Goal: Contribute content: Contribute content

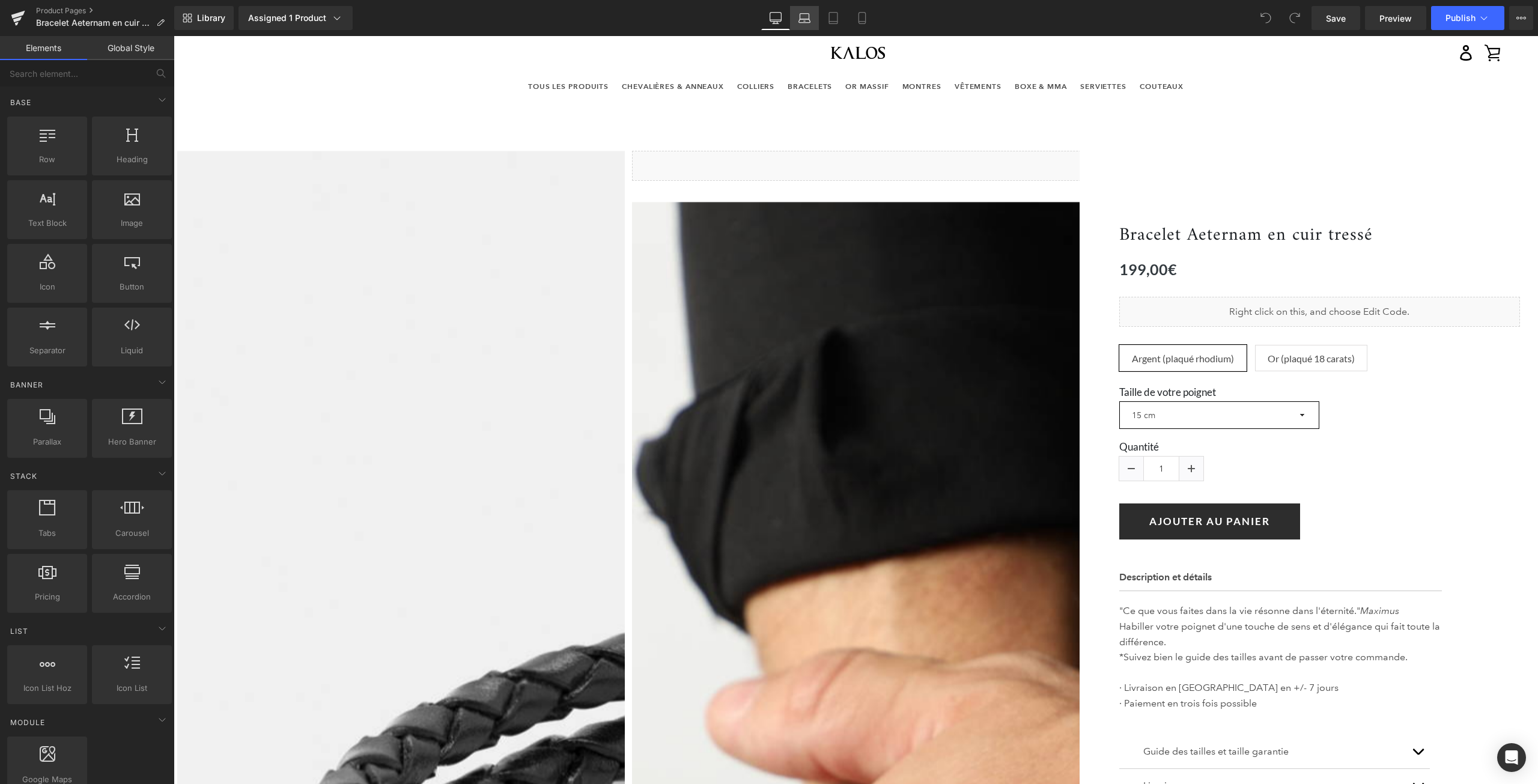
click at [805, 22] on link "Laptop" at bounding box center [805, 17] width 29 height 24
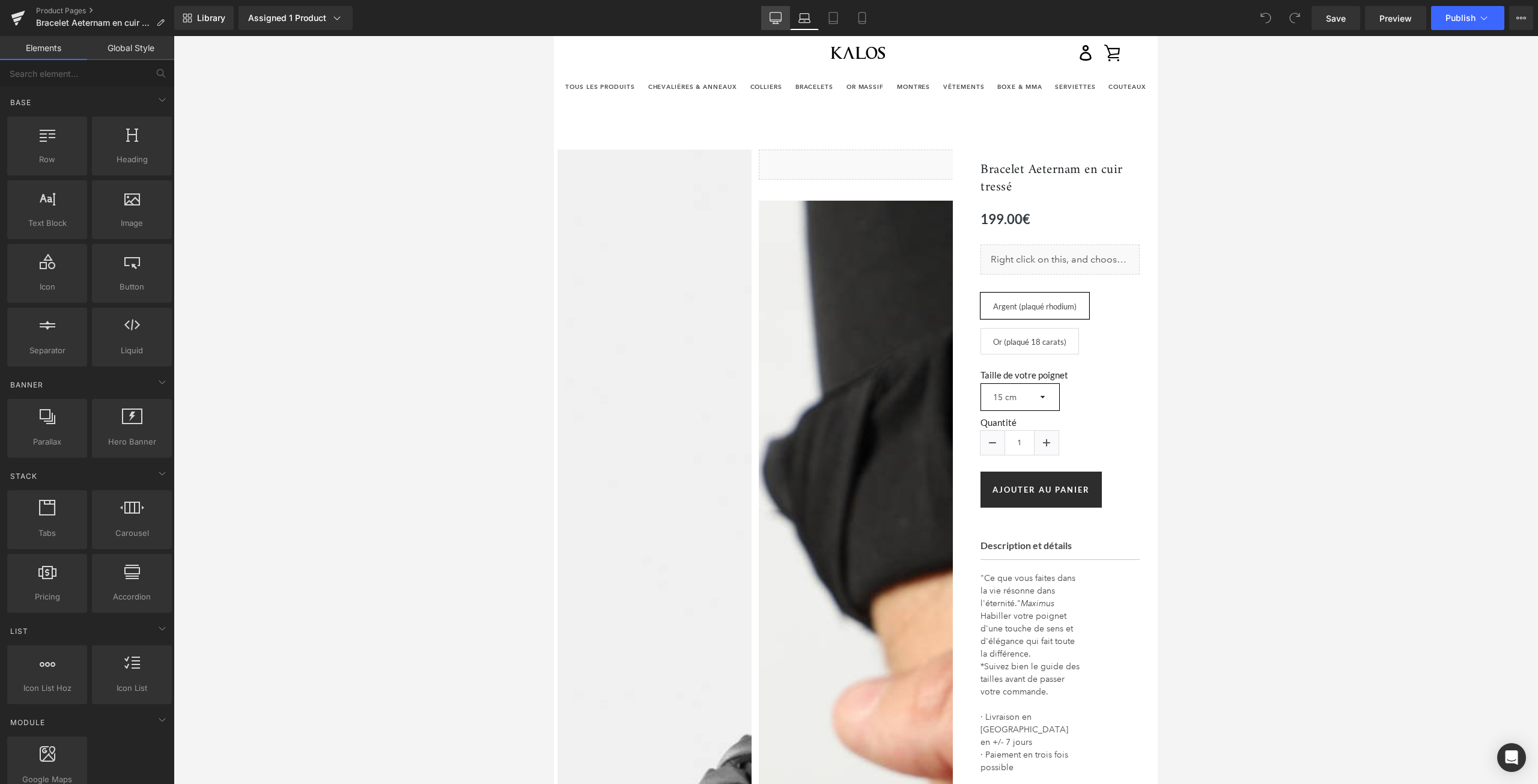
click at [775, 20] on icon at bounding box center [776, 17] width 12 height 12
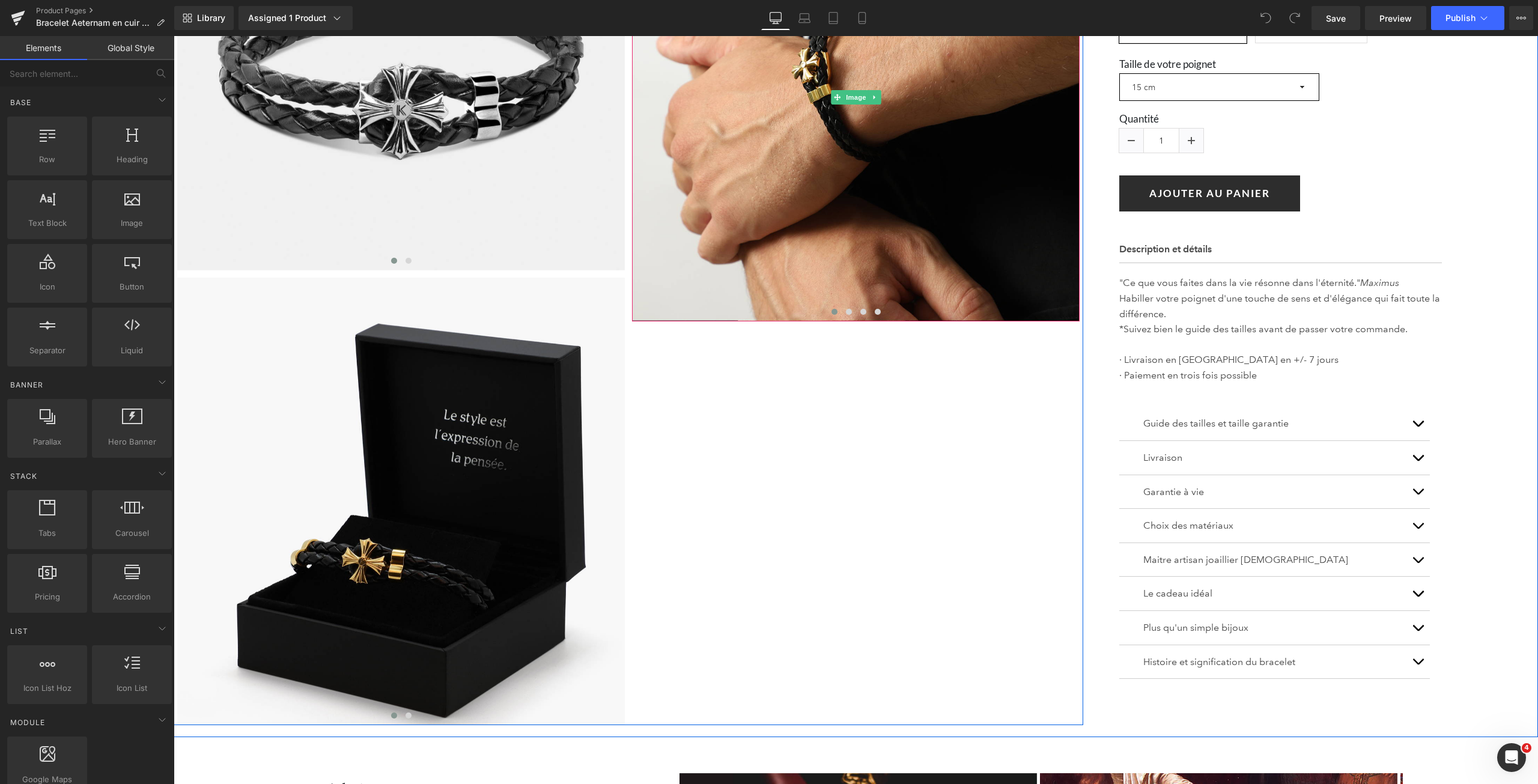
scroll to position [457, 0]
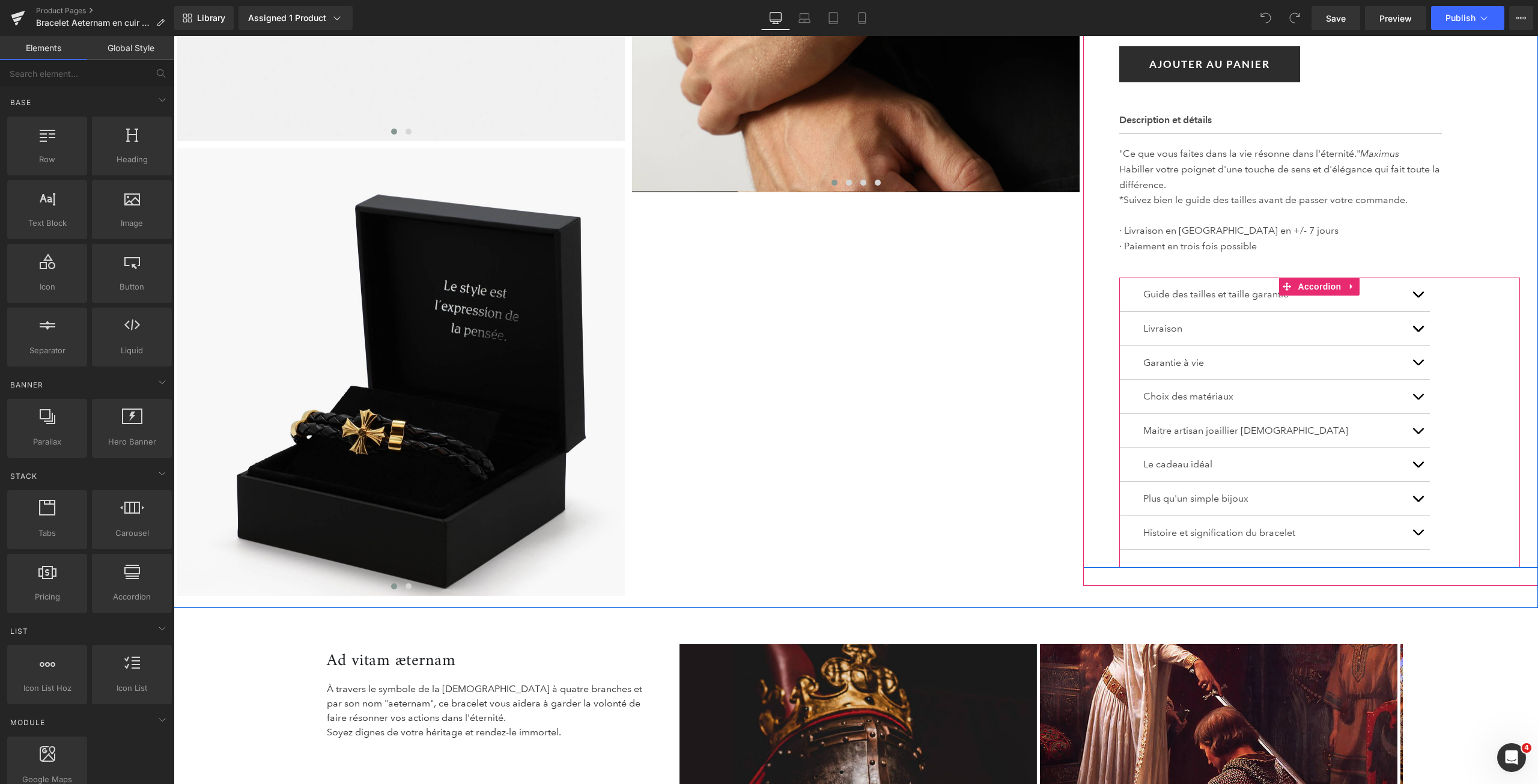
click at [1416, 289] on button "button" at bounding box center [1417, 294] width 24 height 34
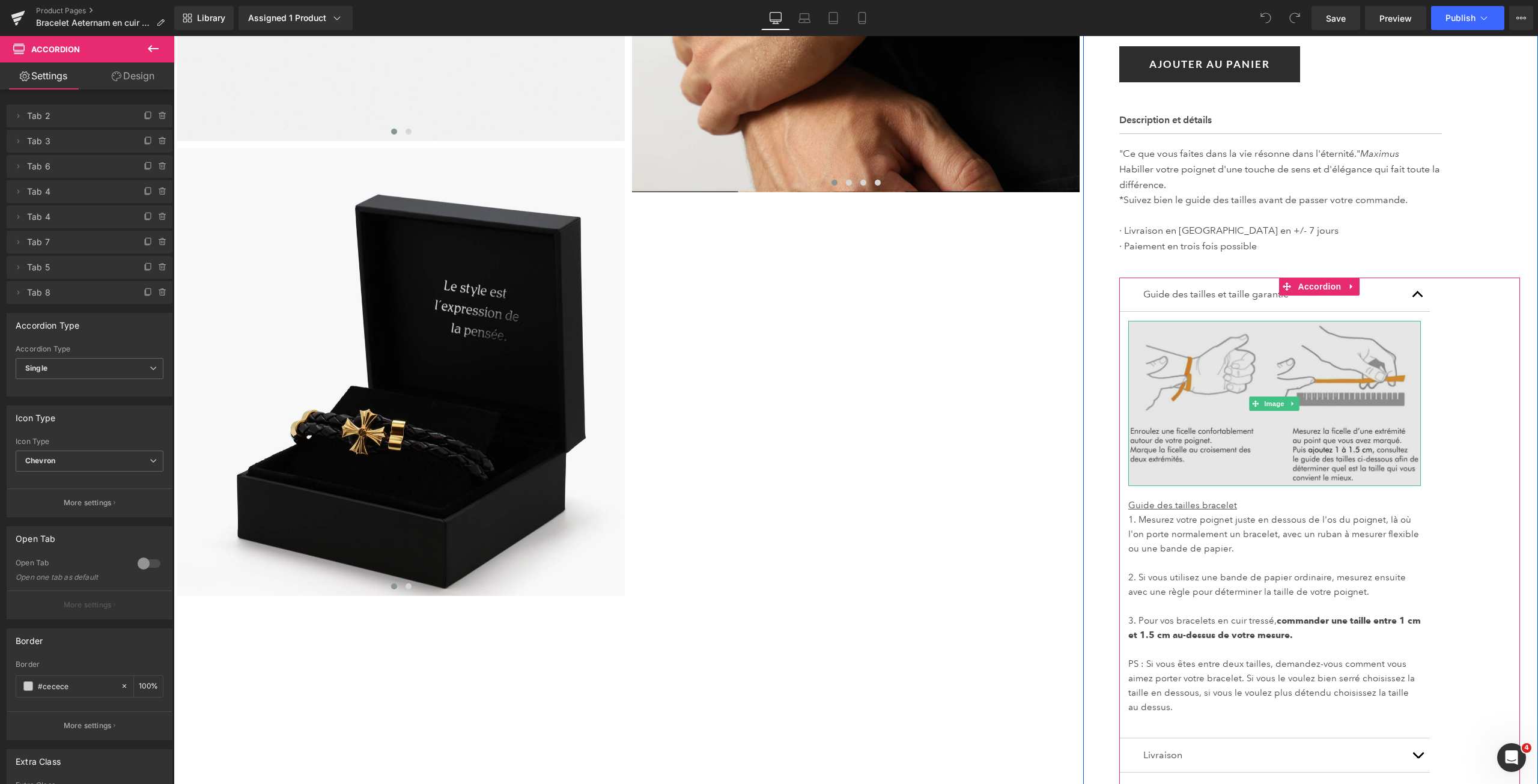
click at [1321, 403] on img at bounding box center [1275, 404] width 292 height 165
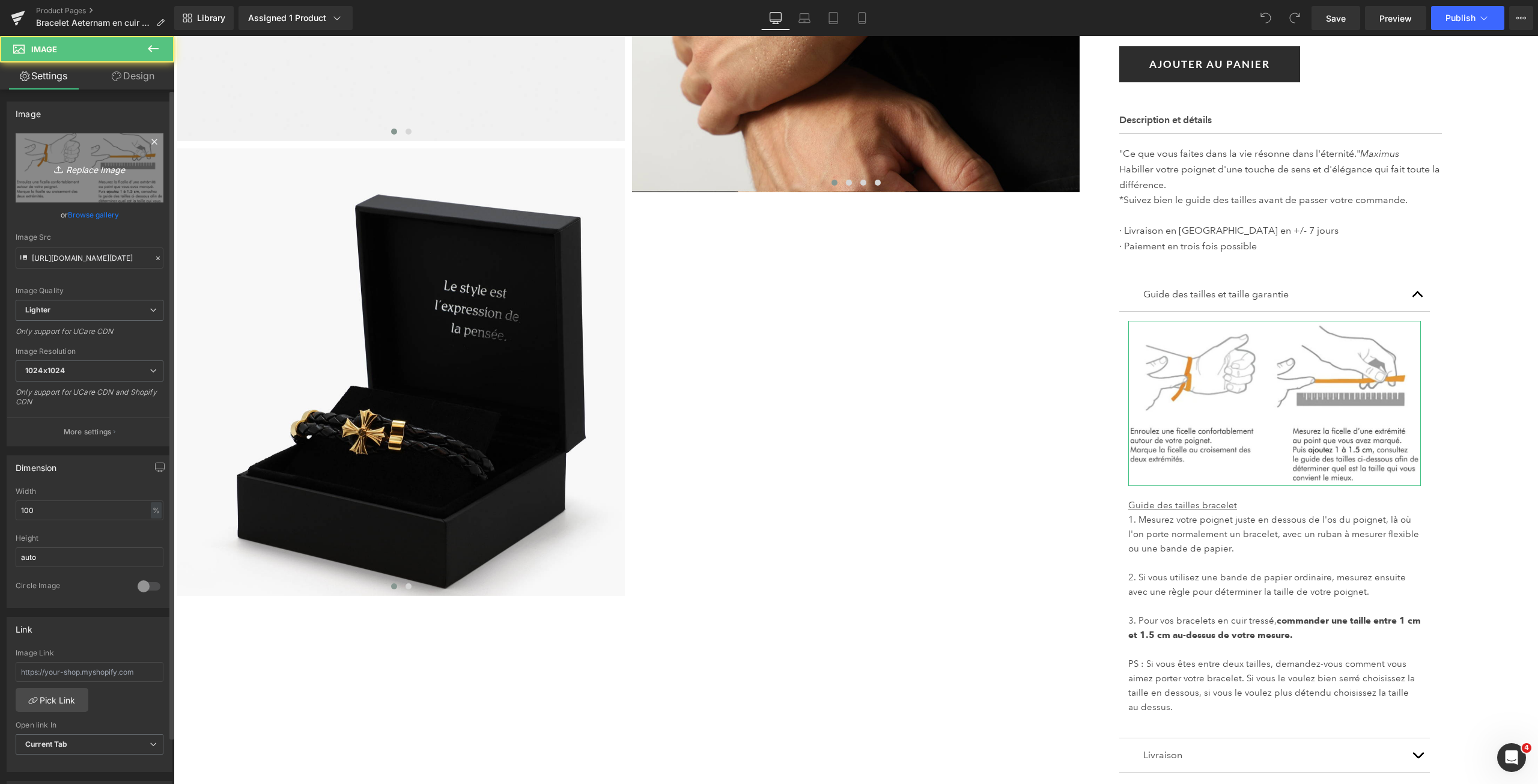
click at [90, 161] on icon "Replace Image" at bounding box center [89, 168] width 96 height 15
type input "C:\fakepath\Guide des tailles bracelets CUIR 2025 GOOD V.jpg"
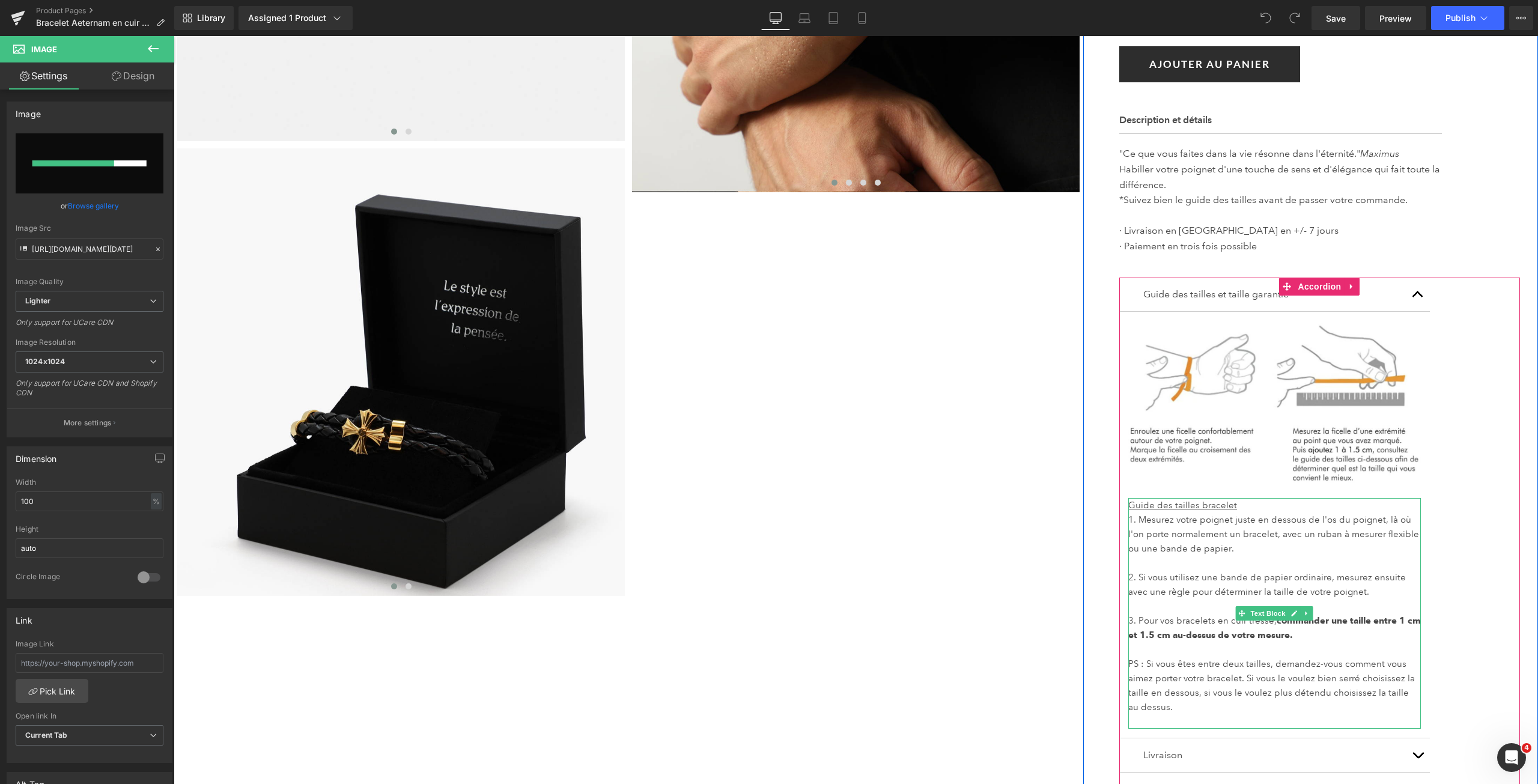
scroll to position [577, 0]
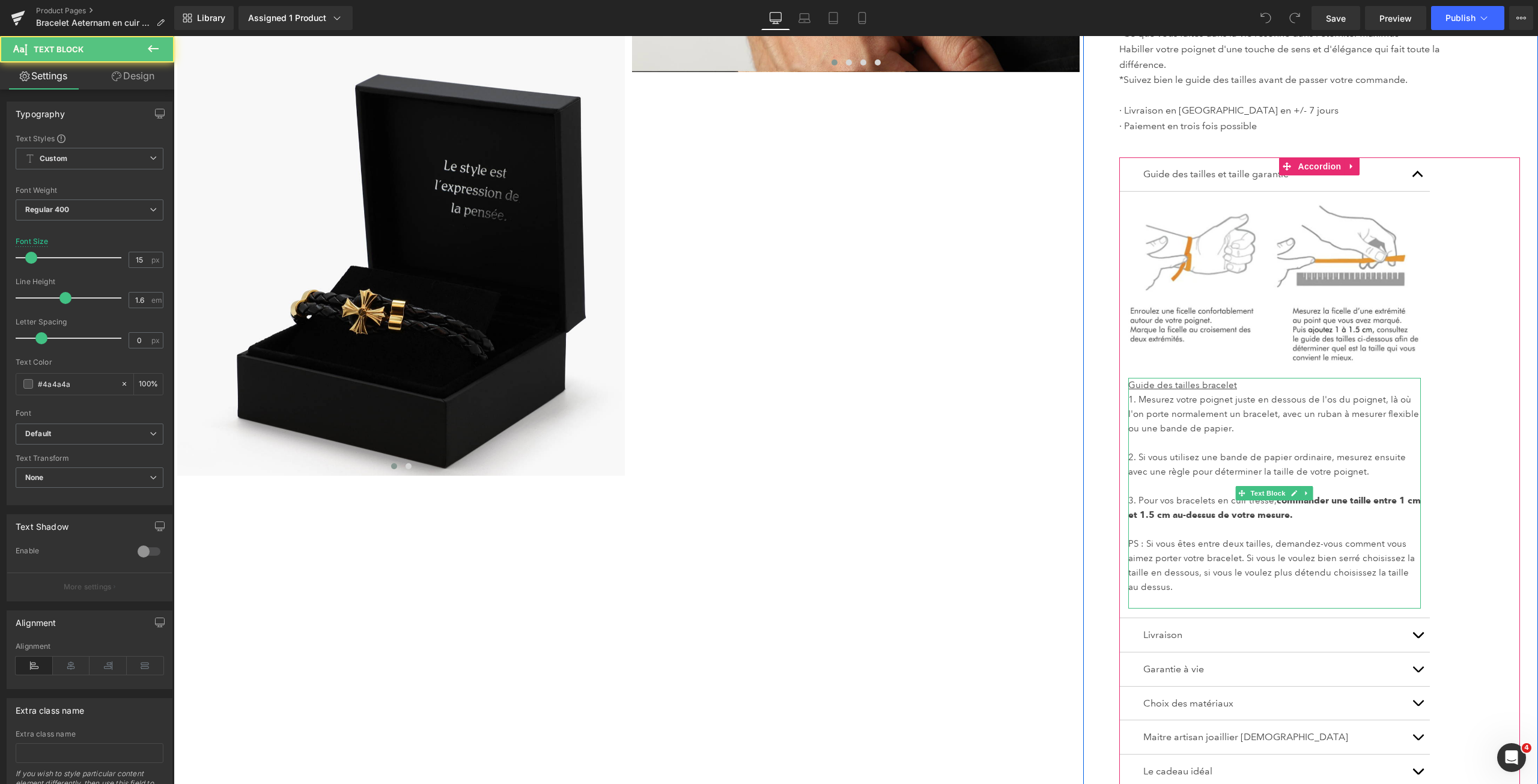
click at [1325, 502] on span "commander une taille entre 1 cm et 1.5 cm au-dessus de votre mesure." at bounding box center [1275, 507] width 292 height 25
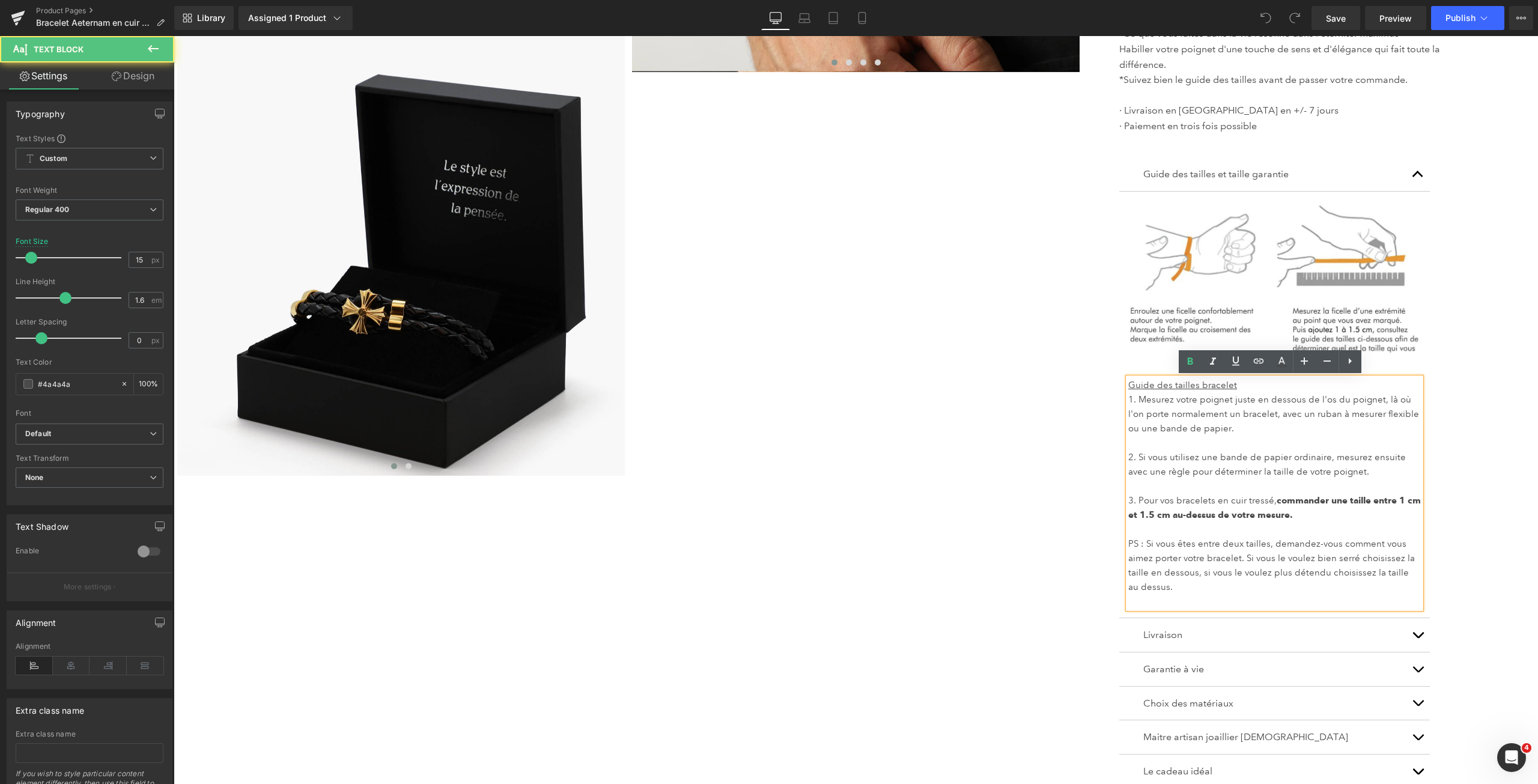
click at [1326, 502] on span "commander une taille entre 1 cm et 1.5 cm au-dessus de votre mesure." at bounding box center [1275, 507] width 292 height 25
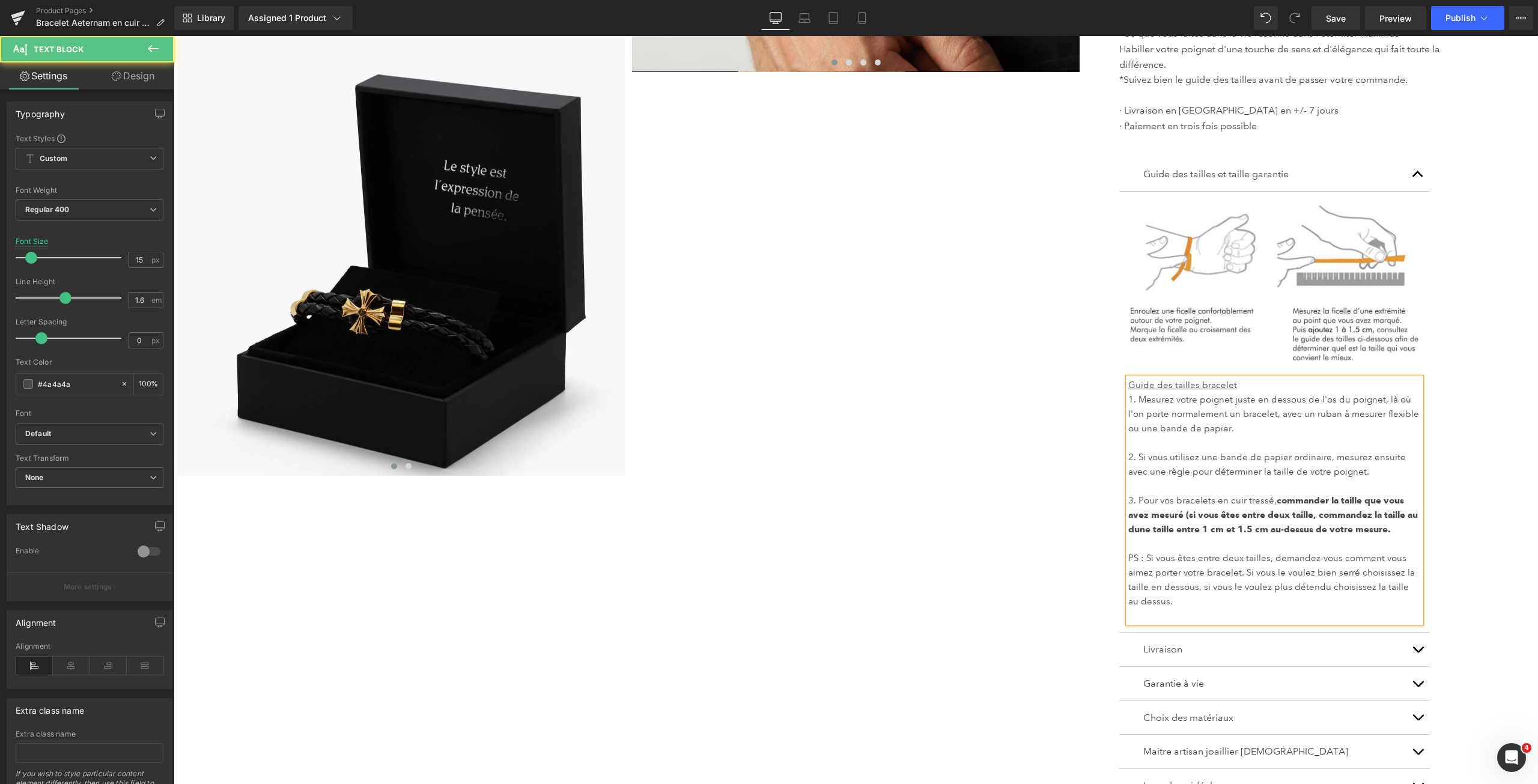
click at [1312, 517] on span "commander la taille que vous avez mesuré (si vous êtes entre deux taille, comma…" at bounding box center [1273, 514] width 289 height 39
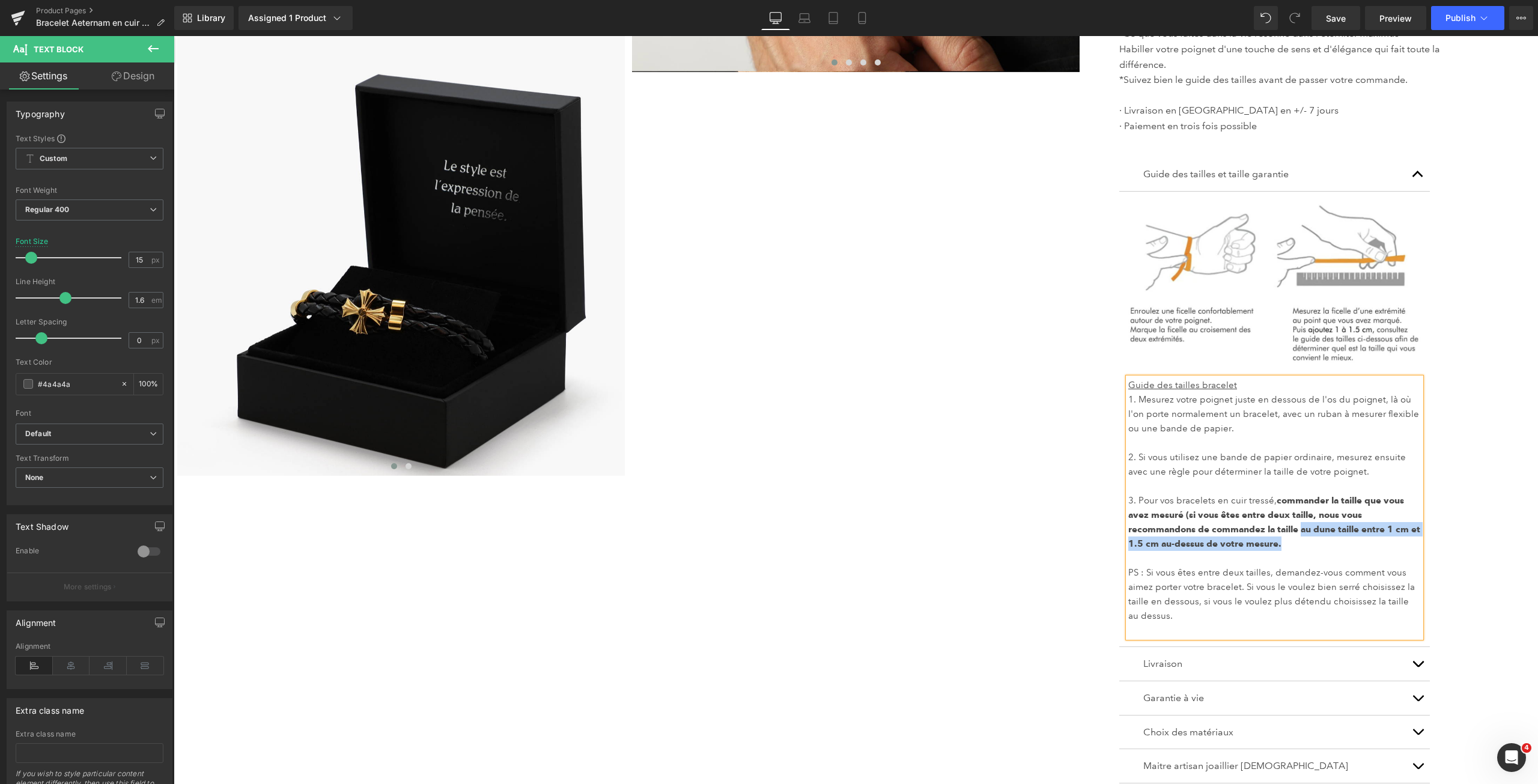
drag, startPoint x: 1299, startPoint y: 531, endPoint x: 1292, endPoint y: 544, distance: 14.8
click at [1292, 544] on p "3. Pour vos bracelets en cuir tressé, commander la taille que vous avez mesuré …" at bounding box center [1275, 522] width 292 height 58
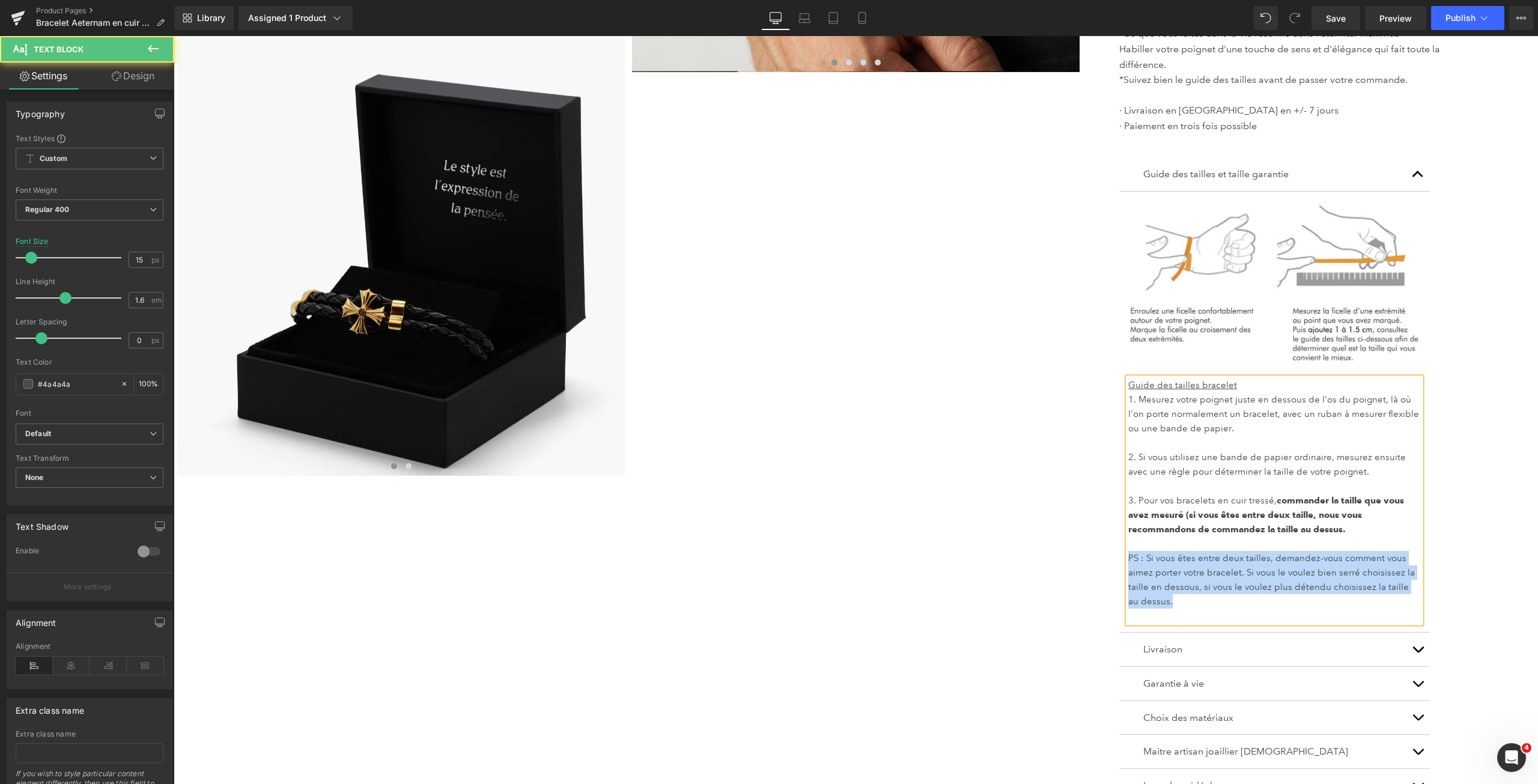
drag, startPoint x: 1160, startPoint y: 602, endPoint x: 1124, endPoint y: 556, distance: 58.4
click at [1129, 556] on p "PS : Si vous êtes entre deux tailles, demandez-vous comment vous aimez porter v…" at bounding box center [1275, 579] width 292 height 58
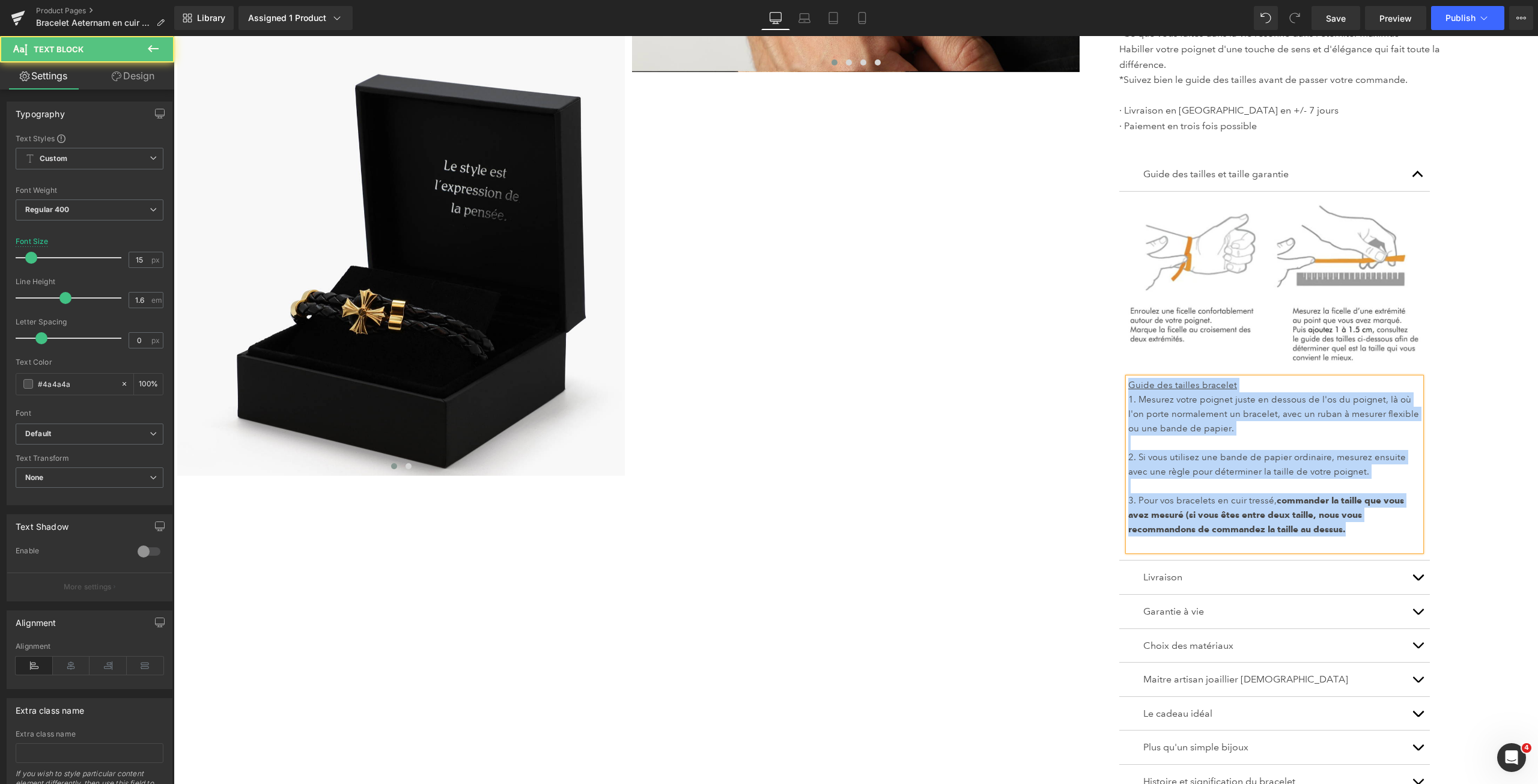
drag, startPoint x: 1355, startPoint y: 531, endPoint x: 1097, endPoint y: 368, distance: 305.2
click at [1101, 368] on div "Bracelet Aeternam en cuir tressé (P) Title 0€ 199.00€ (P) Price Liquid Argent (…" at bounding box center [1319, 219] width 436 height 1195
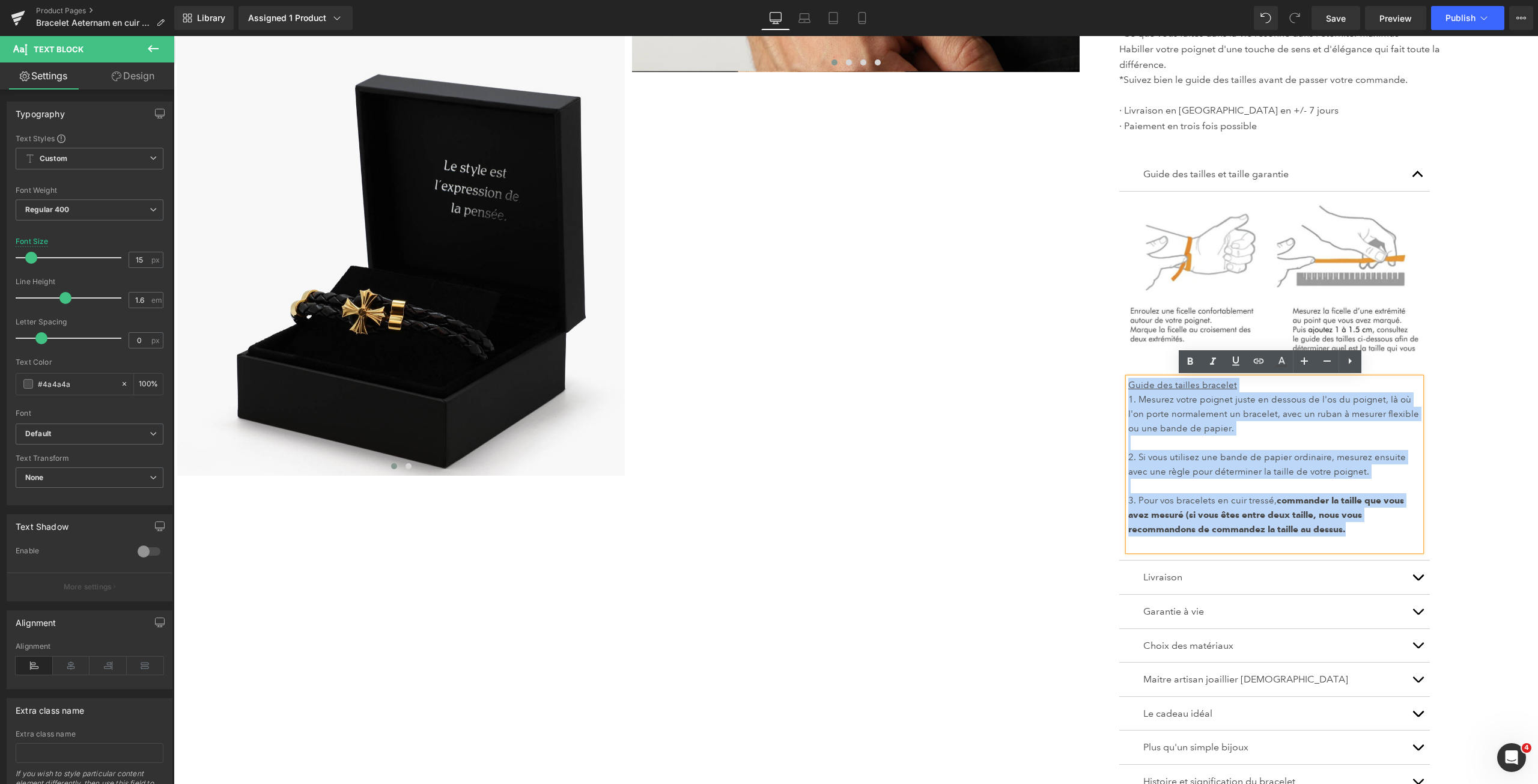
copy div "Guide des tailles bracelet 1. Mesurez votre poignet juste en dessous de l'os du…"
click at [1254, 457] on p "2. Si vous utilisez une bande de papier ordinaire, mesurez ensuite avec une règ…" at bounding box center [1275, 464] width 292 height 29
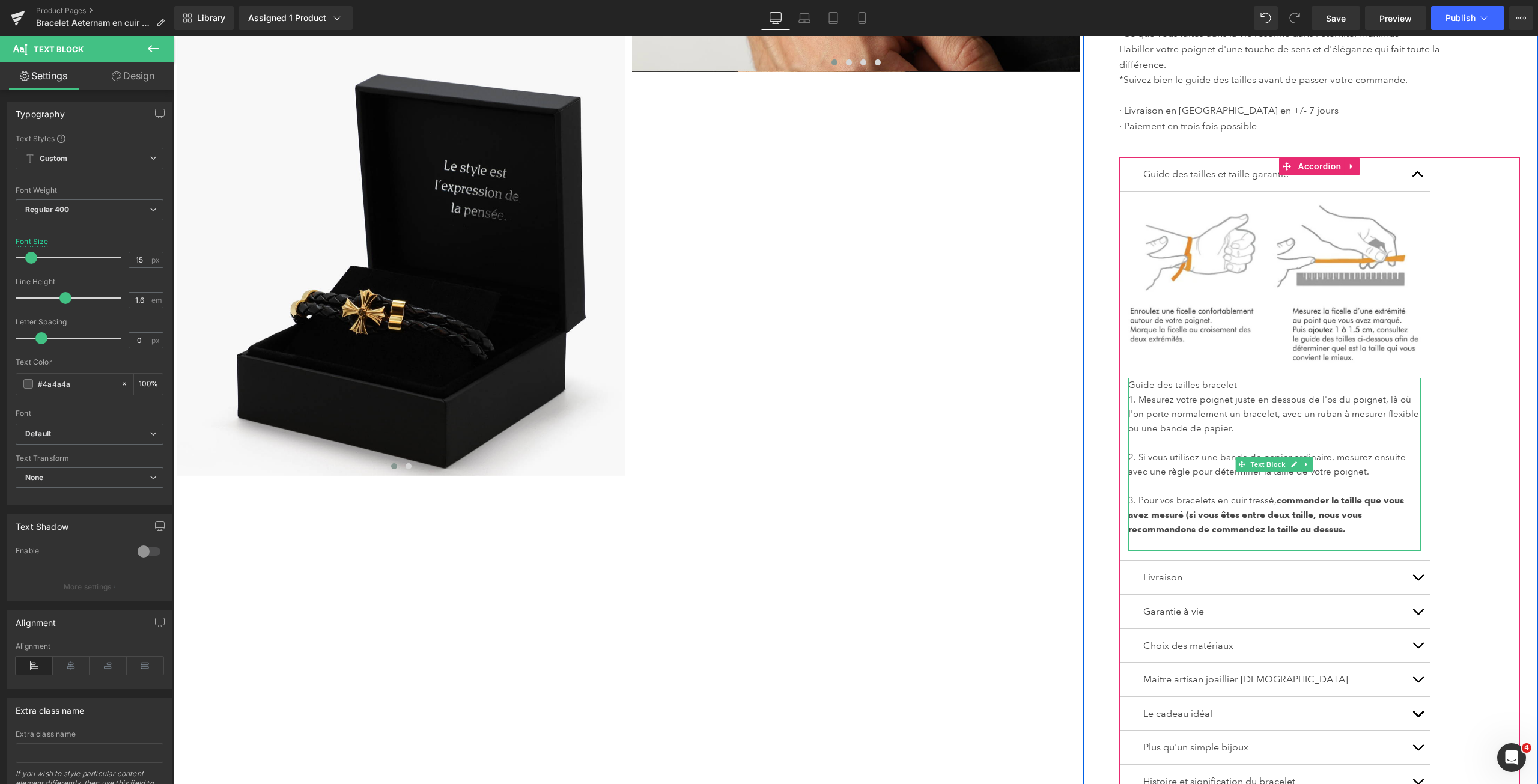
click at [1344, 479] on p at bounding box center [1275, 485] width 292 height 14
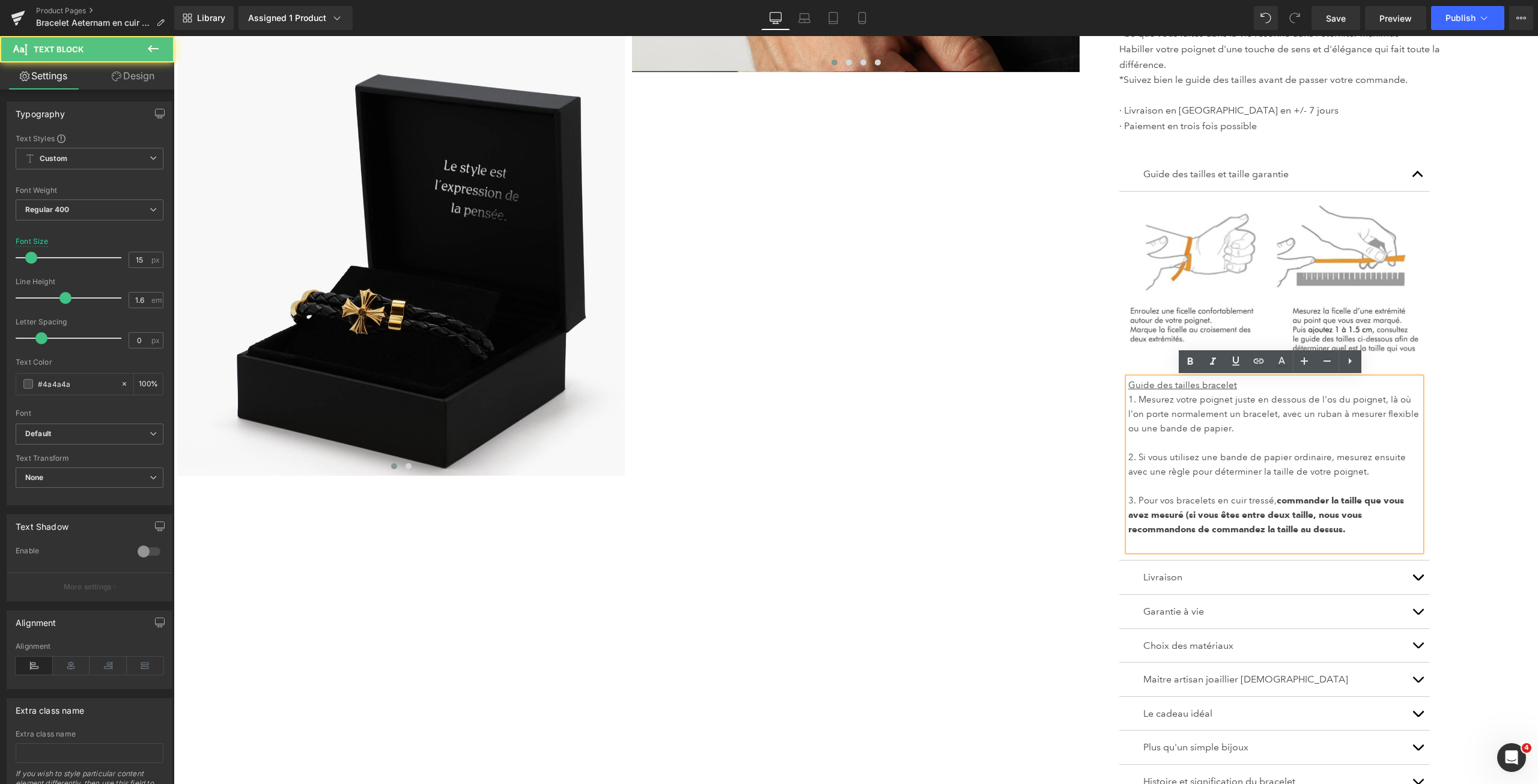
click at [1179, 515] on span "commander la taille que vous avez mesuré (si vous êtes entre deux taille, nous …" at bounding box center [1266, 514] width 276 height 39
click at [1311, 517] on span "commander la taille que vous avez mesurée (si vous êtes entre deux taille, nous…" at bounding box center [1266, 514] width 276 height 39
click at [1258, 529] on span "commander la taille que vous avez mesurée (si vous êtes entre deux tailles, nou…" at bounding box center [1266, 514] width 276 height 39
click at [1306, 530] on span "commander la taille que vous avez mesurée (si vous êtes entre deux tailles, nou…" at bounding box center [1266, 514] width 276 height 39
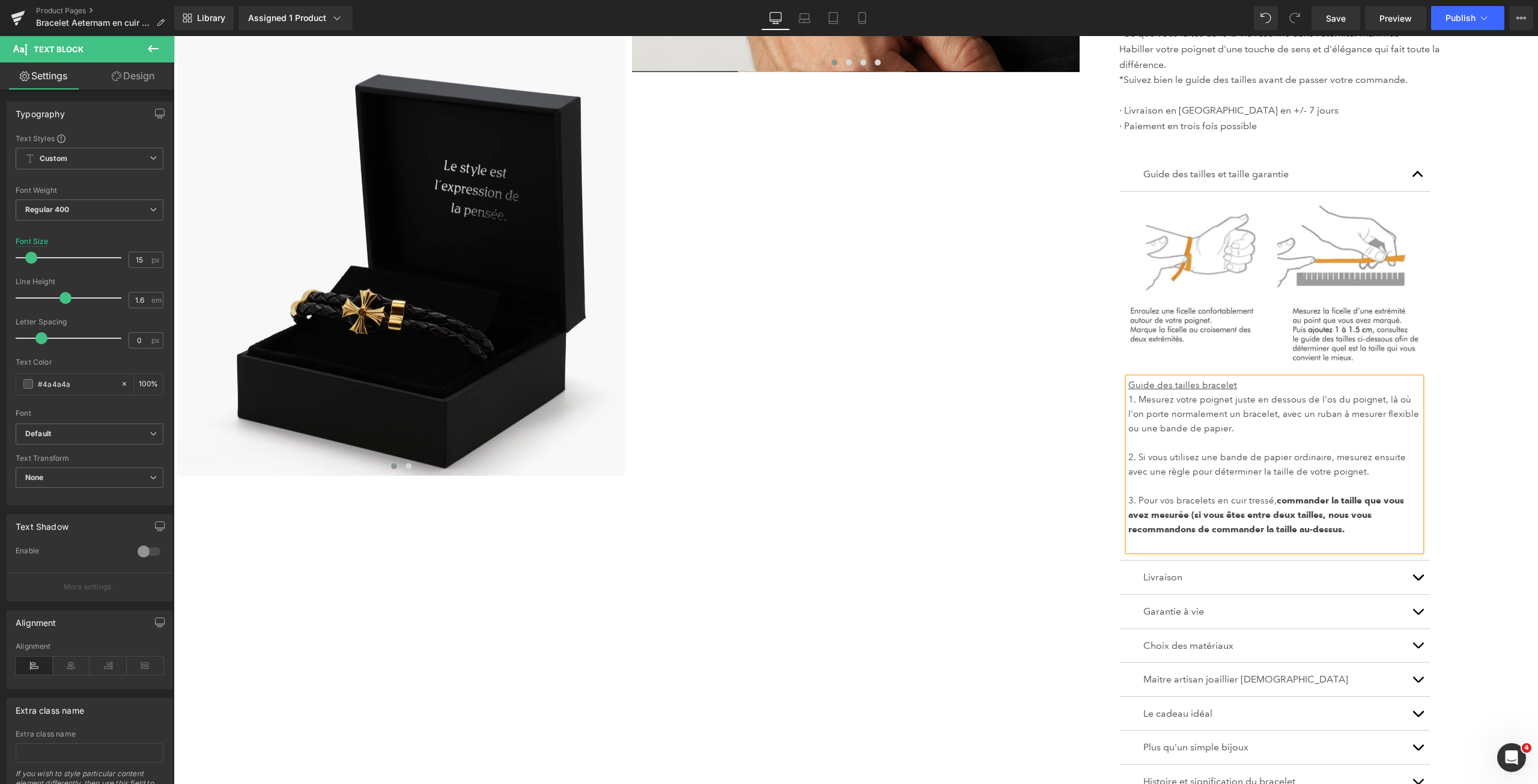
click at [1476, 507] on div "Guide des tailles et taille garantie Text Block Image" at bounding box center [1319, 487] width 401 height 659
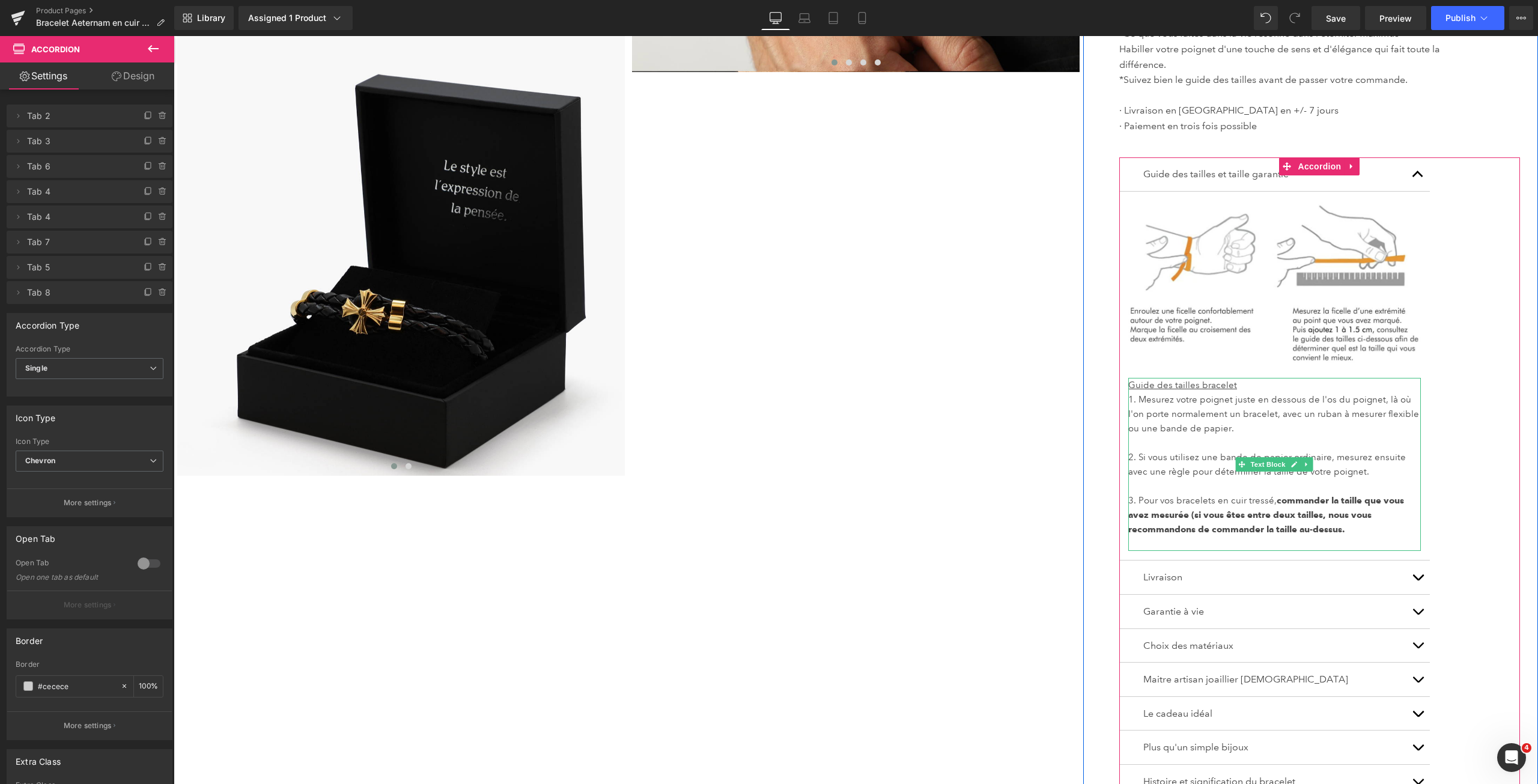
click at [1348, 450] on p "2. Si vous utilisez une bande de papier ordinaire, mesurez ensuite avec une règ…" at bounding box center [1275, 464] width 292 height 29
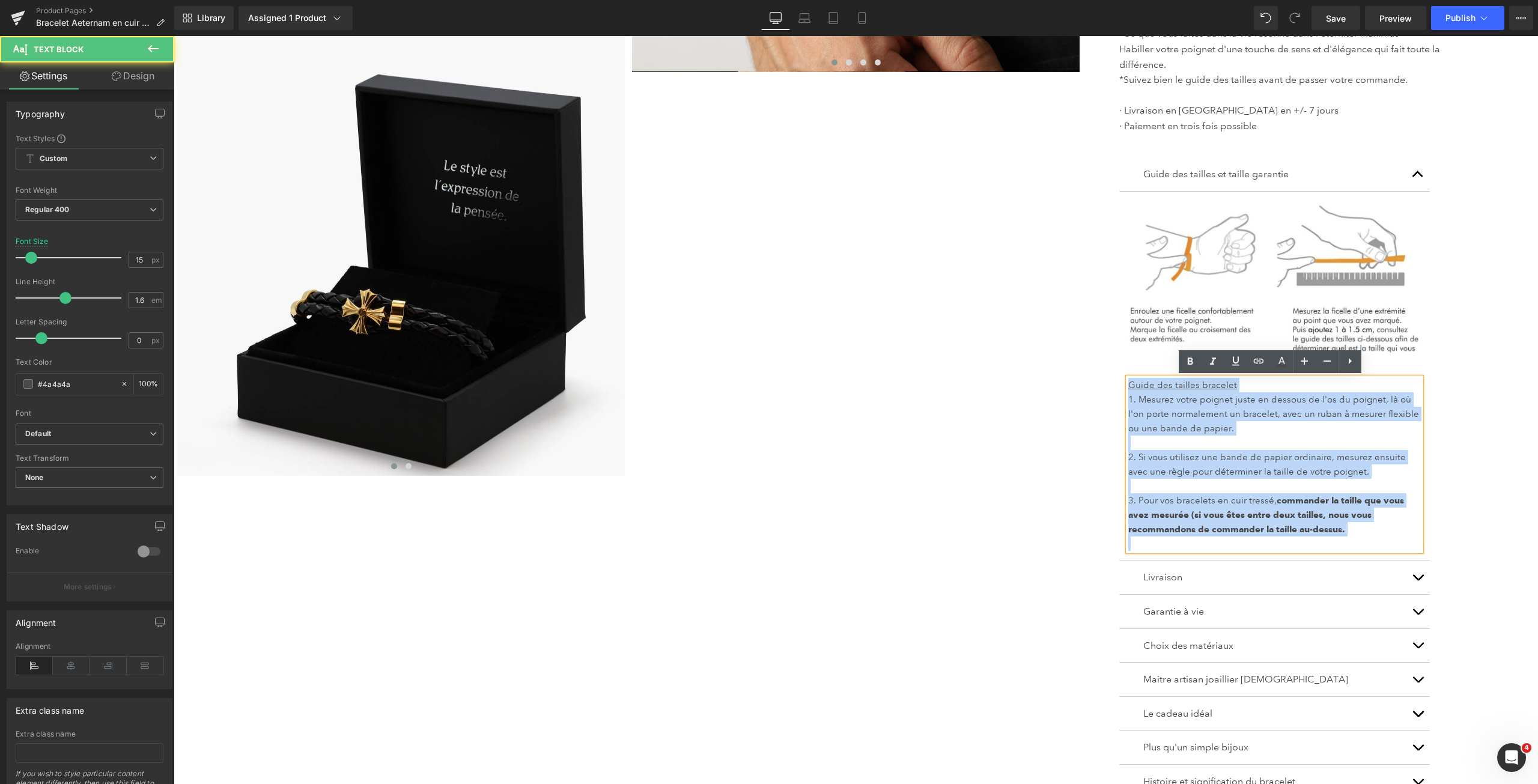
copy div "Guide des tailles bracelet 1. Mesurez votre poignet juste en dessous de l'os du…"
click at [1310, 455] on p "2. Si vous utilisez une bande de papier ordinaire, mesurez ensuite avec une règ…" at bounding box center [1275, 464] width 292 height 29
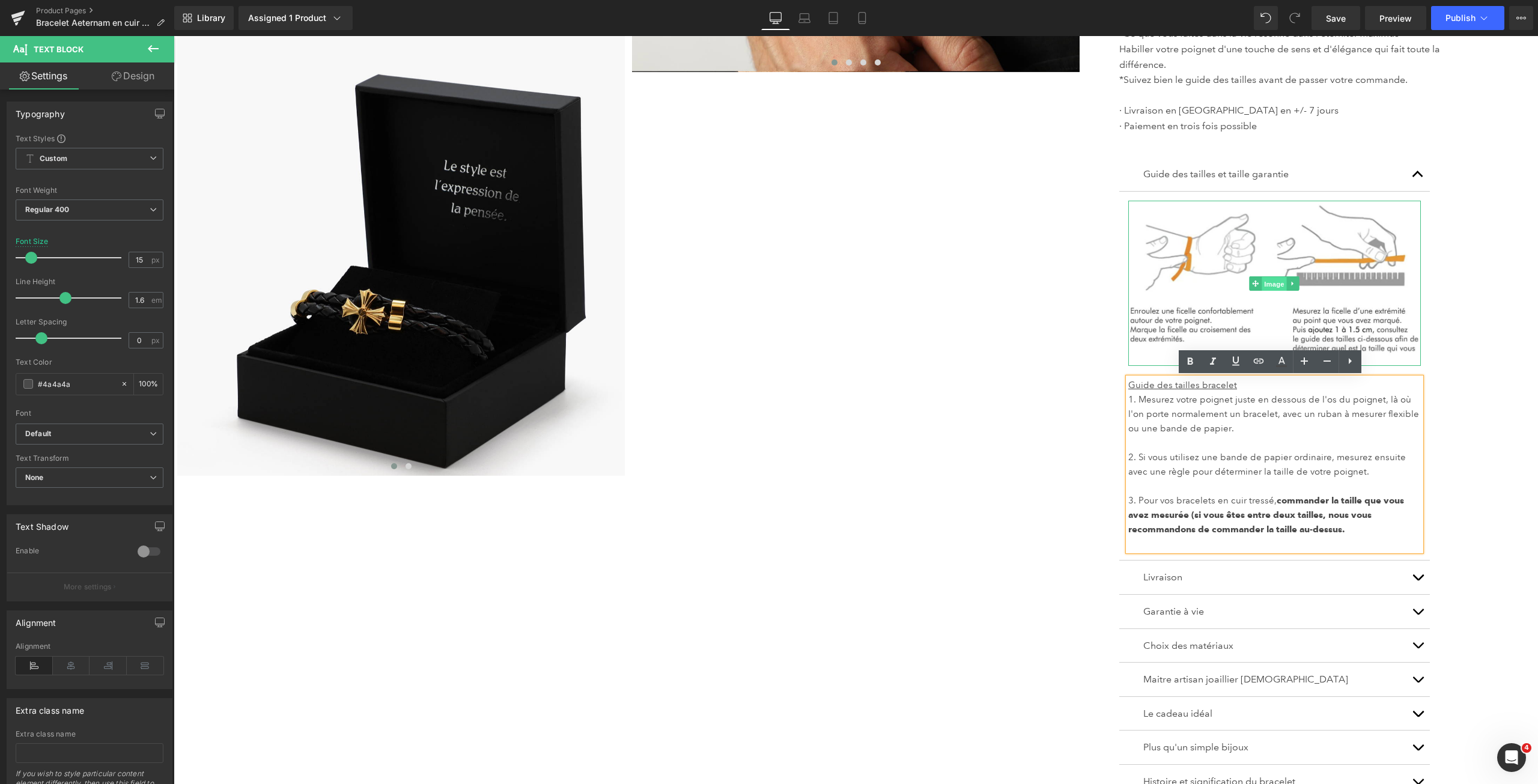
click at [1277, 280] on span "Image" at bounding box center [1275, 283] width 25 height 14
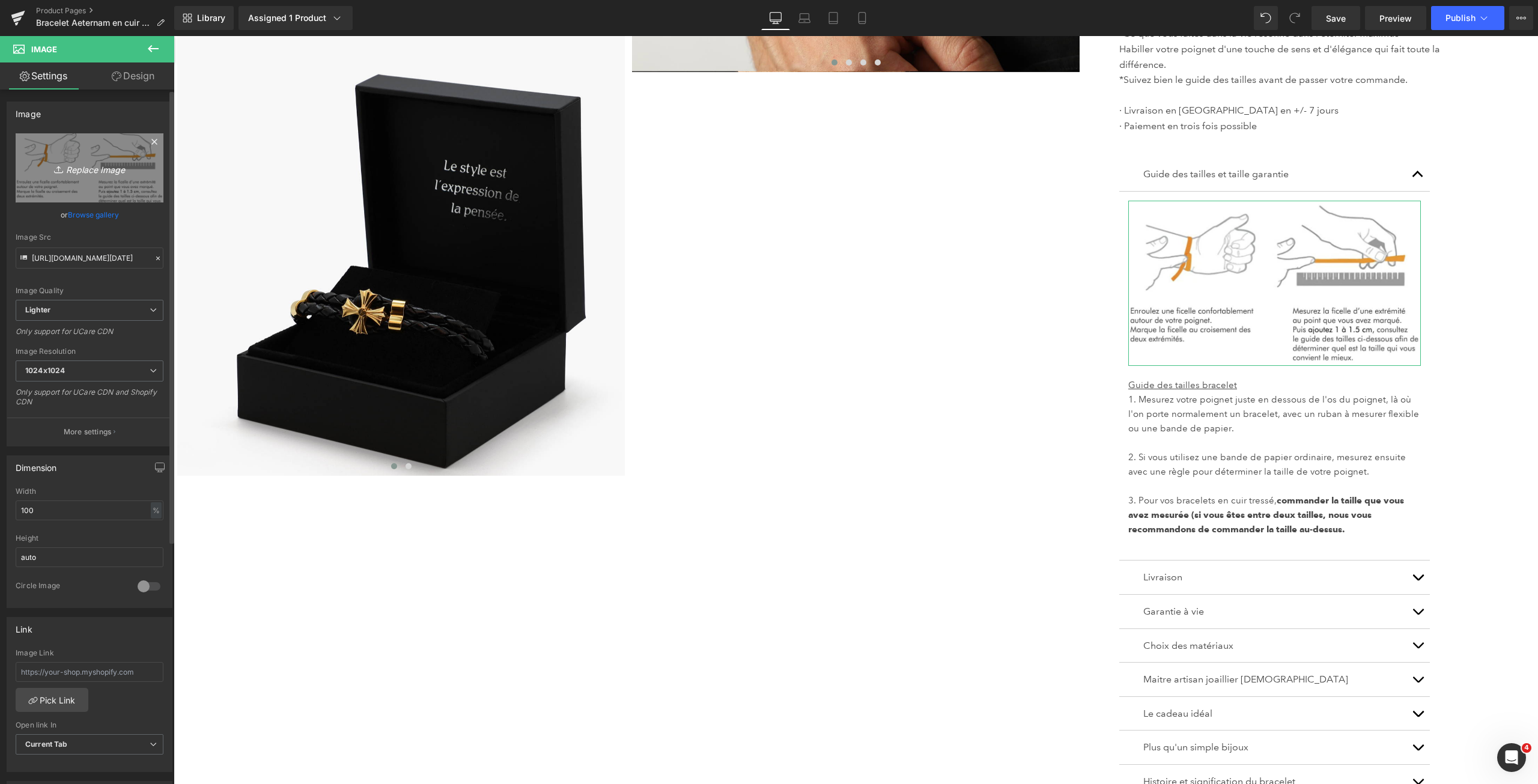
click at [95, 156] on link "Replace Image" at bounding box center [89, 168] width 148 height 69
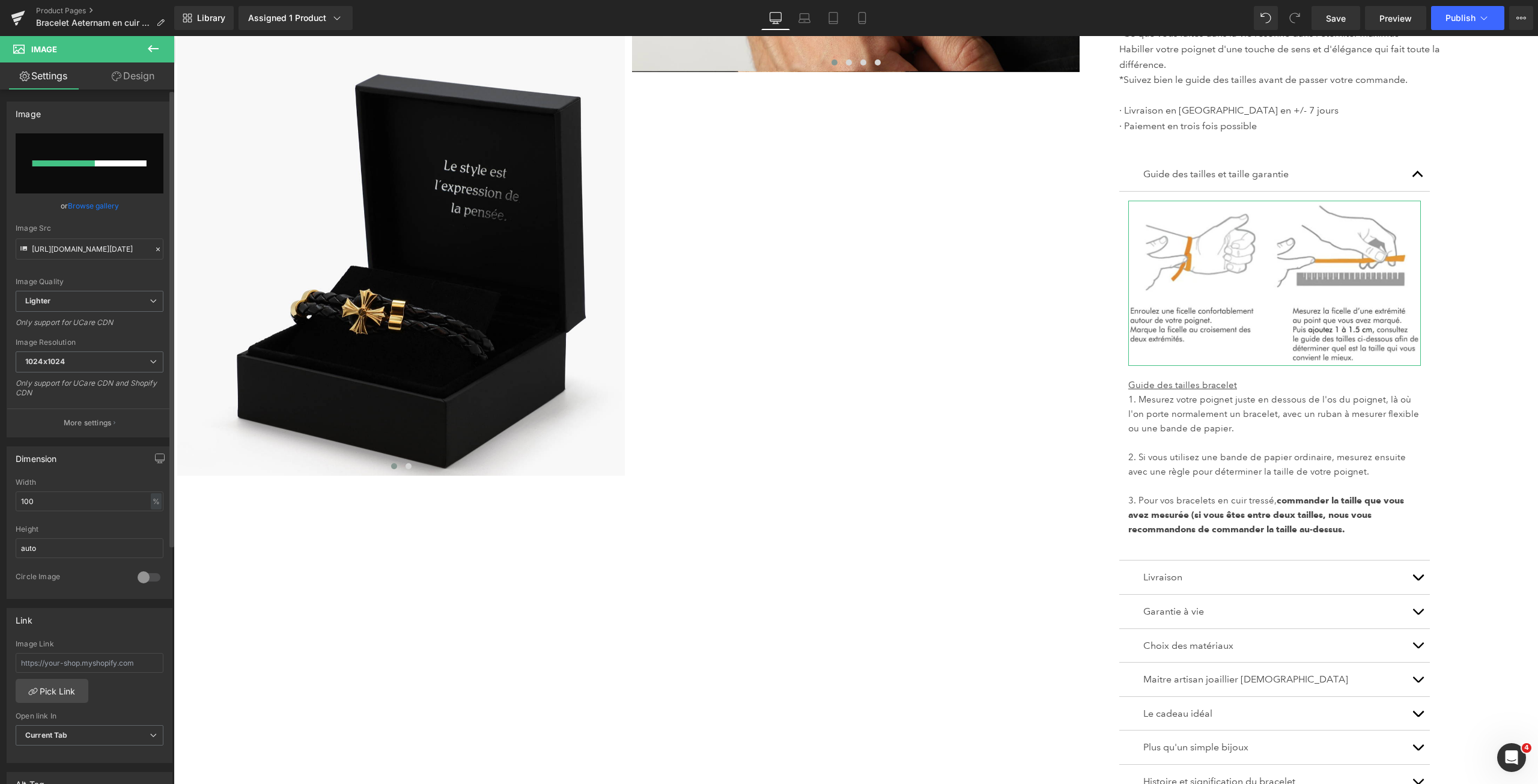
click at [82, 143] on input "file" at bounding box center [89, 163] width 148 height 60
click at [105, 146] on input "file" at bounding box center [89, 163] width 148 height 60
type input "C:\fakepath\Guide des tailles bracelets CUIR 2025 GOOD V.jpg"
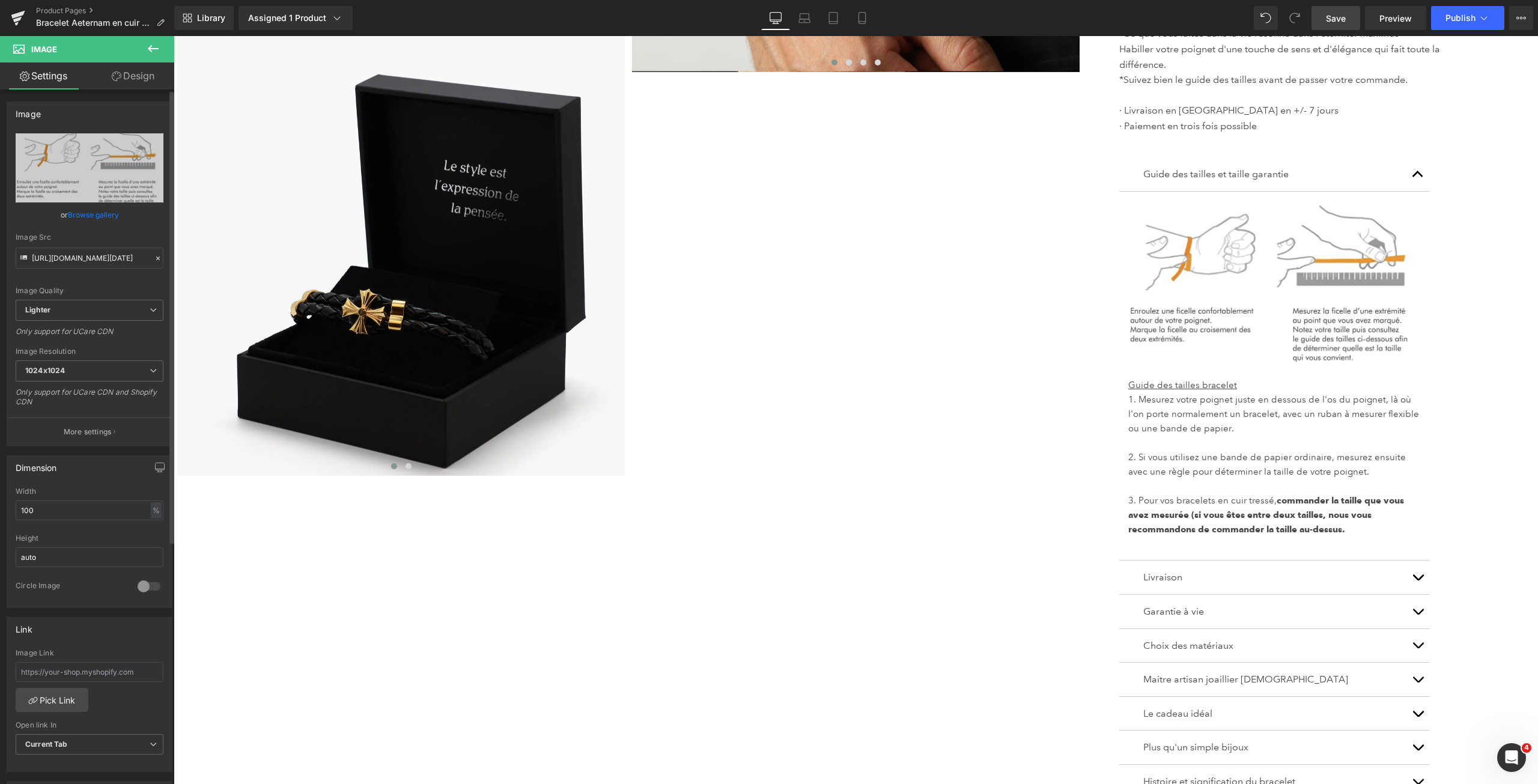
click at [1335, 15] on span "Save" at bounding box center [1335, 17] width 20 height 12
click at [865, 20] on icon at bounding box center [862, 17] width 12 height 12
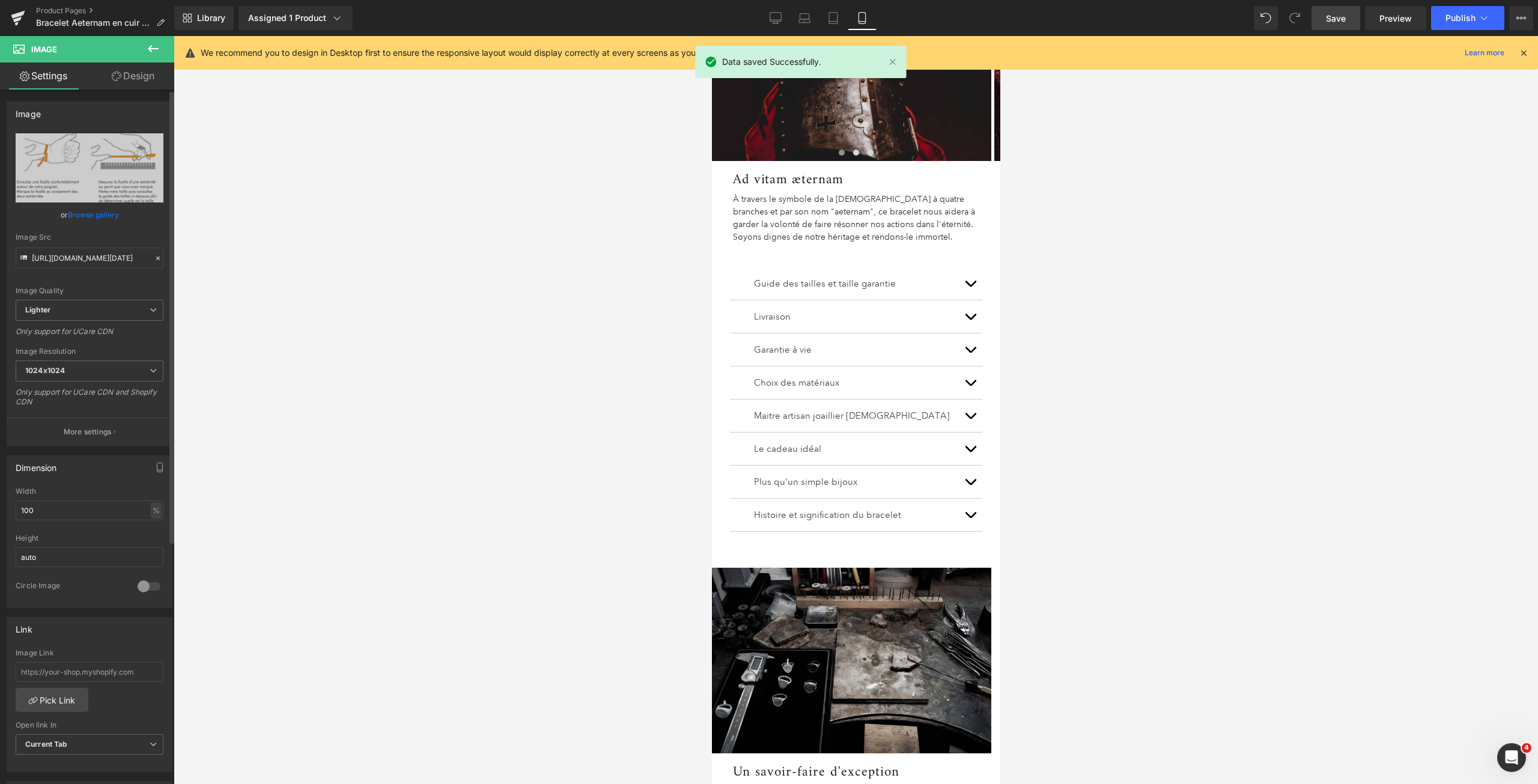
scroll to position [961, 0]
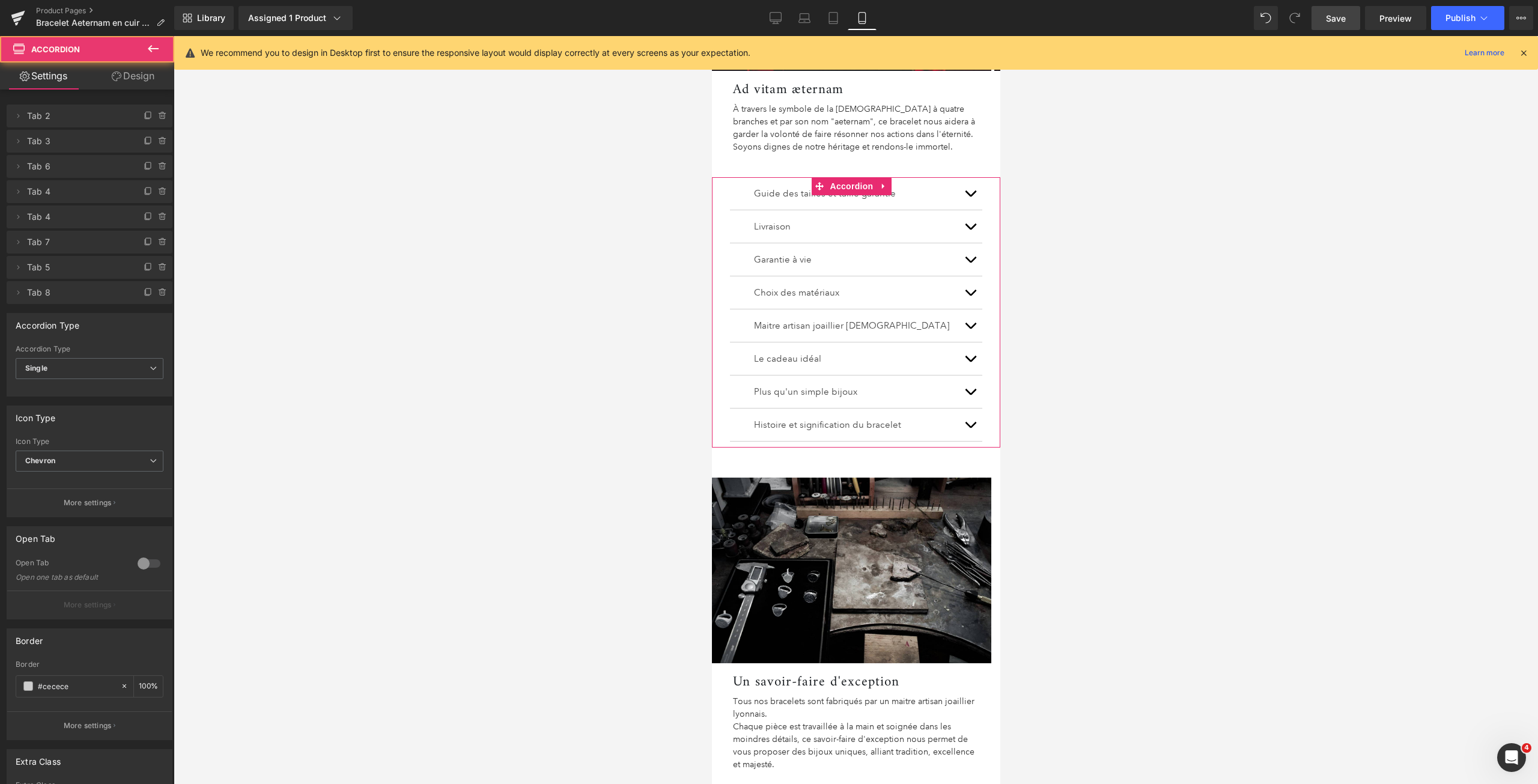
click at [957, 198] on button "button" at bounding box center [969, 193] width 24 height 33
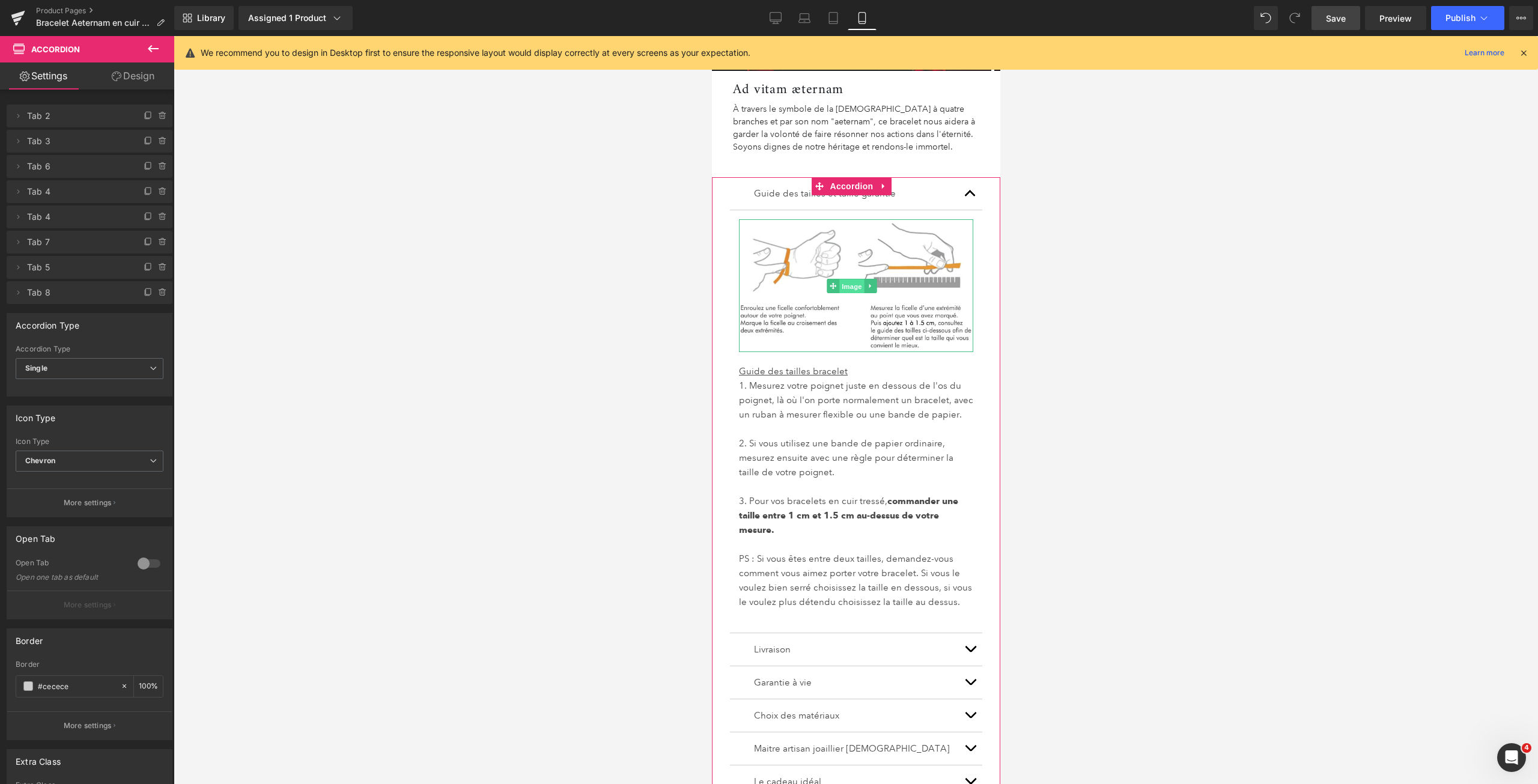
click at [848, 279] on span "Image" at bounding box center [851, 285] width 25 height 14
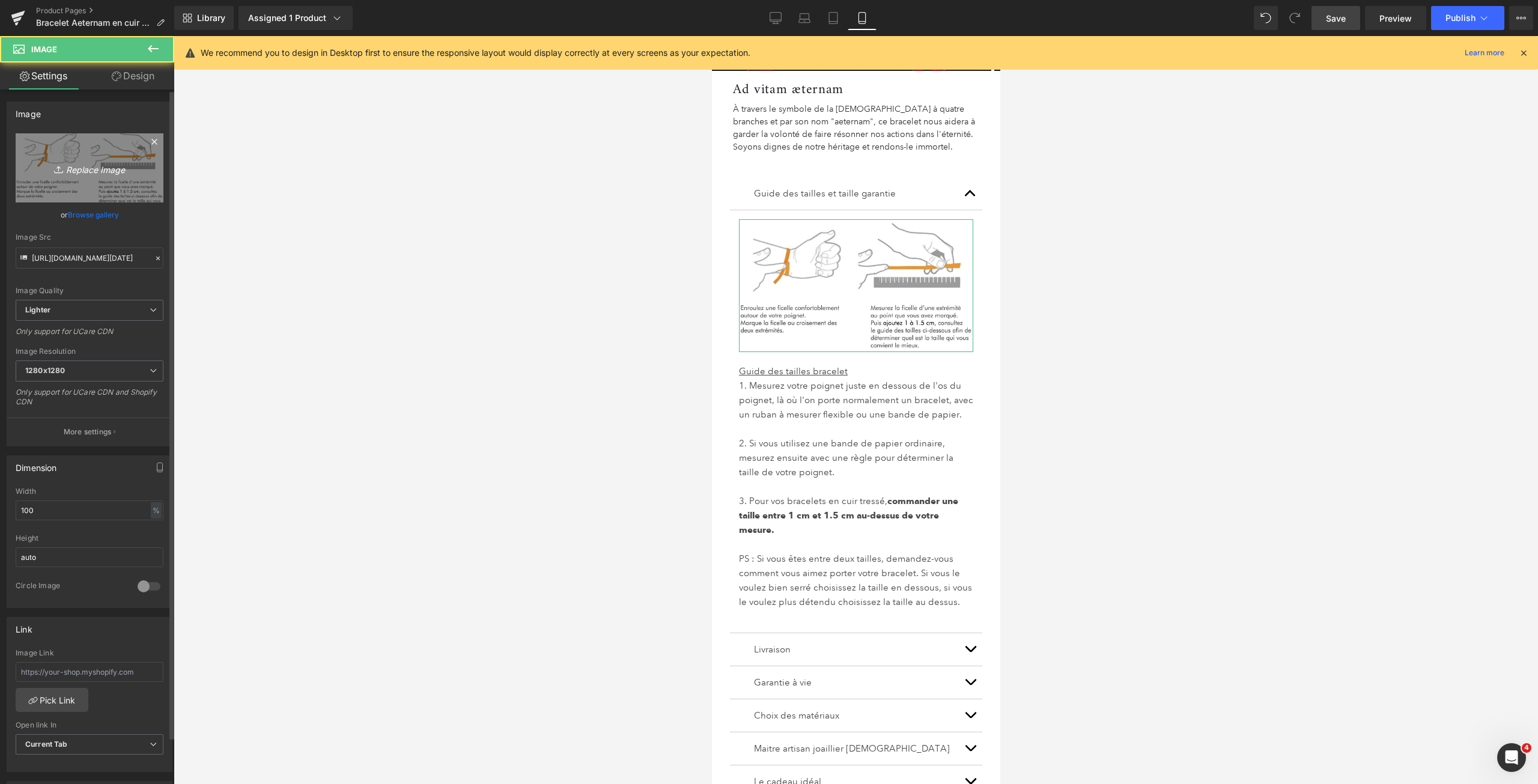
click at [84, 172] on icon "Replace Image" at bounding box center [89, 168] width 96 height 15
type input "C:\fakepath\Guide des tailles bracelets CUIR 2025 GOOD V.jpg"
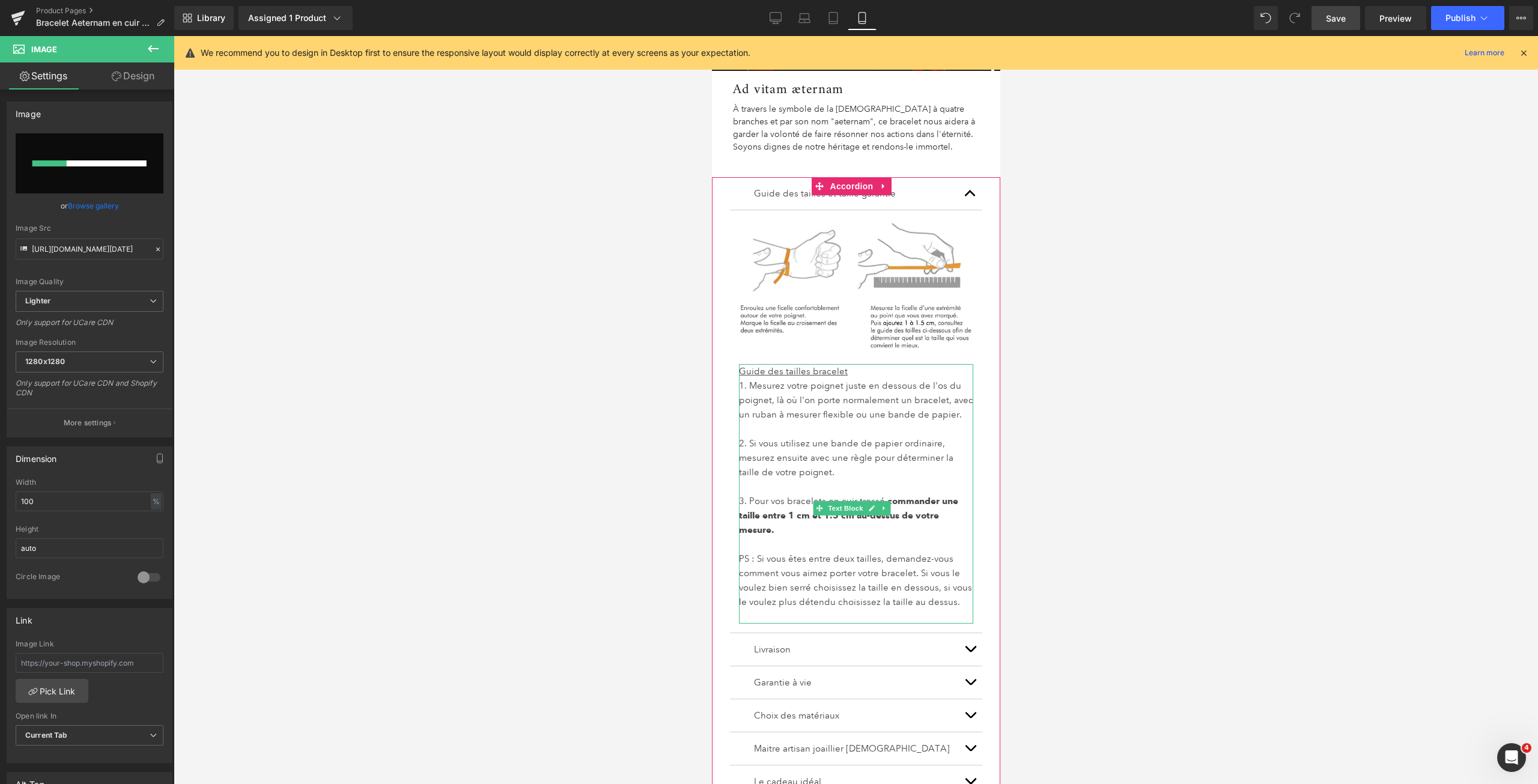
click at [878, 551] on p at bounding box center [856, 544] width 235 height 14
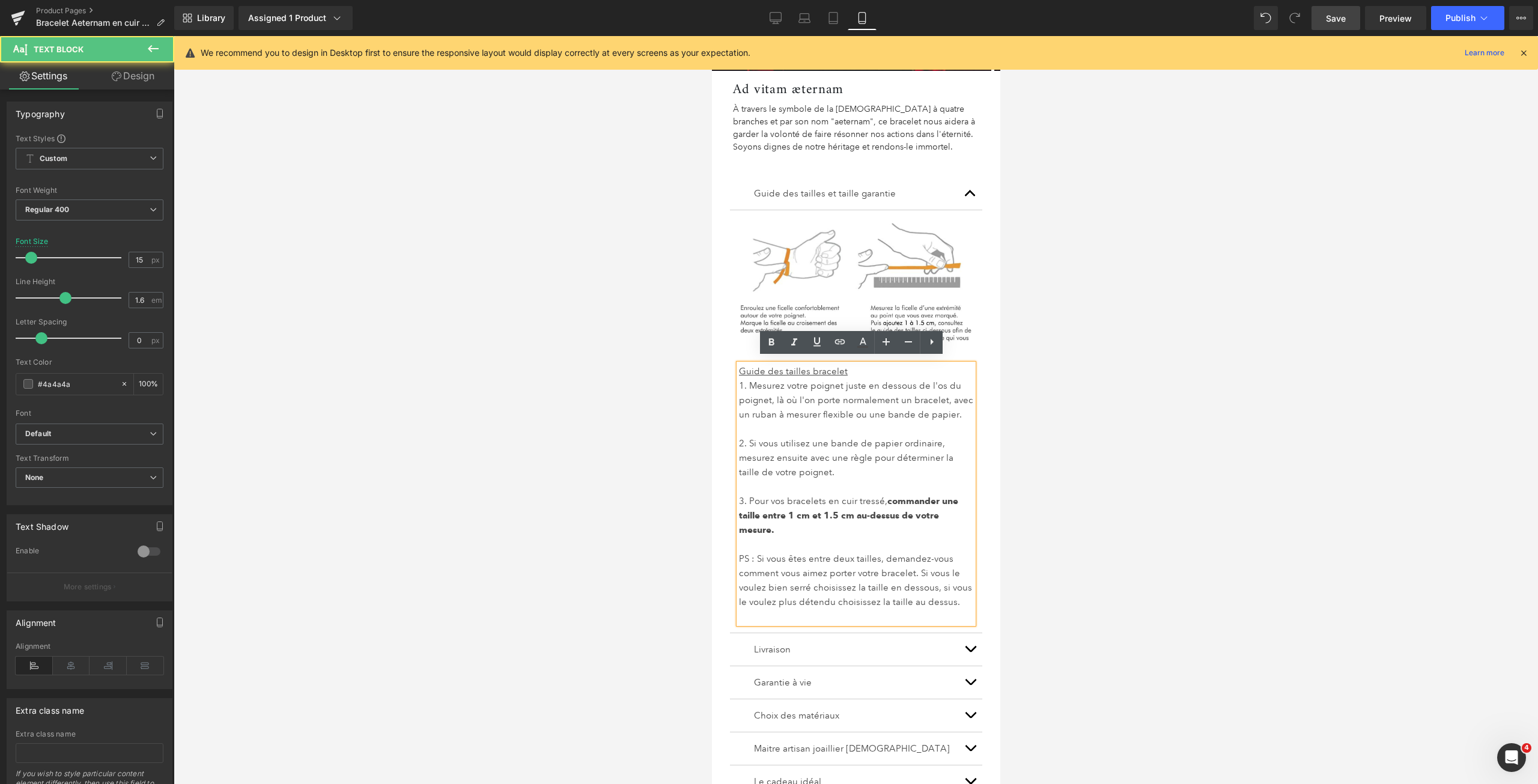
click at [827, 549] on p at bounding box center [856, 544] width 235 height 14
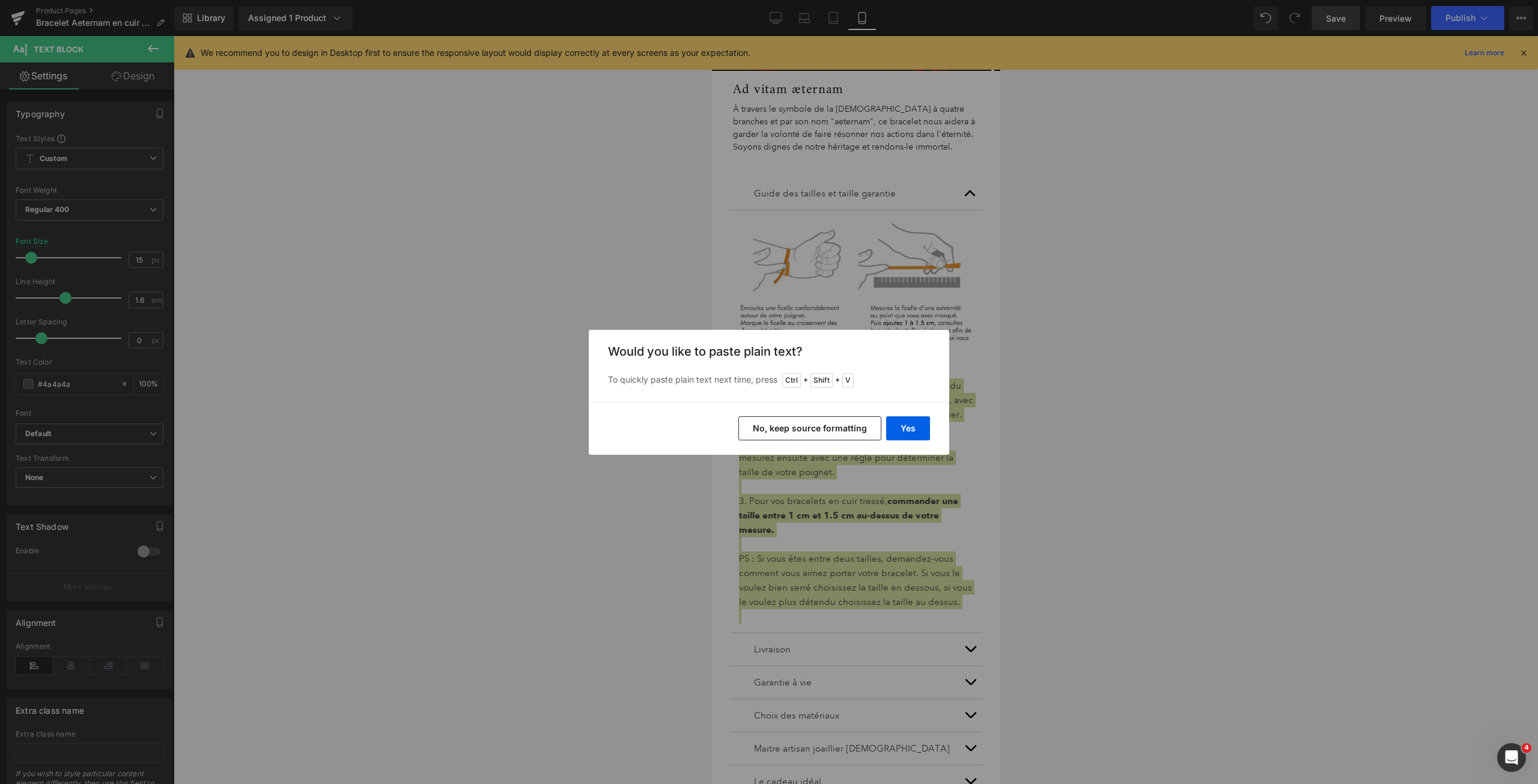
click at [874, 424] on button "No, keep source formatting" at bounding box center [809, 428] width 143 height 24
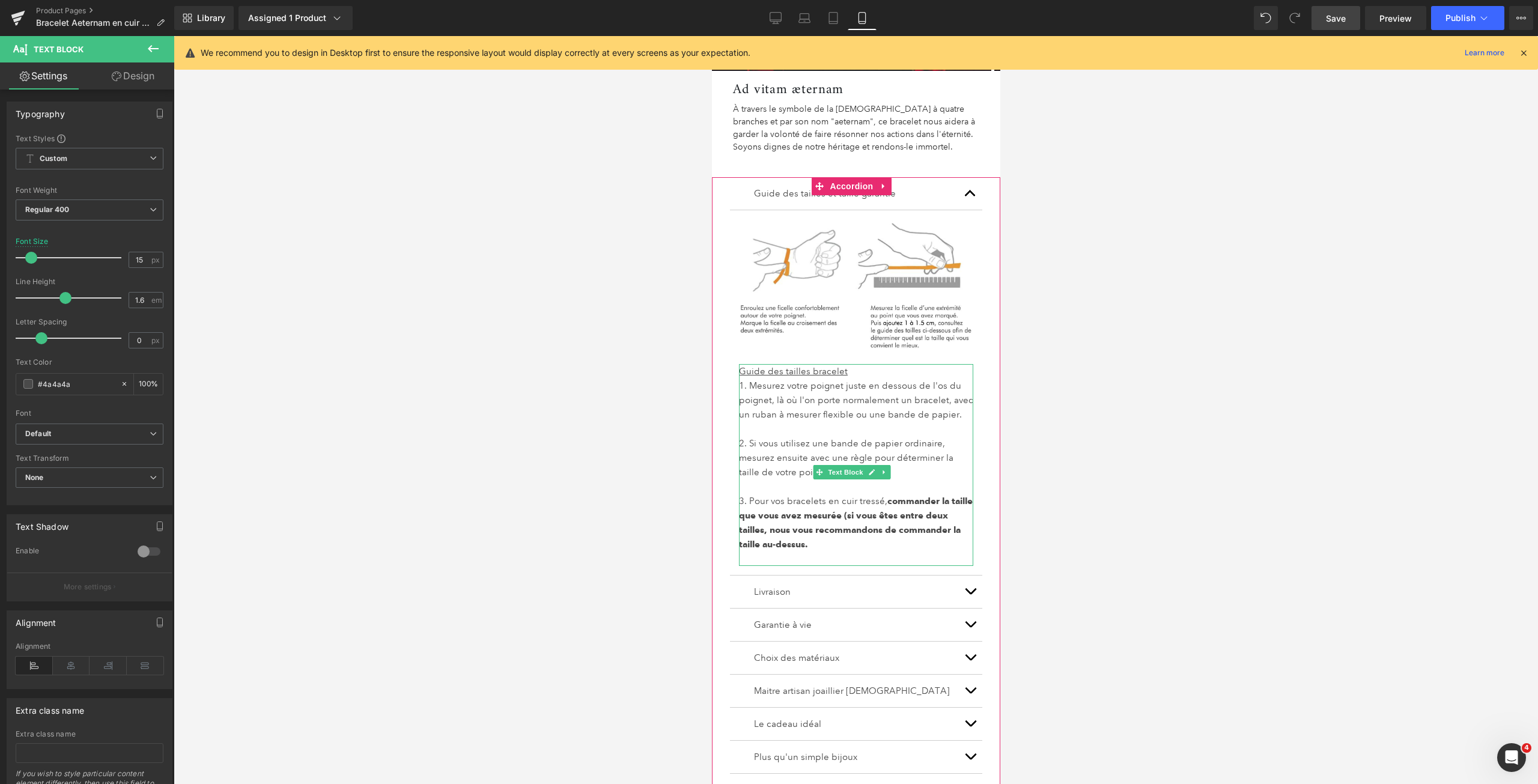
click at [865, 494] on p at bounding box center [856, 486] width 235 height 14
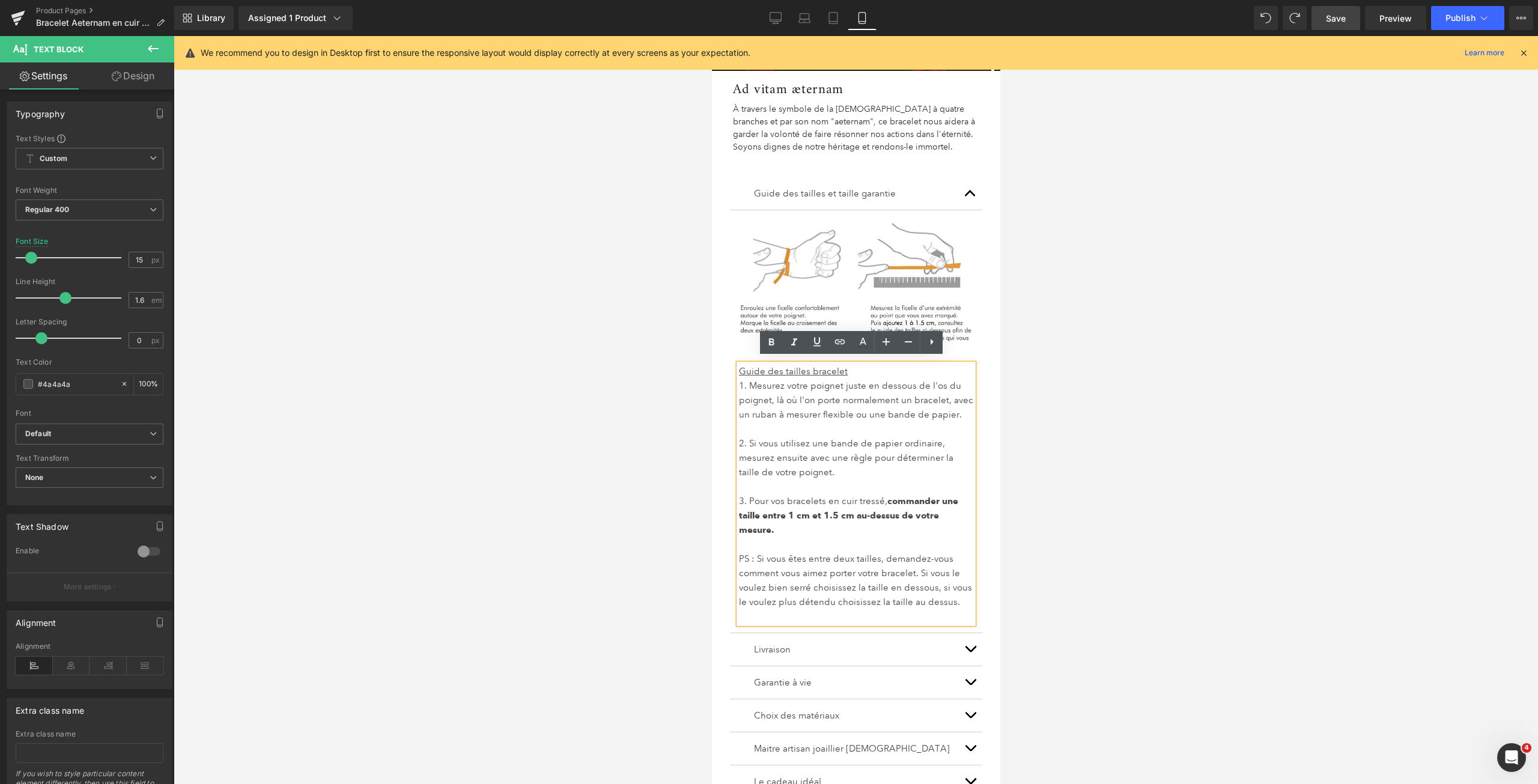
click at [843, 479] on p "2. Si vous utilisez une bande de papier ordinaire, mesurez ensuite avec une règ…" at bounding box center [856, 457] width 235 height 43
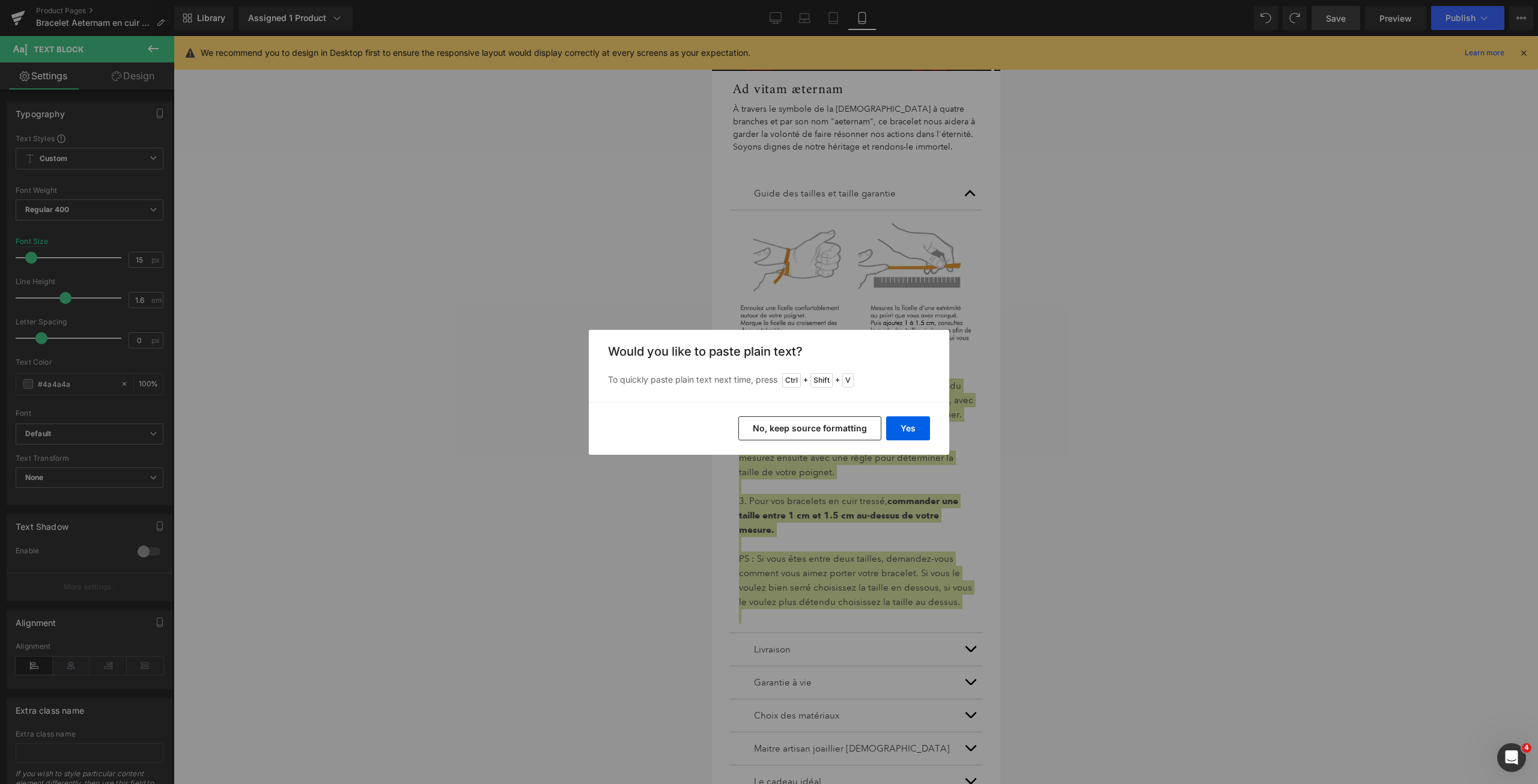
click at [850, 424] on button "No, keep source formatting" at bounding box center [809, 428] width 143 height 24
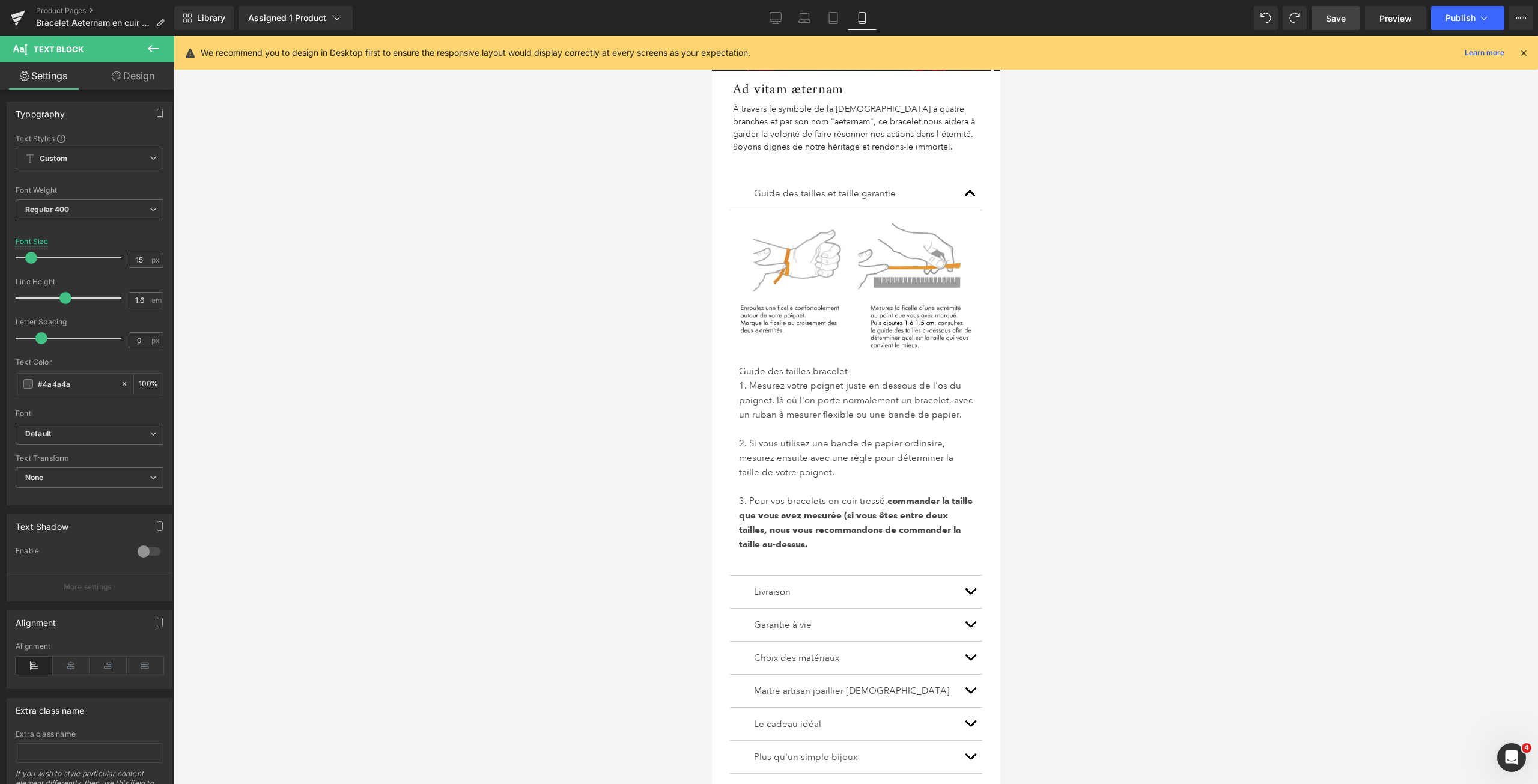
click at [1131, 451] on div at bounding box center [856, 409] width 1364 height 747
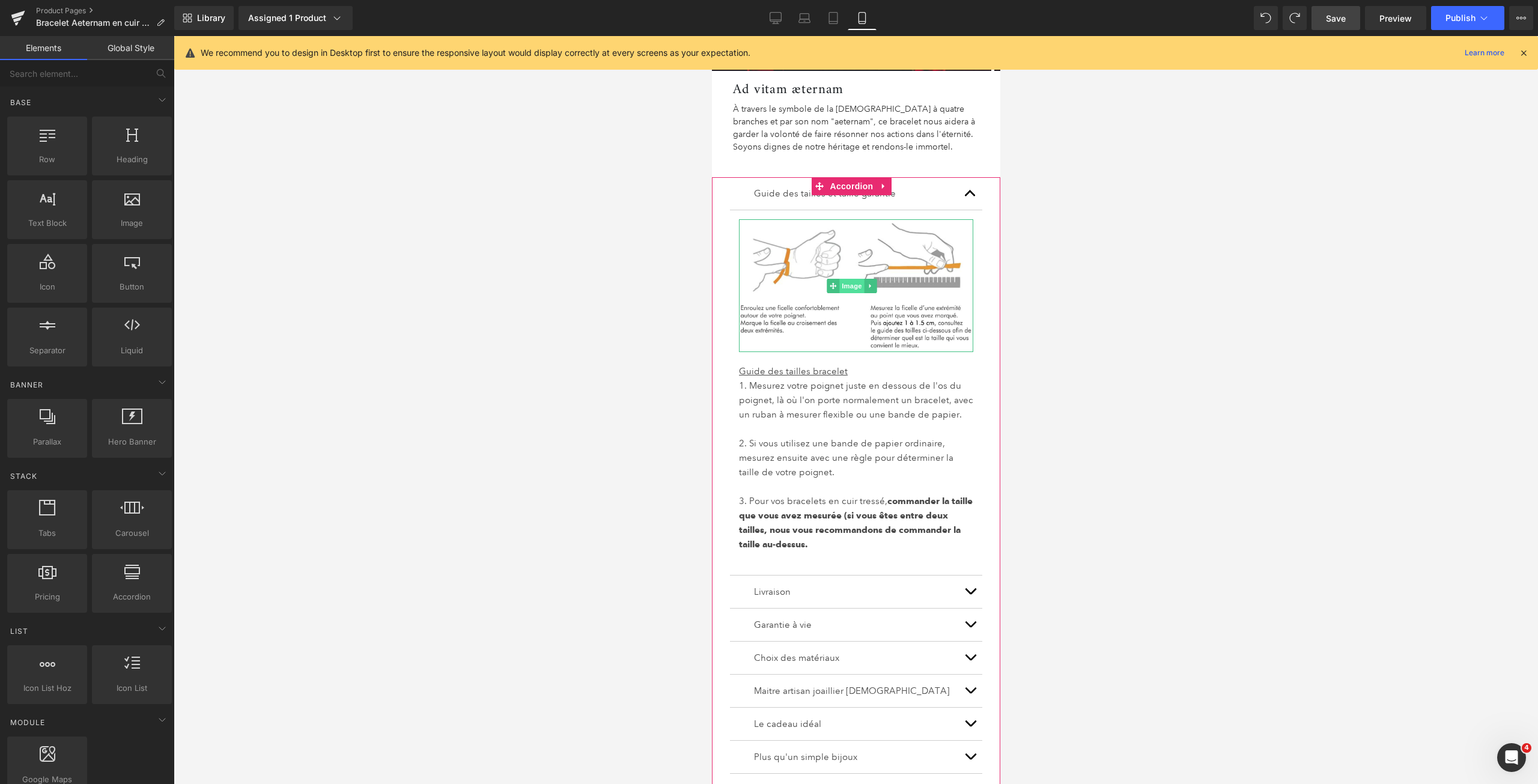
click at [855, 287] on span "Image" at bounding box center [851, 285] width 25 height 14
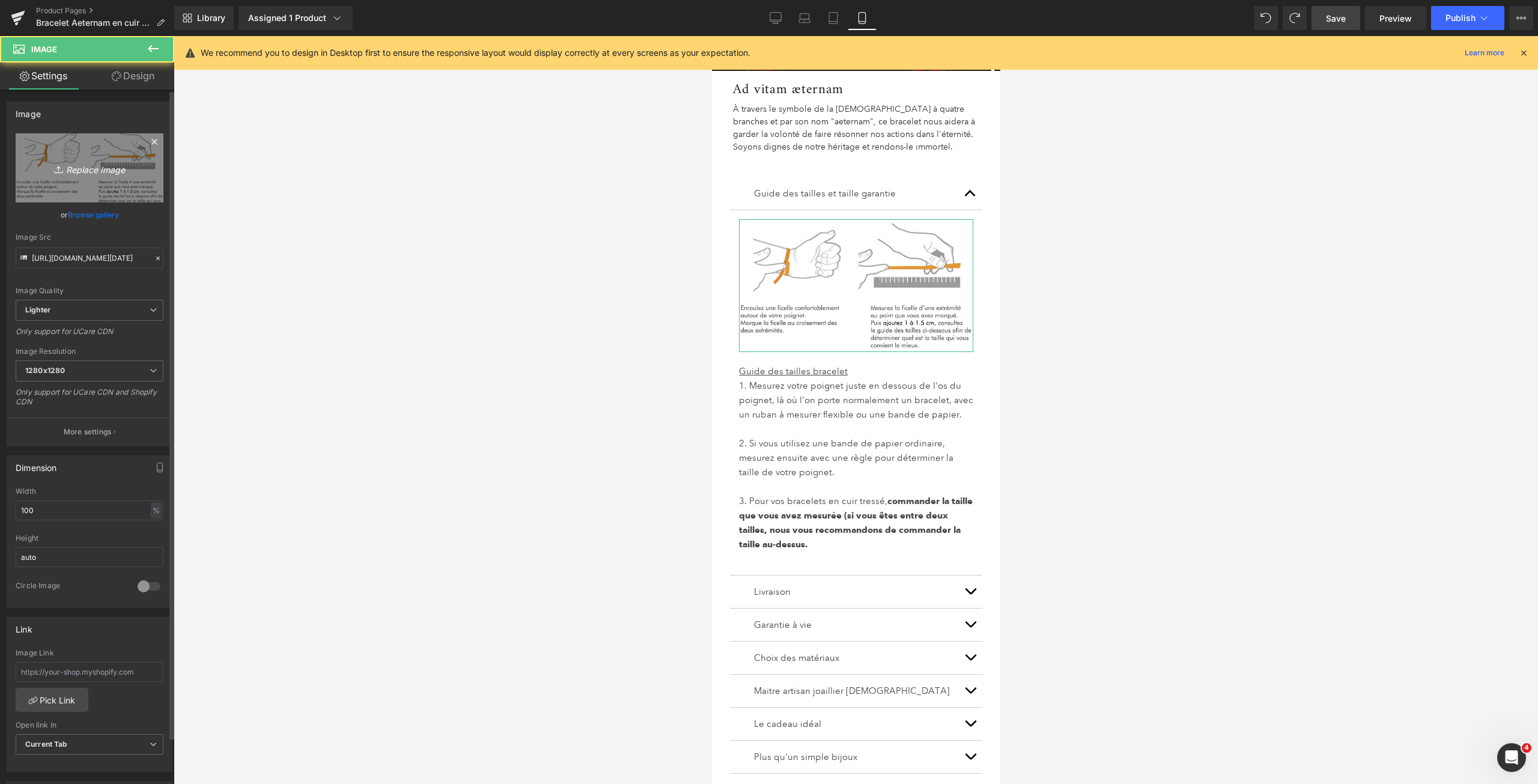
click at [115, 163] on icon "Replace Image" at bounding box center [89, 168] width 96 height 15
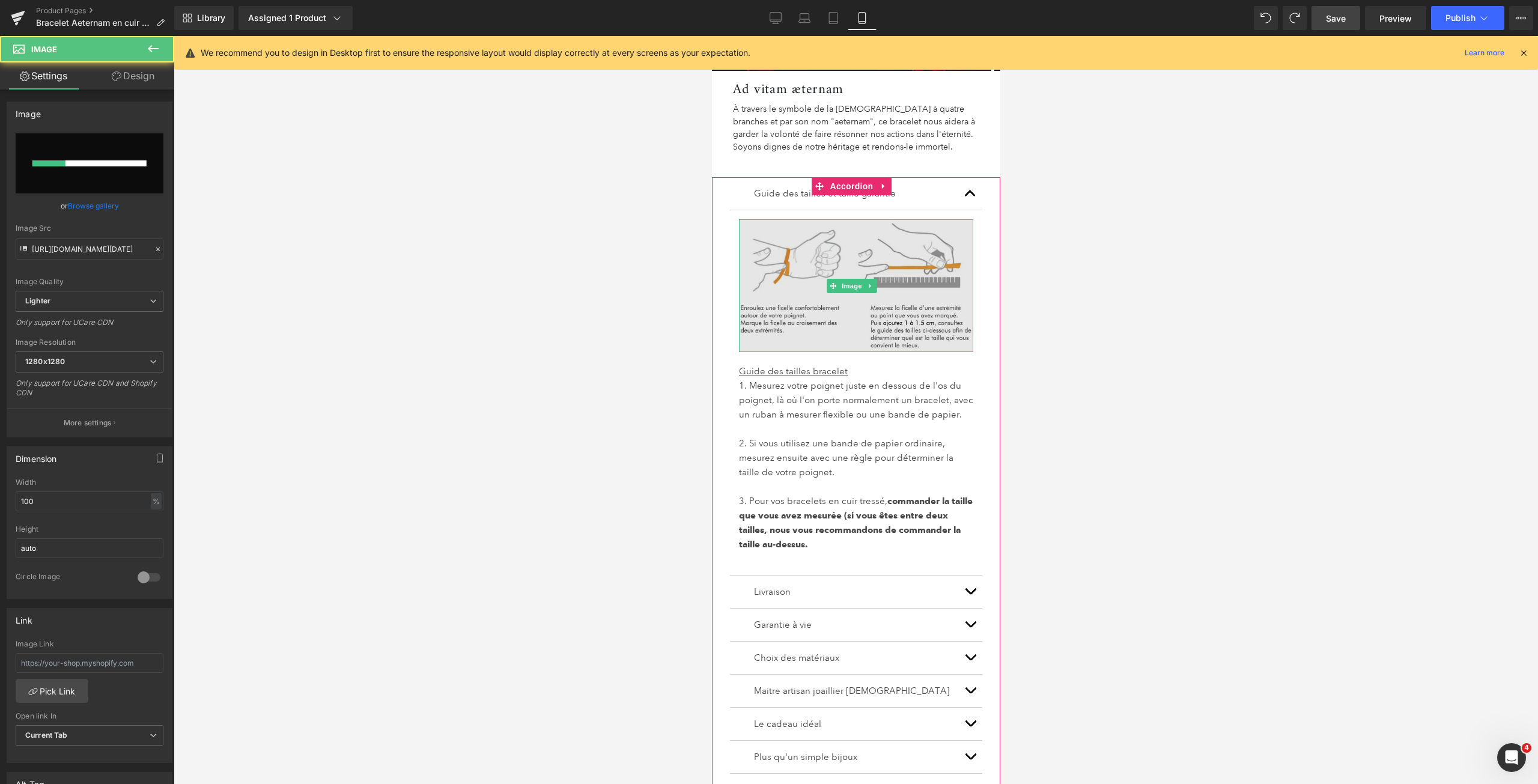
click at [854, 308] on img at bounding box center [856, 284] width 235 height 132
click at [814, 318] on img at bounding box center [856, 284] width 235 height 132
click at [764, 263] on img at bounding box center [856, 284] width 235 height 132
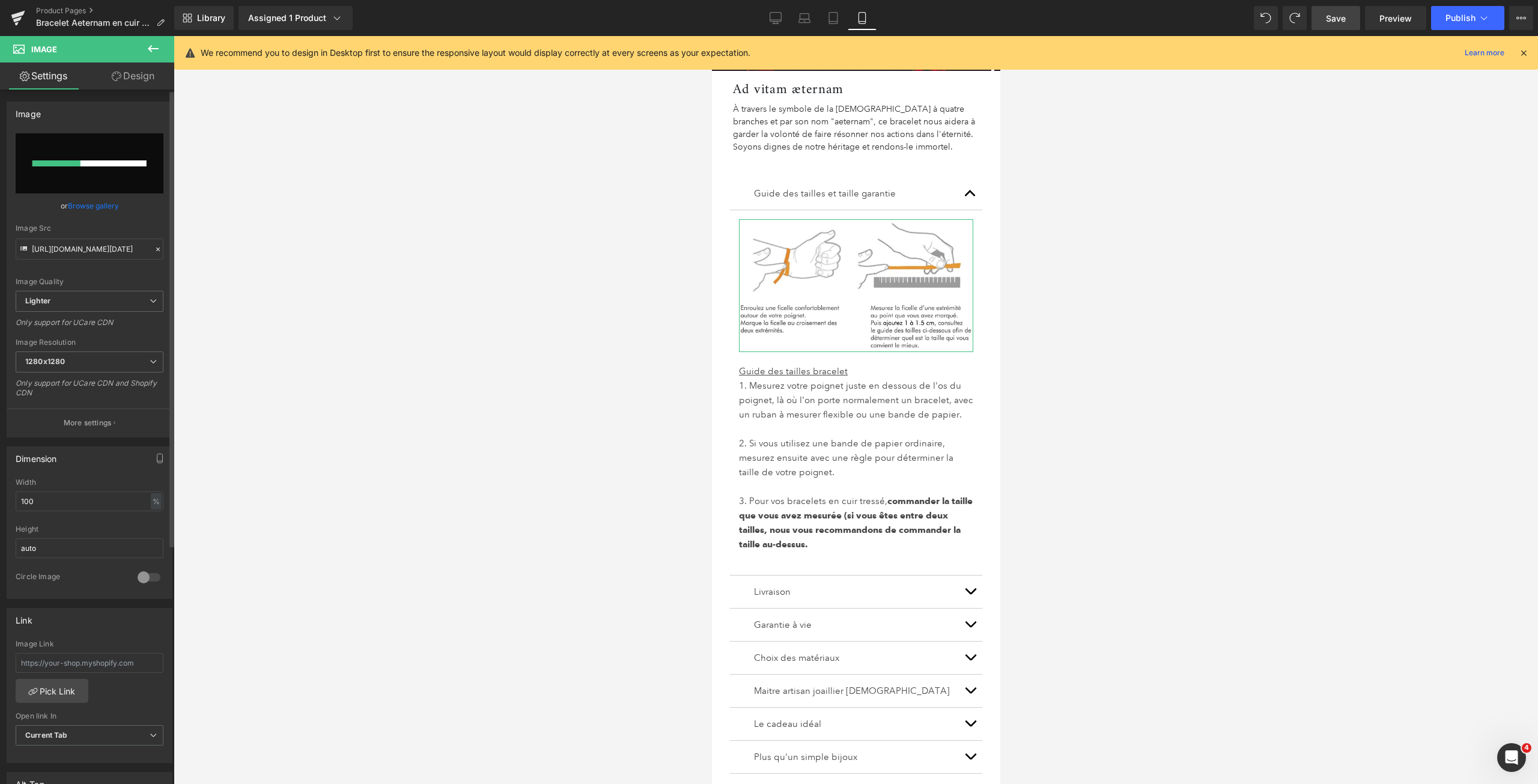
click at [114, 173] on input "file" at bounding box center [89, 163] width 148 height 60
type input "C:\fakepath\Guide des tailles bracelets CUIR 2025 GOOD V.jpg"
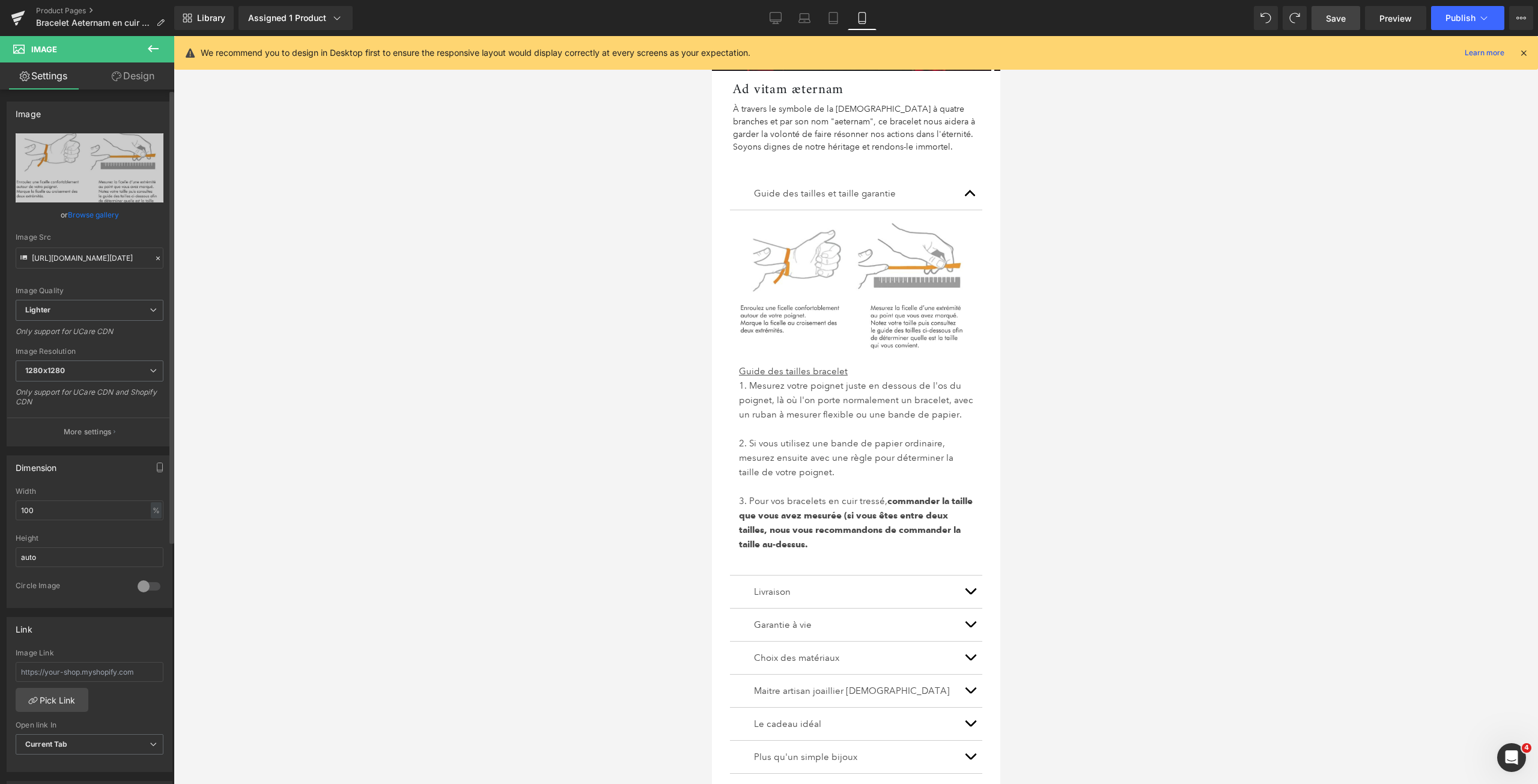
click at [1334, 21] on span "Save" at bounding box center [1335, 17] width 20 height 12
click at [1520, 47] on div at bounding box center [1524, 53] width 10 height 13
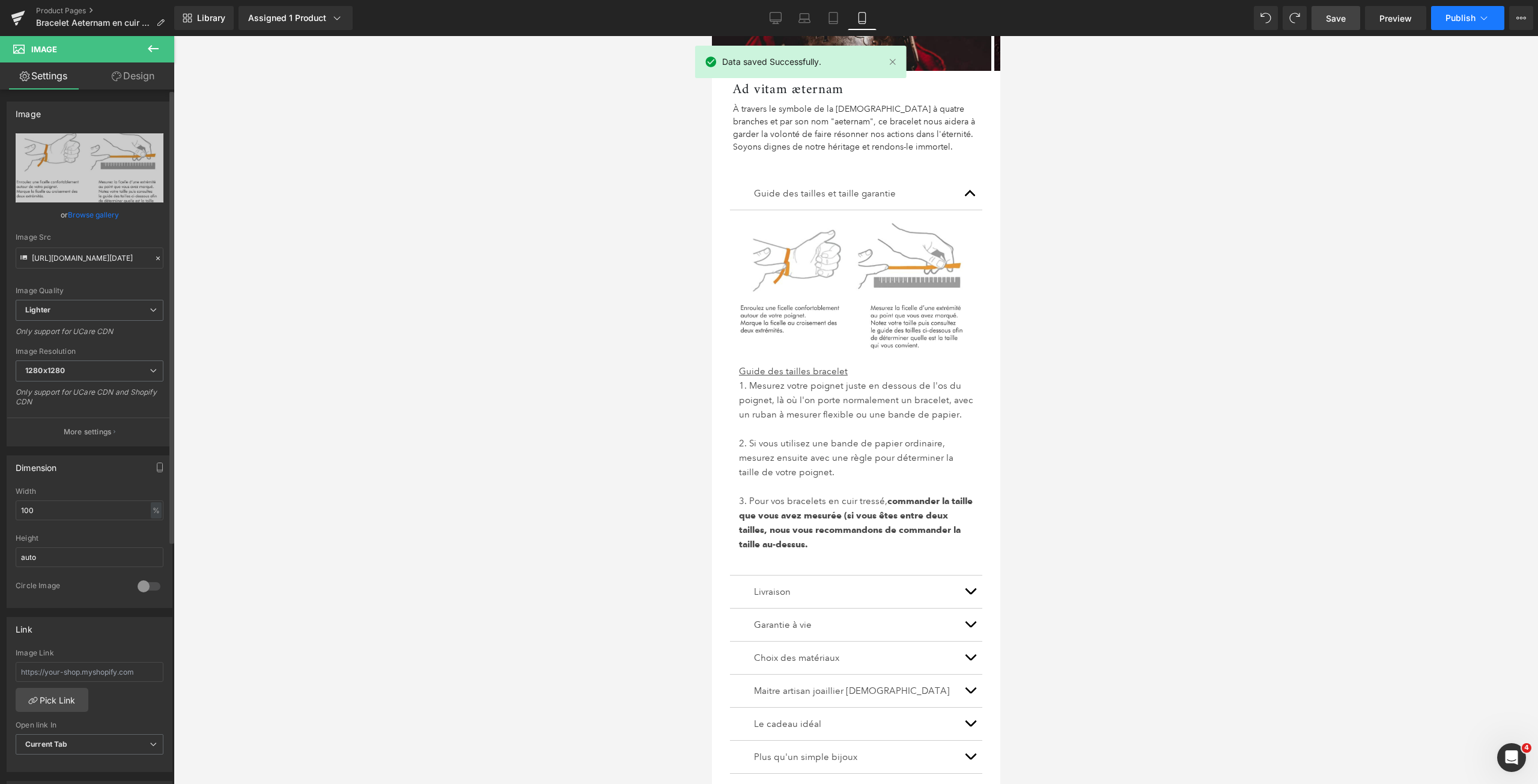
click at [1465, 15] on span "Publish" at bounding box center [1460, 18] width 30 height 10
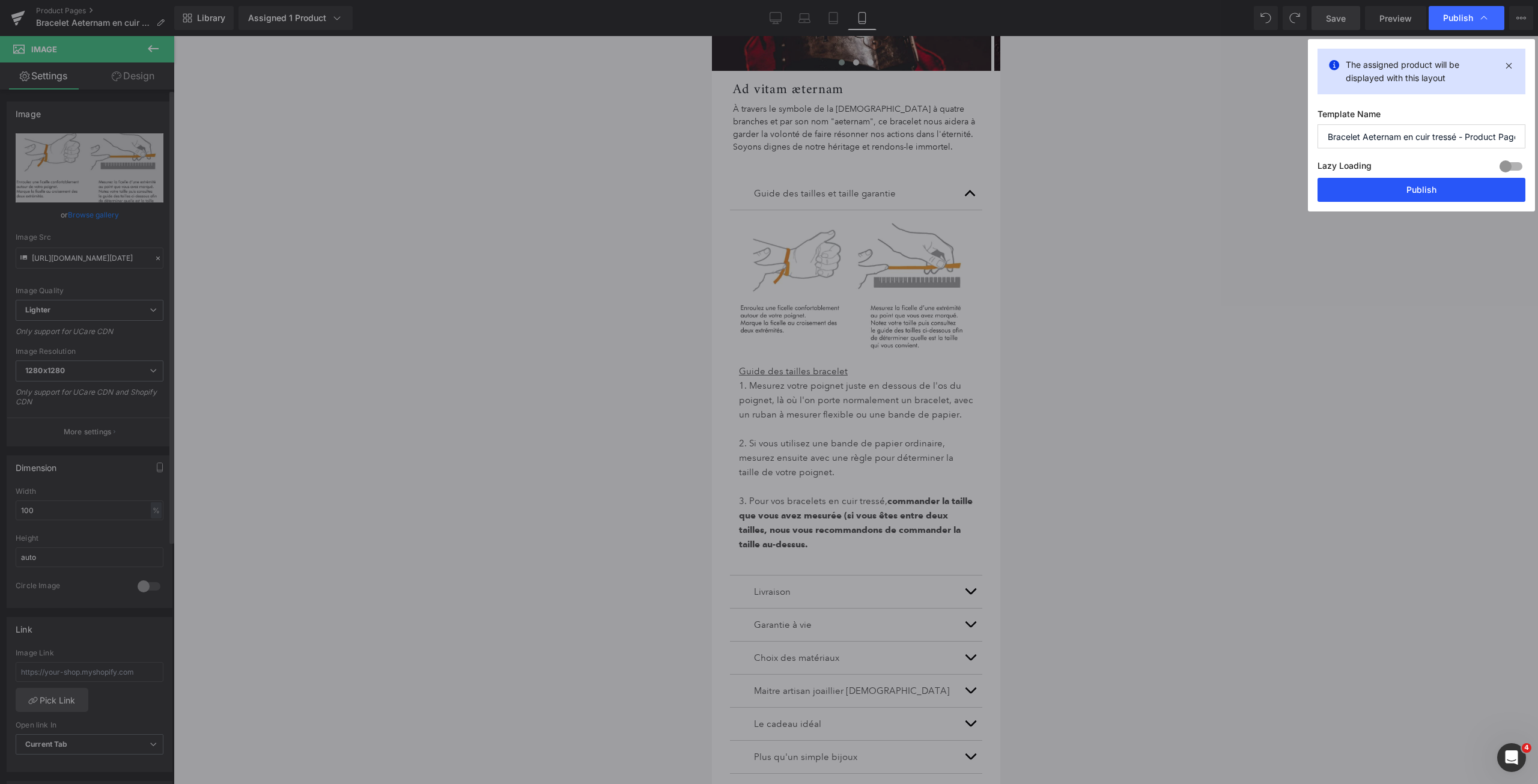
click at [1417, 191] on button "Publish" at bounding box center [1421, 189] width 208 height 24
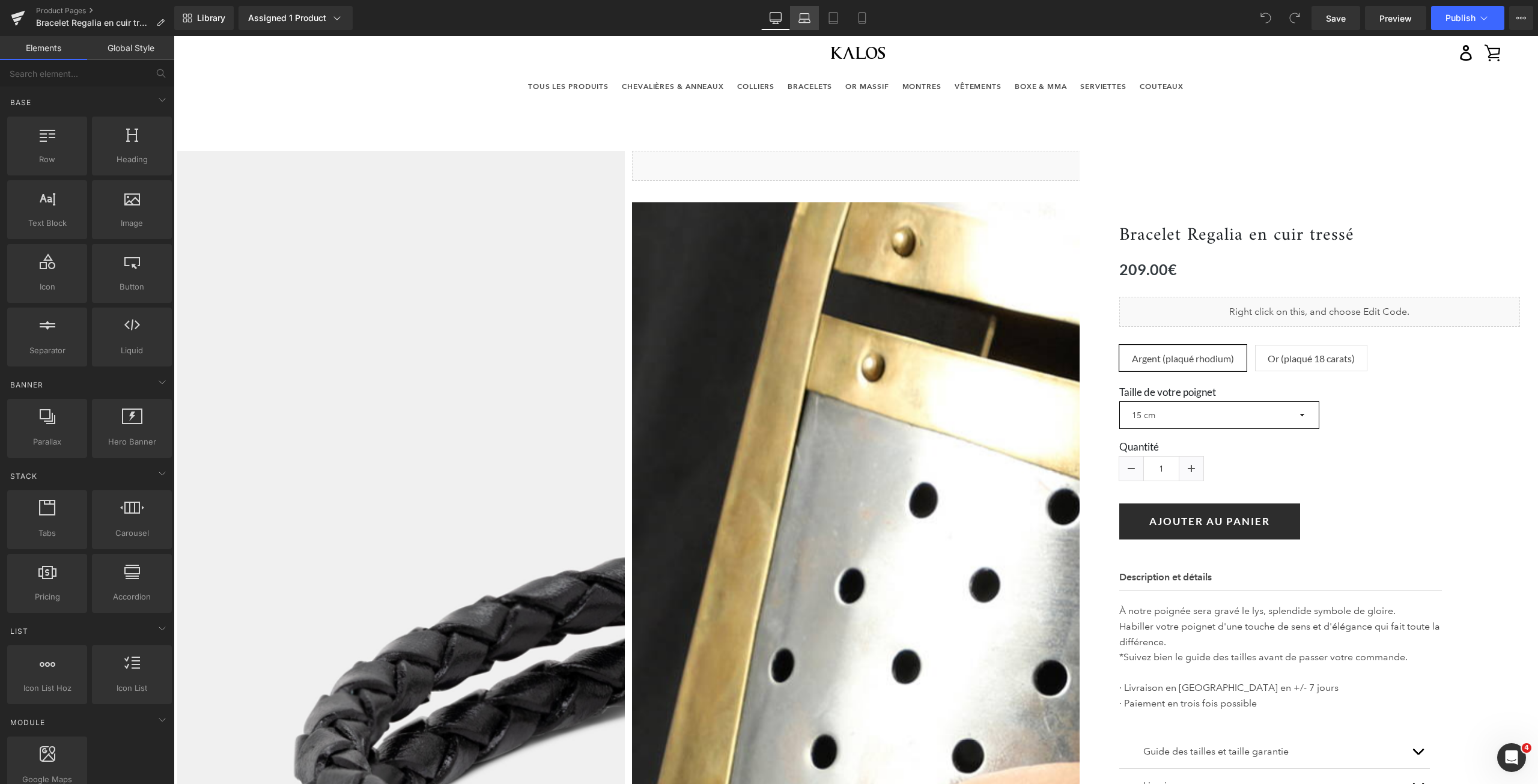
click at [804, 13] on icon at bounding box center [804, 16] width 9 height 6
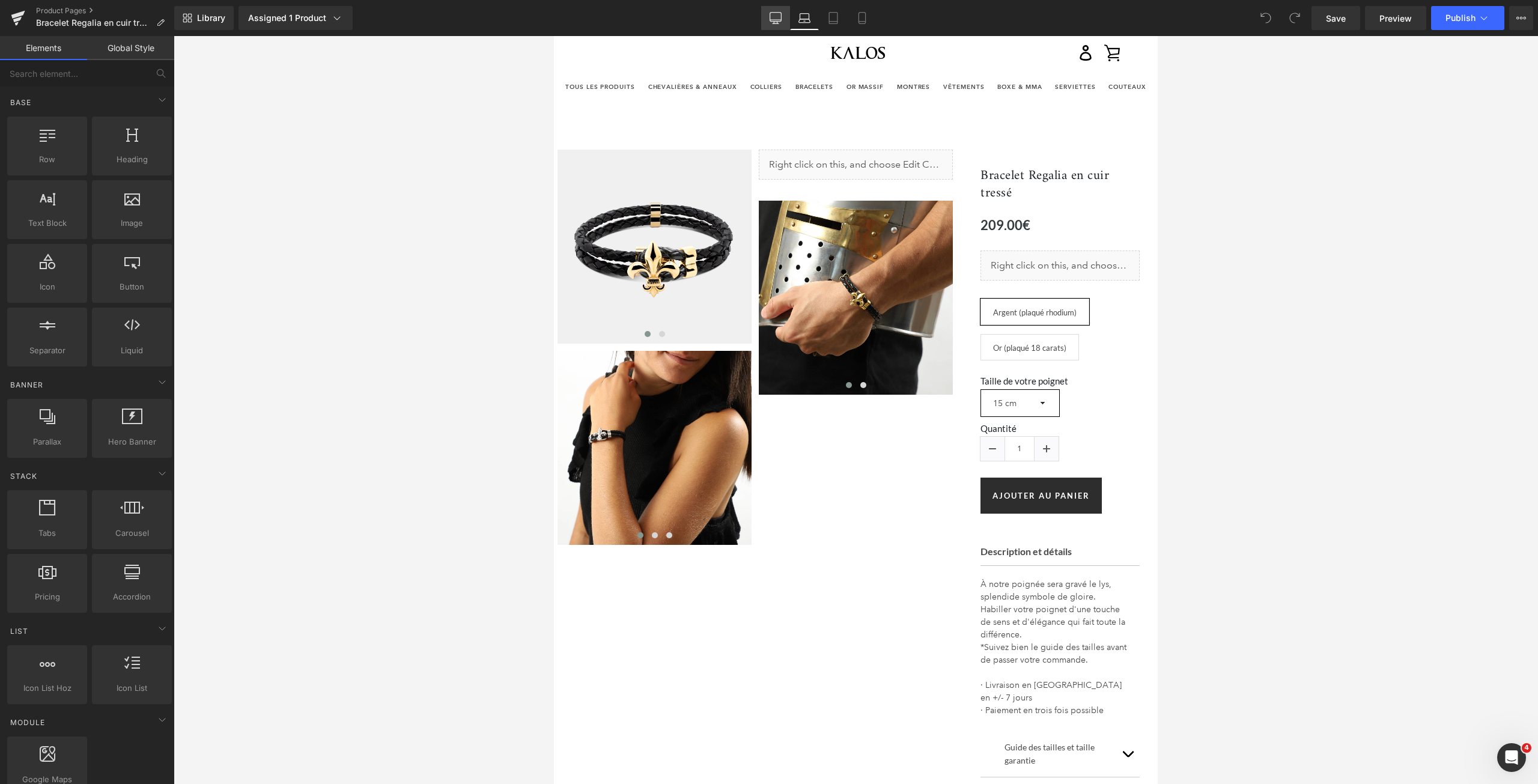
click at [765, 15] on link "Desktop" at bounding box center [776, 17] width 29 height 24
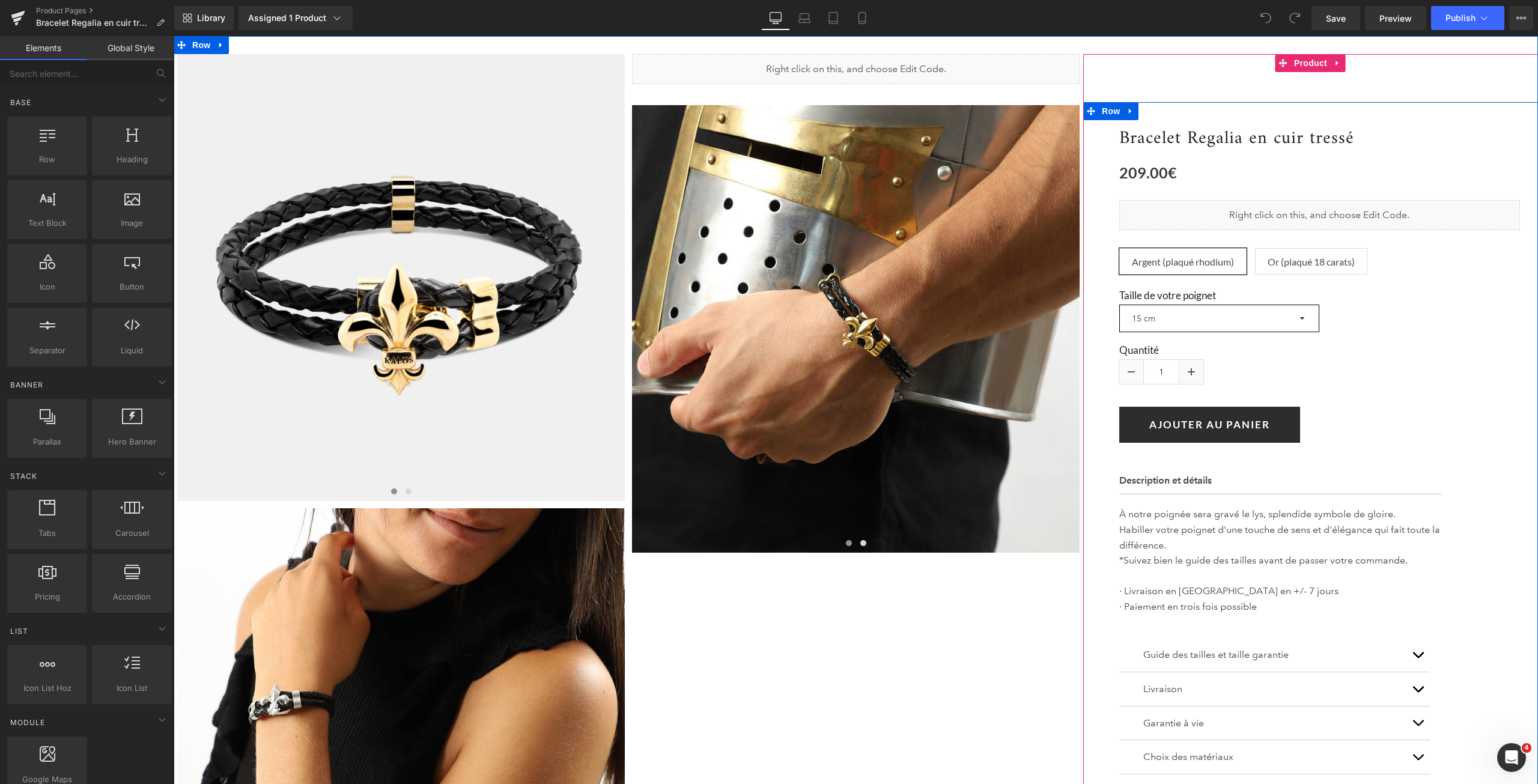
scroll to position [217, 0]
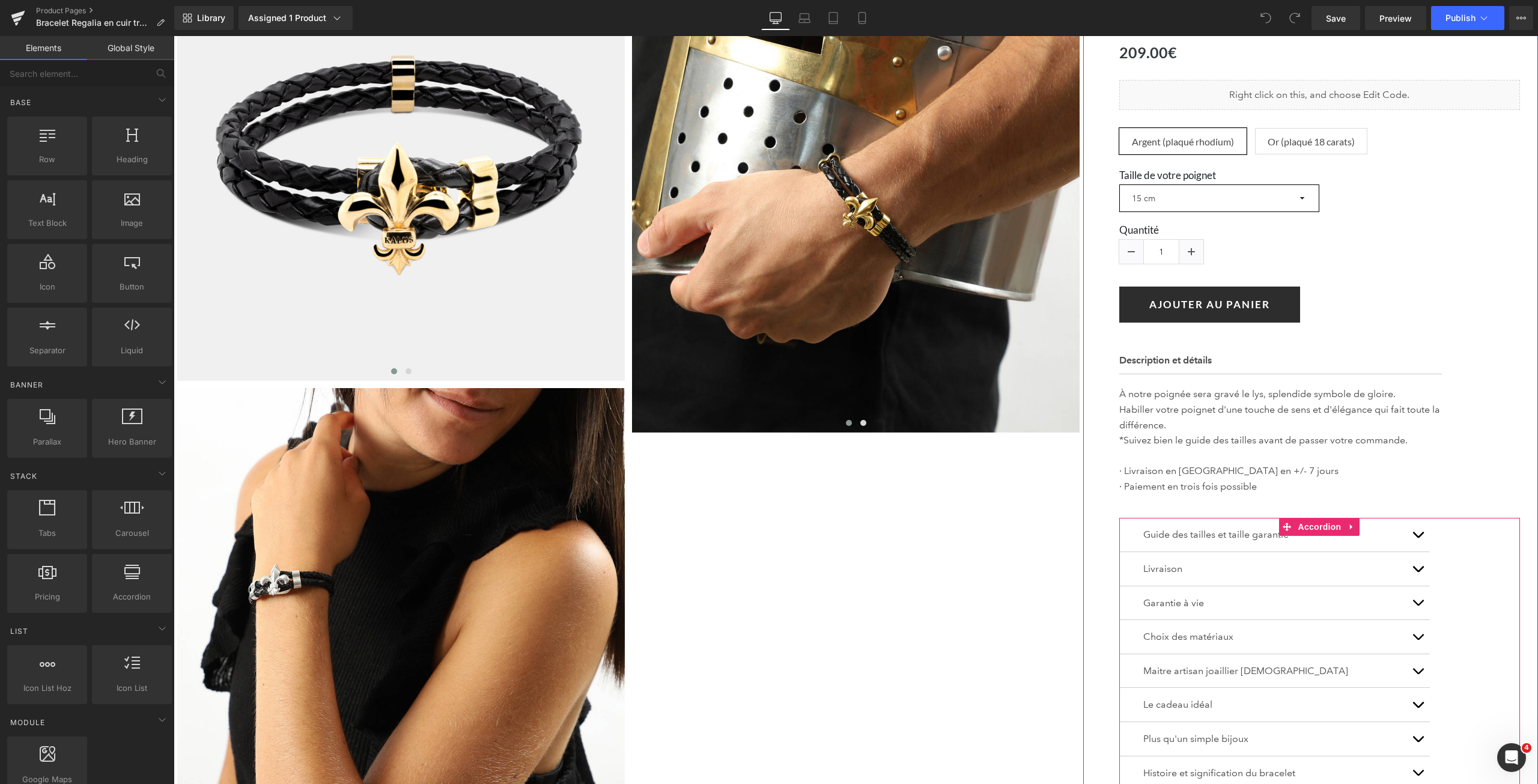
click at [1418, 537] on span "button" at bounding box center [1418, 537] width 0 height 0
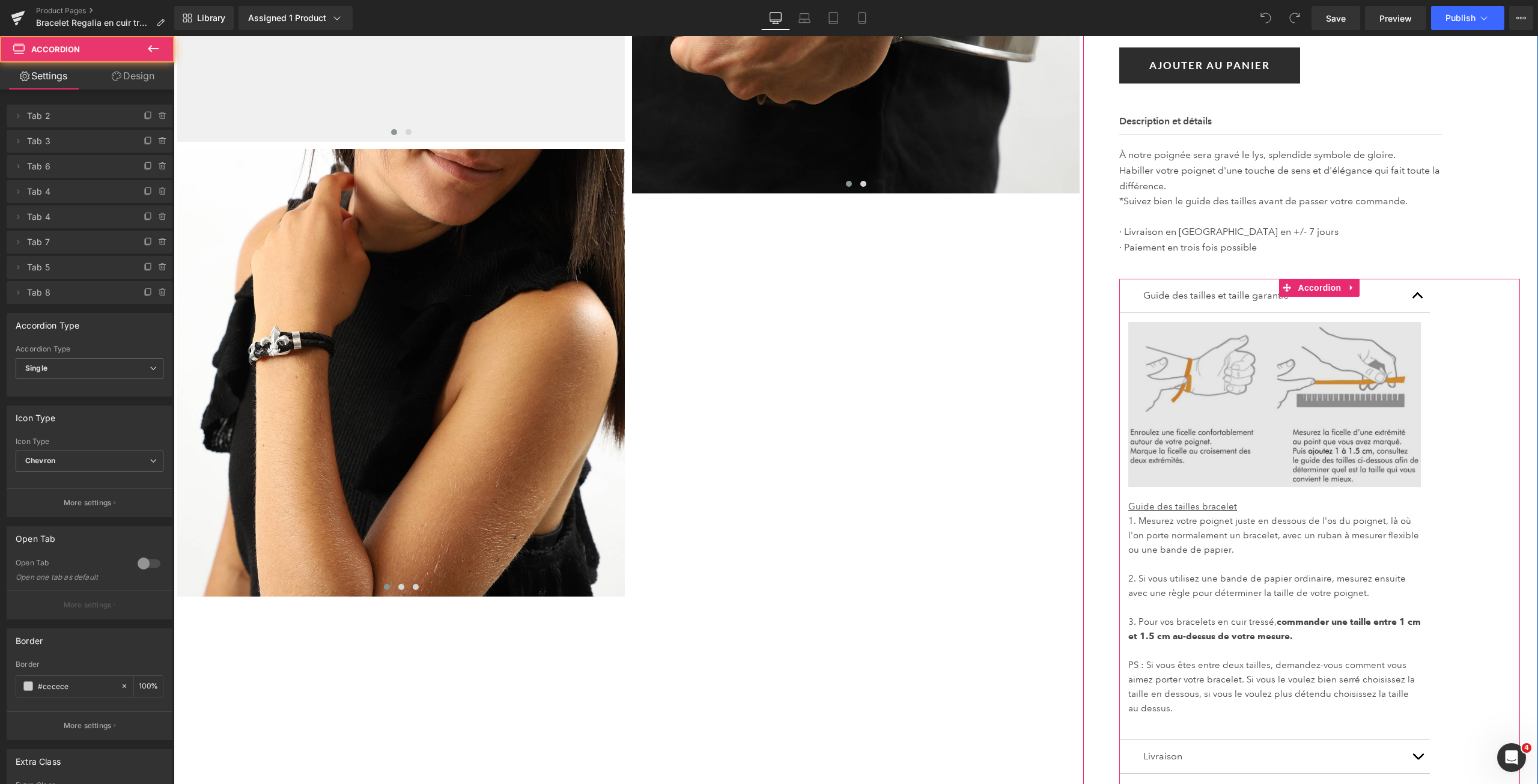
scroll to position [457, 0]
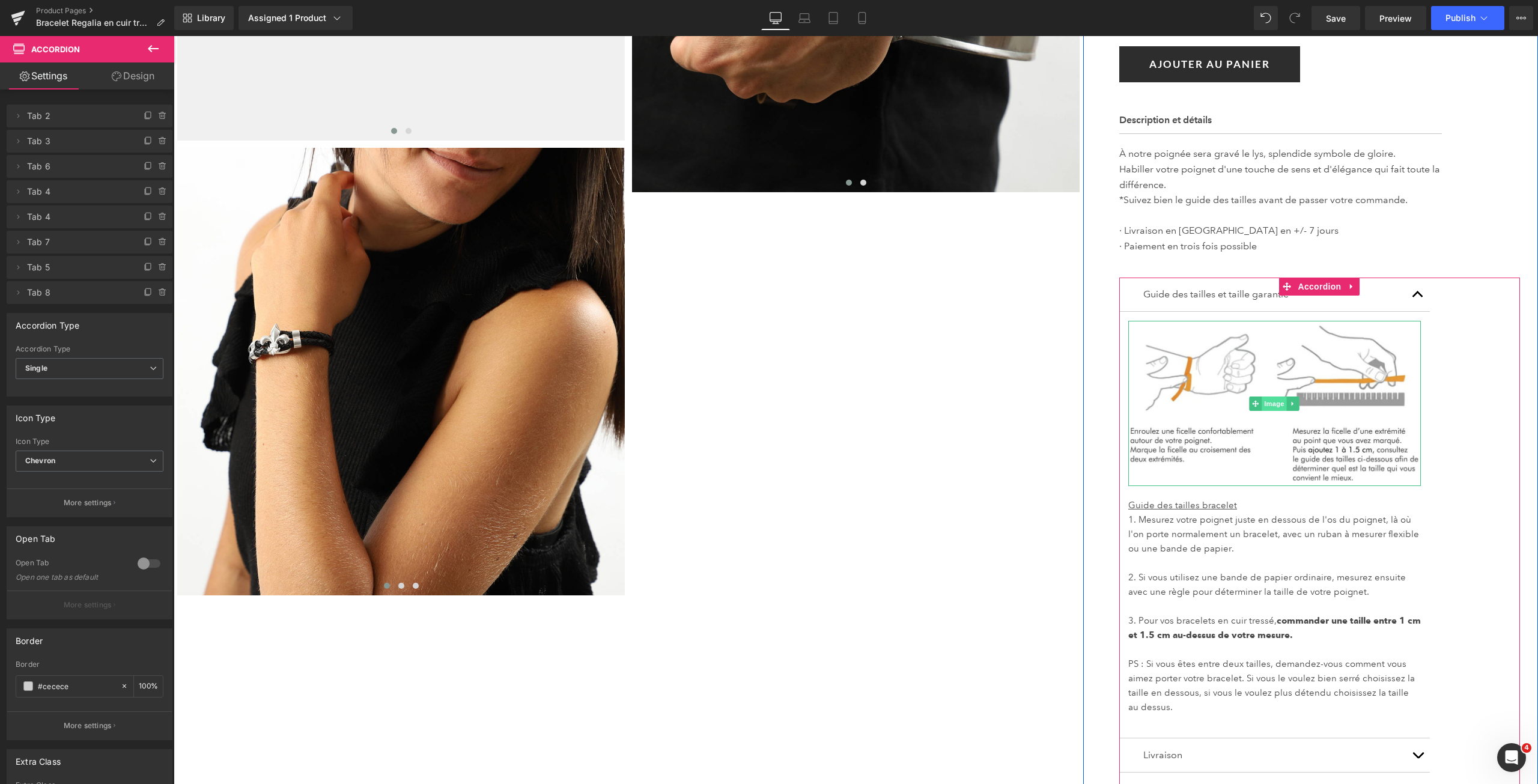
click at [1268, 402] on span "Image" at bounding box center [1275, 403] width 25 height 14
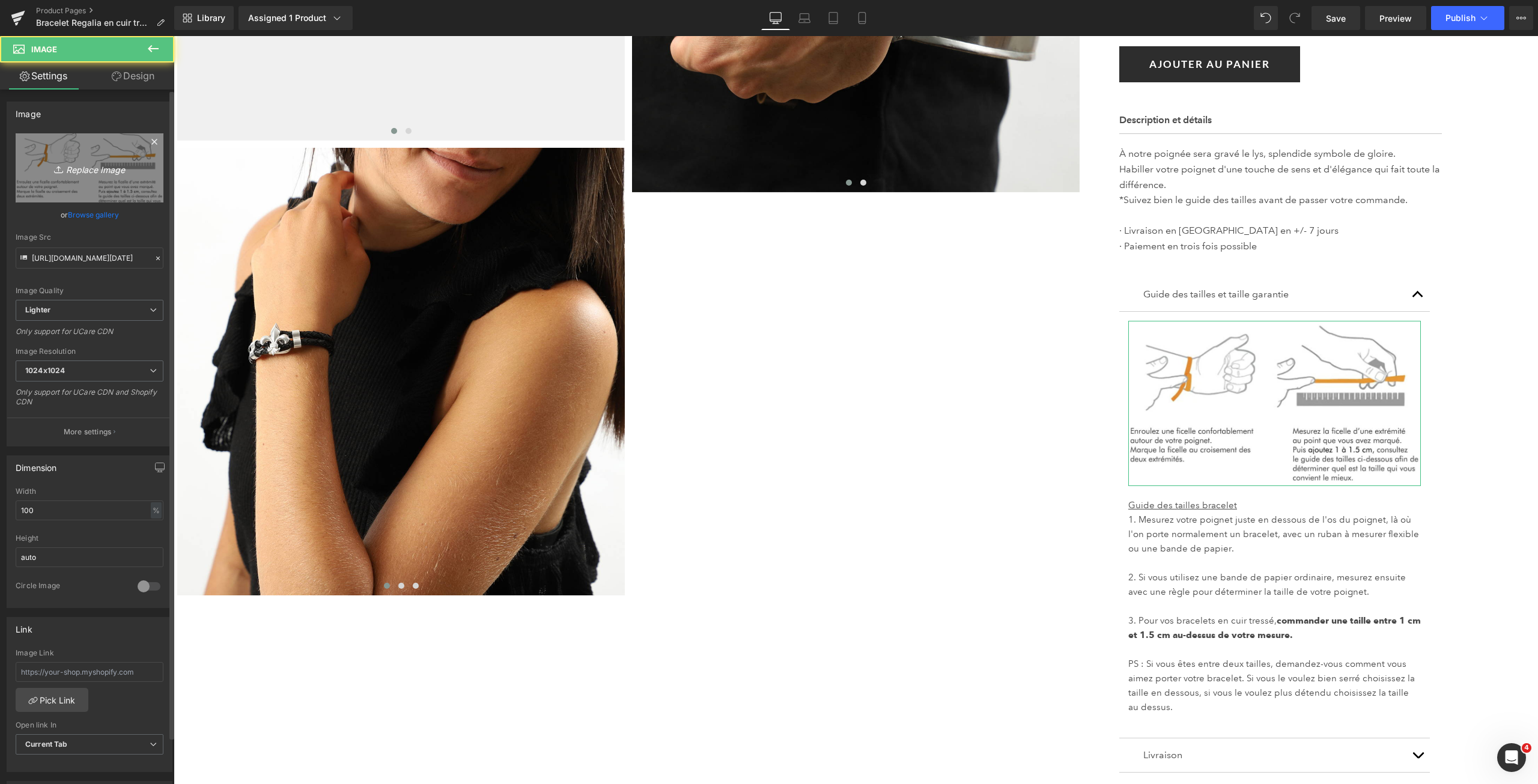
click at [95, 159] on link "Replace Image" at bounding box center [89, 168] width 148 height 69
type input "C:\fakepath\Guide des tailles bracelets CUIR 2025 GOOD V.jpg"
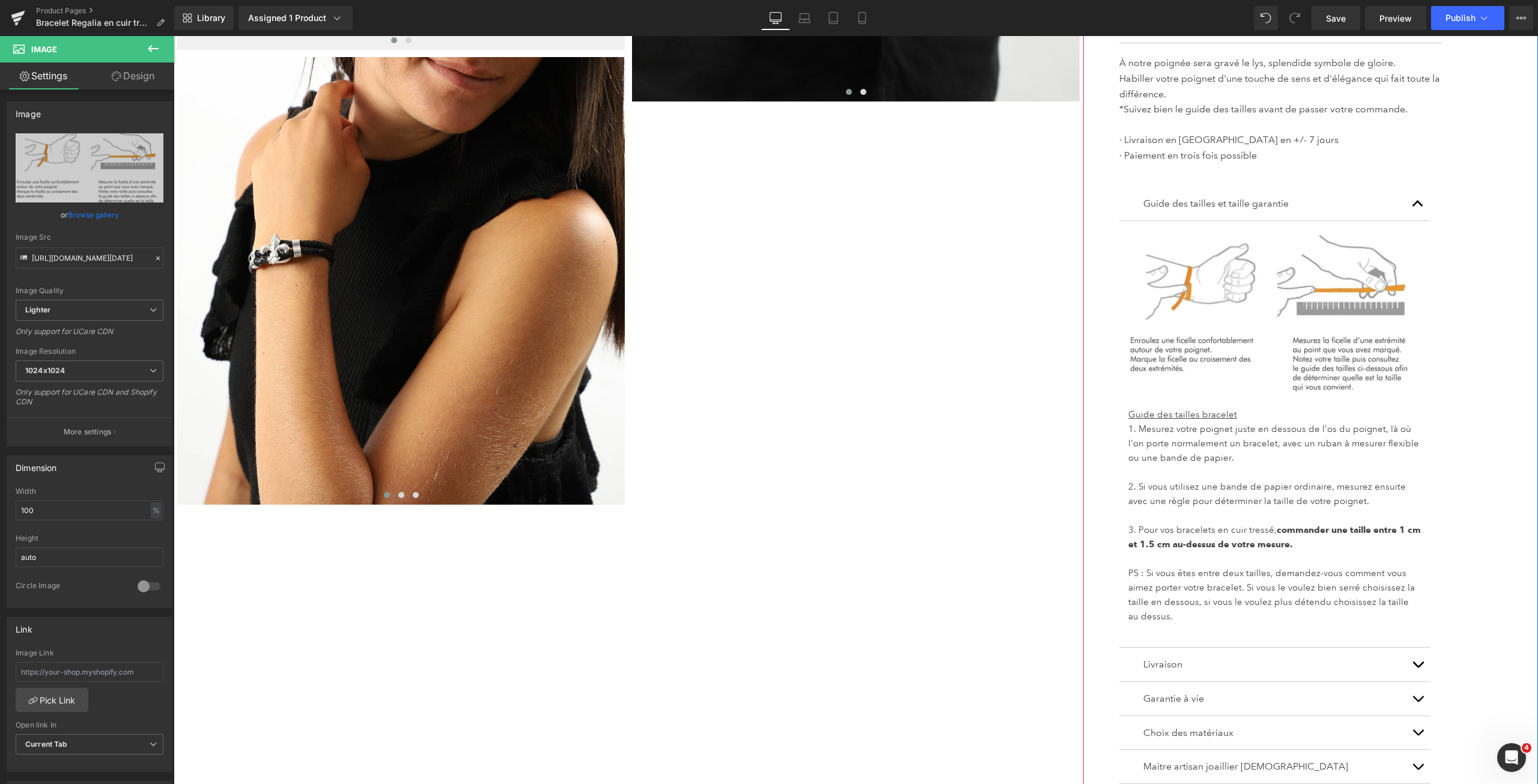
scroll to position [577, 0]
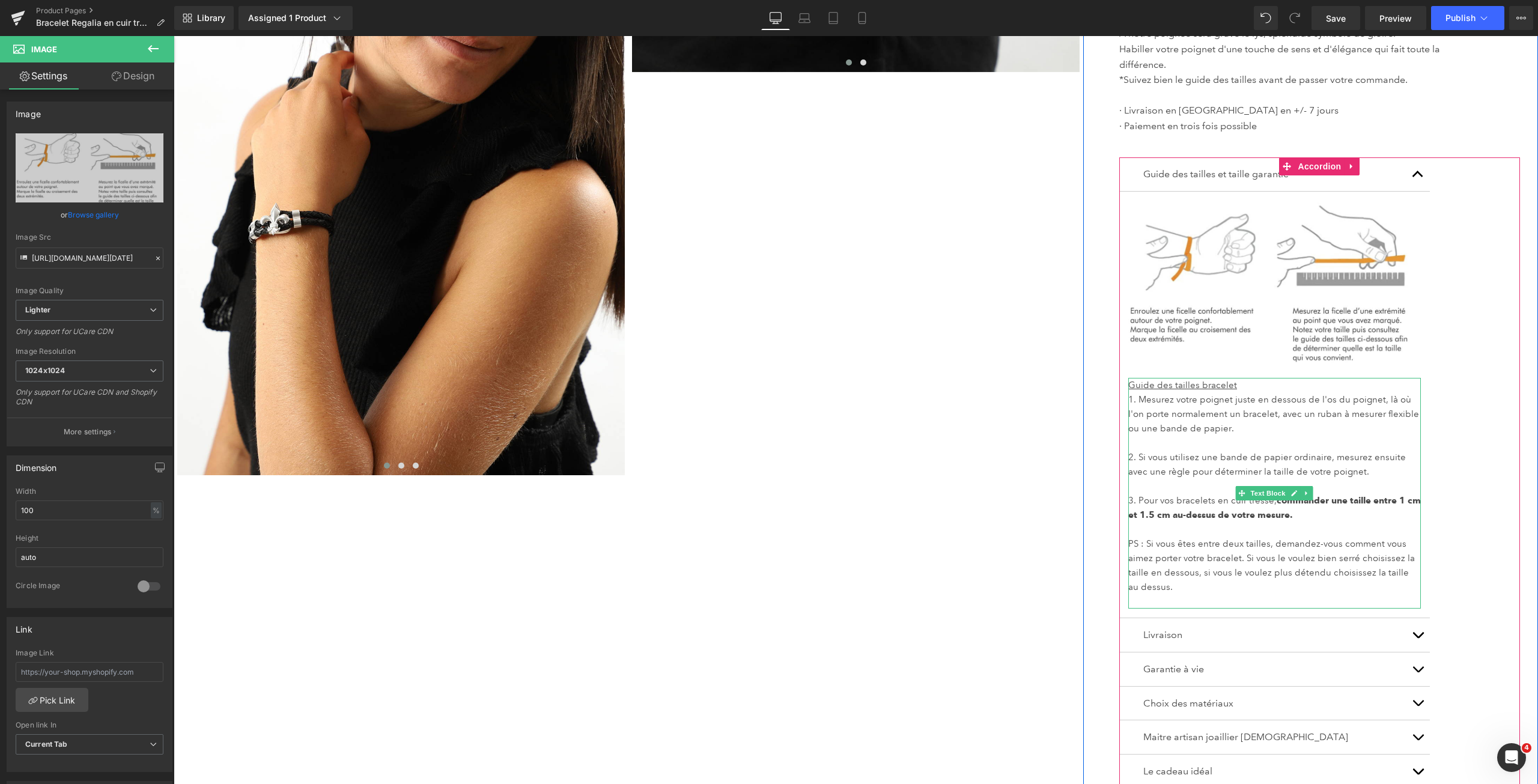
click at [1292, 510] on p "3. Pour vos bracelets en cuir tressé, commander une taille entre 1 cm et 1.5 cm…" at bounding box center [1275, 507] width 292 height 29
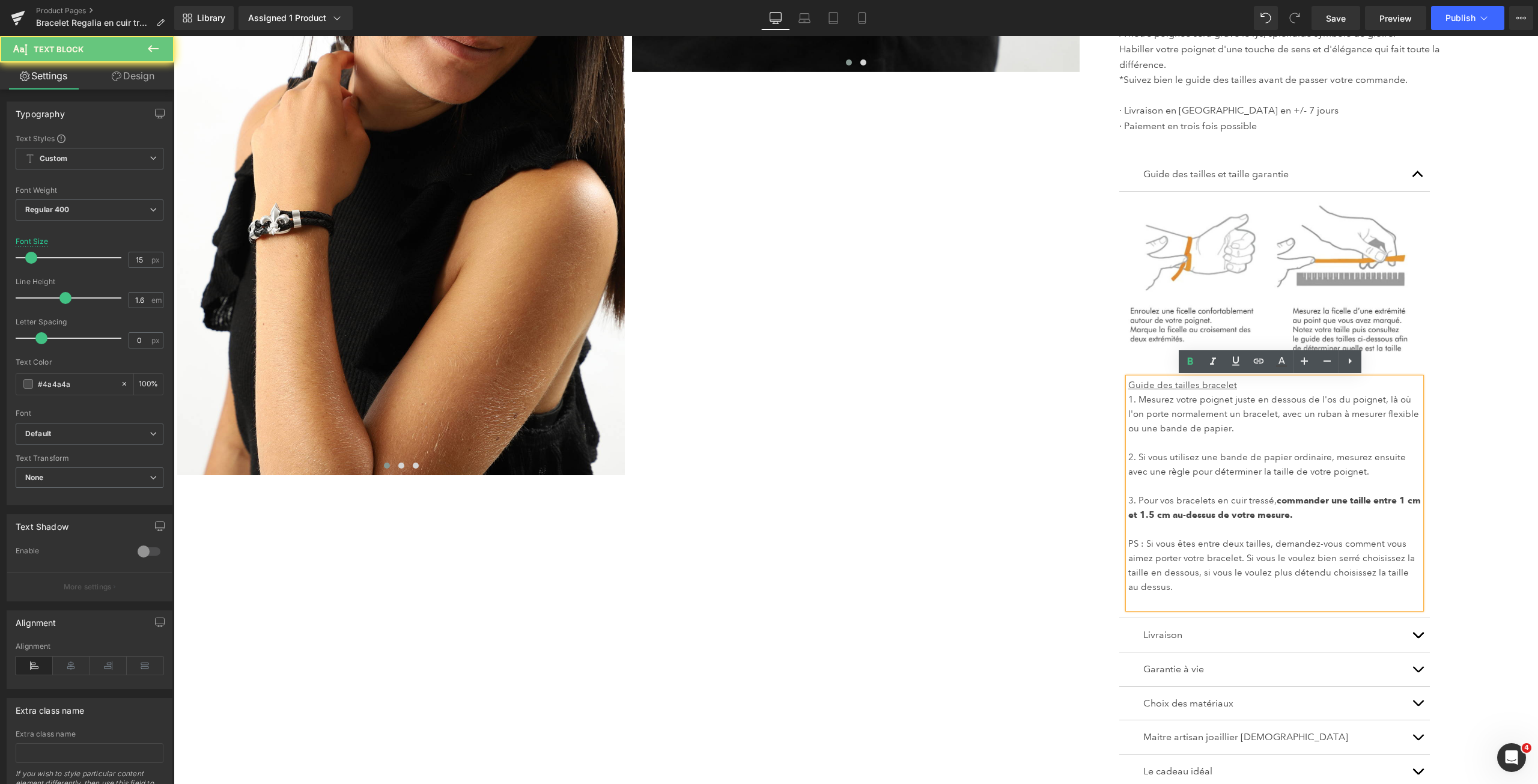
click at [1286, 516] on p "3. Pour vos bracelets en cuir tressé, commander une taille entre 1 cm et 1.5 cm…" at bounding box center [1275, 507] width 292 height 29
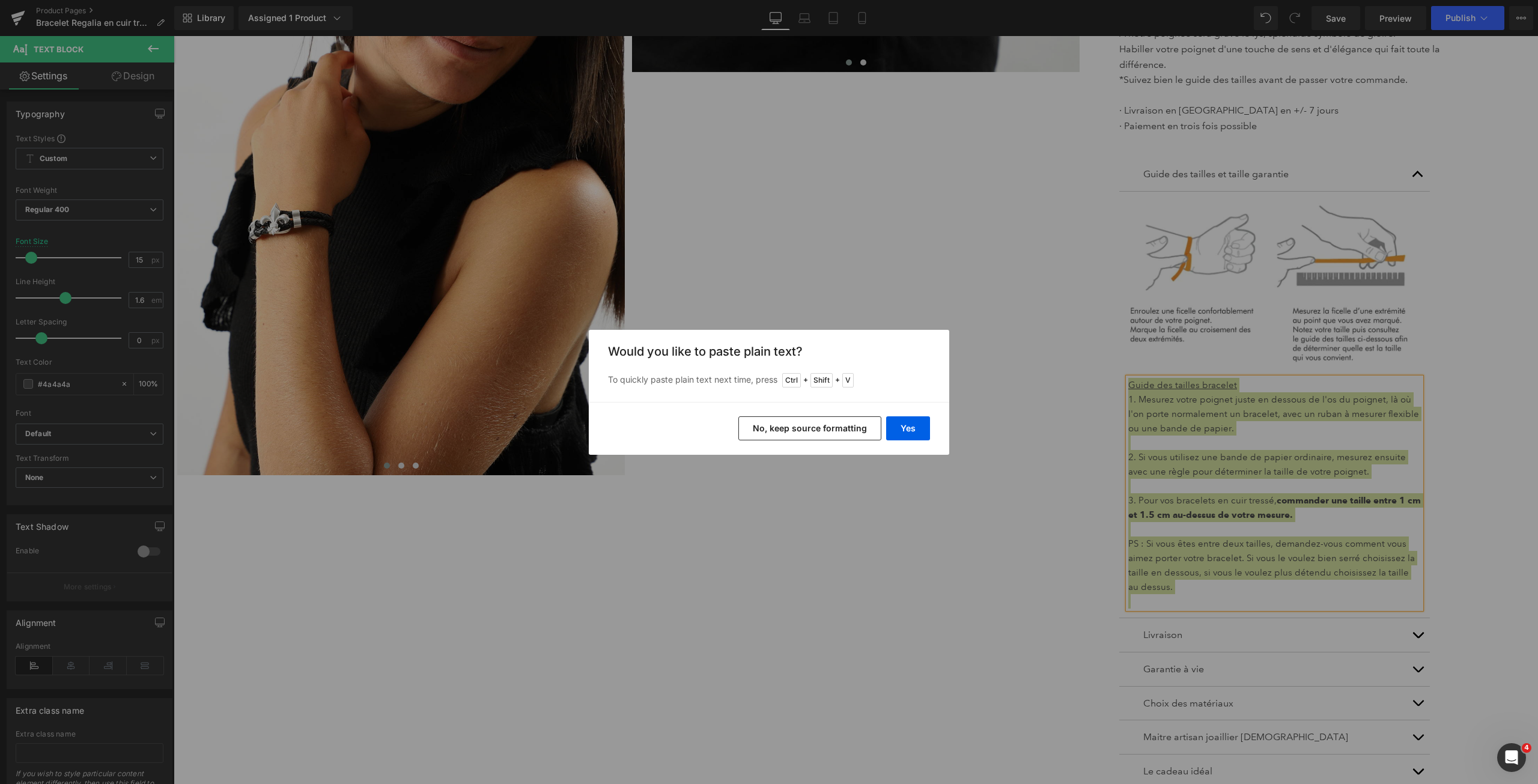
click at [804, 422] on button "No, keep source formatting" at bounding box center [809, 428] width 143 height 24
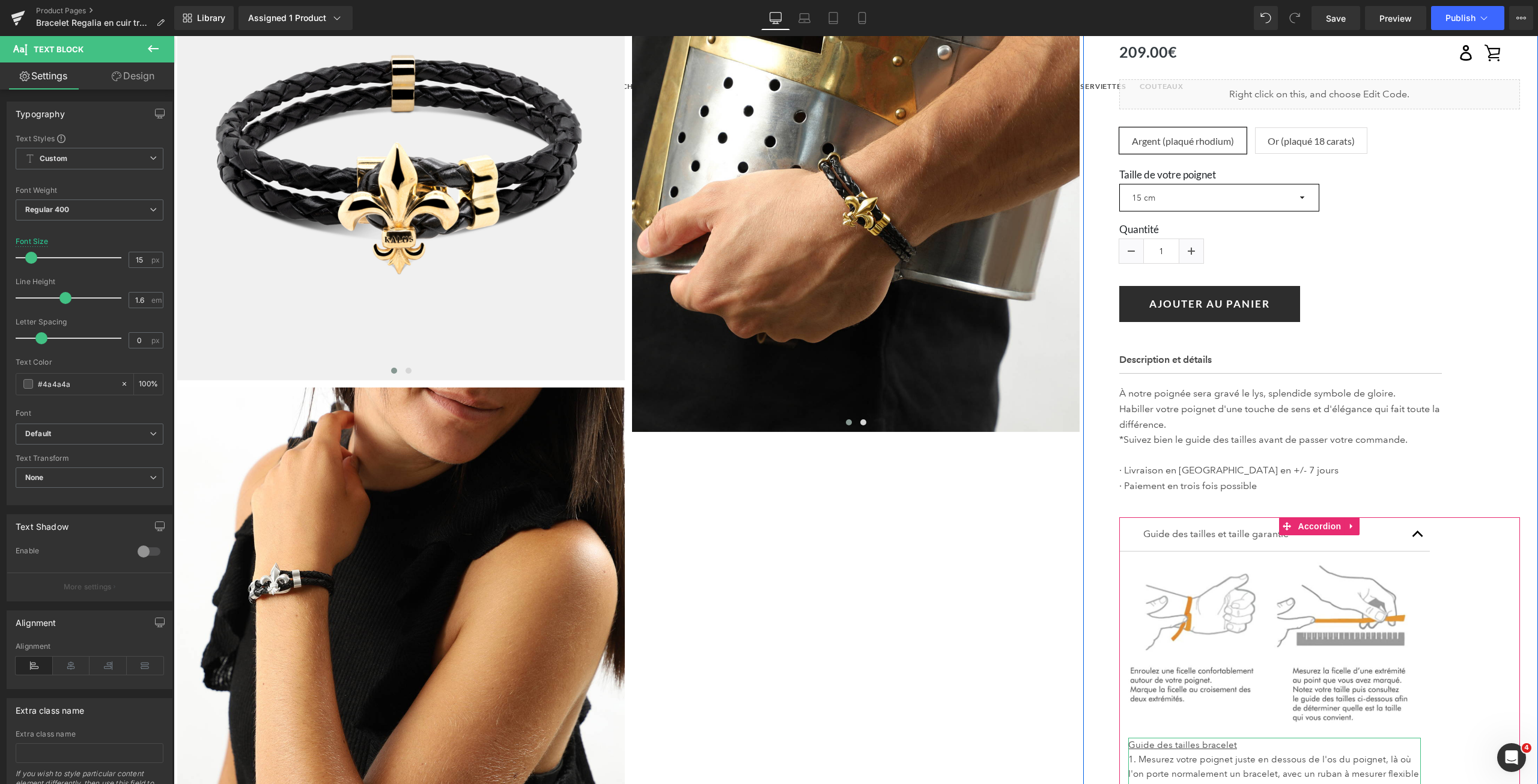
scroll to position [217, 0]
drag, startPoint x: 866, startPoint y: 20, endPoint x: 1341, endPoint y: 12, distance: 475.1
click at [1348, 12] on div "Library Assigned 1 Product Product Preview Bracelet Regalia en cuir tressé Mana…" at bounding box center [856, 17] width 1364 height 24
click at [1341, 12] on span "Save" at bounding box center [1335, 17] width 20 height 12
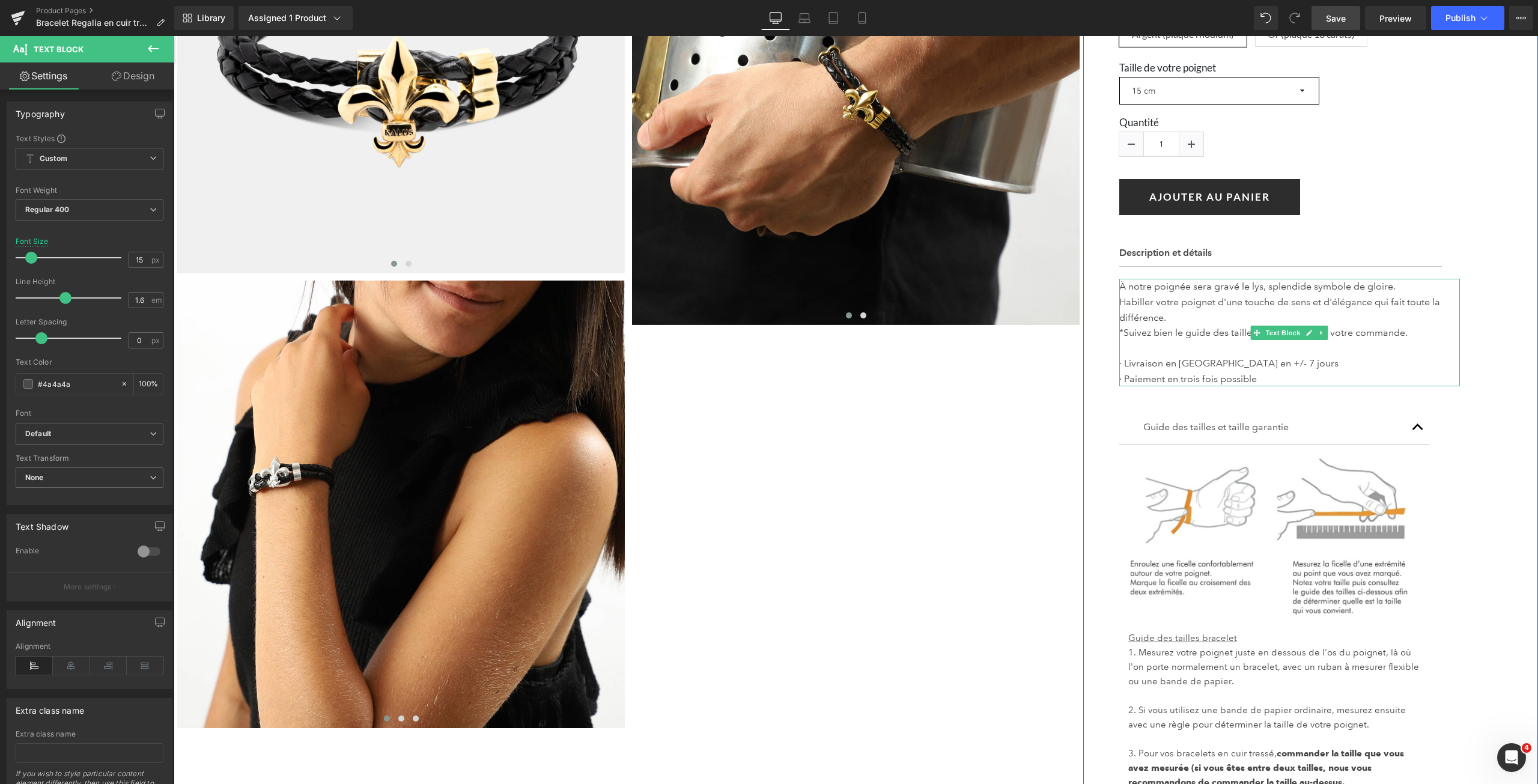
scroll to position [457, 0]
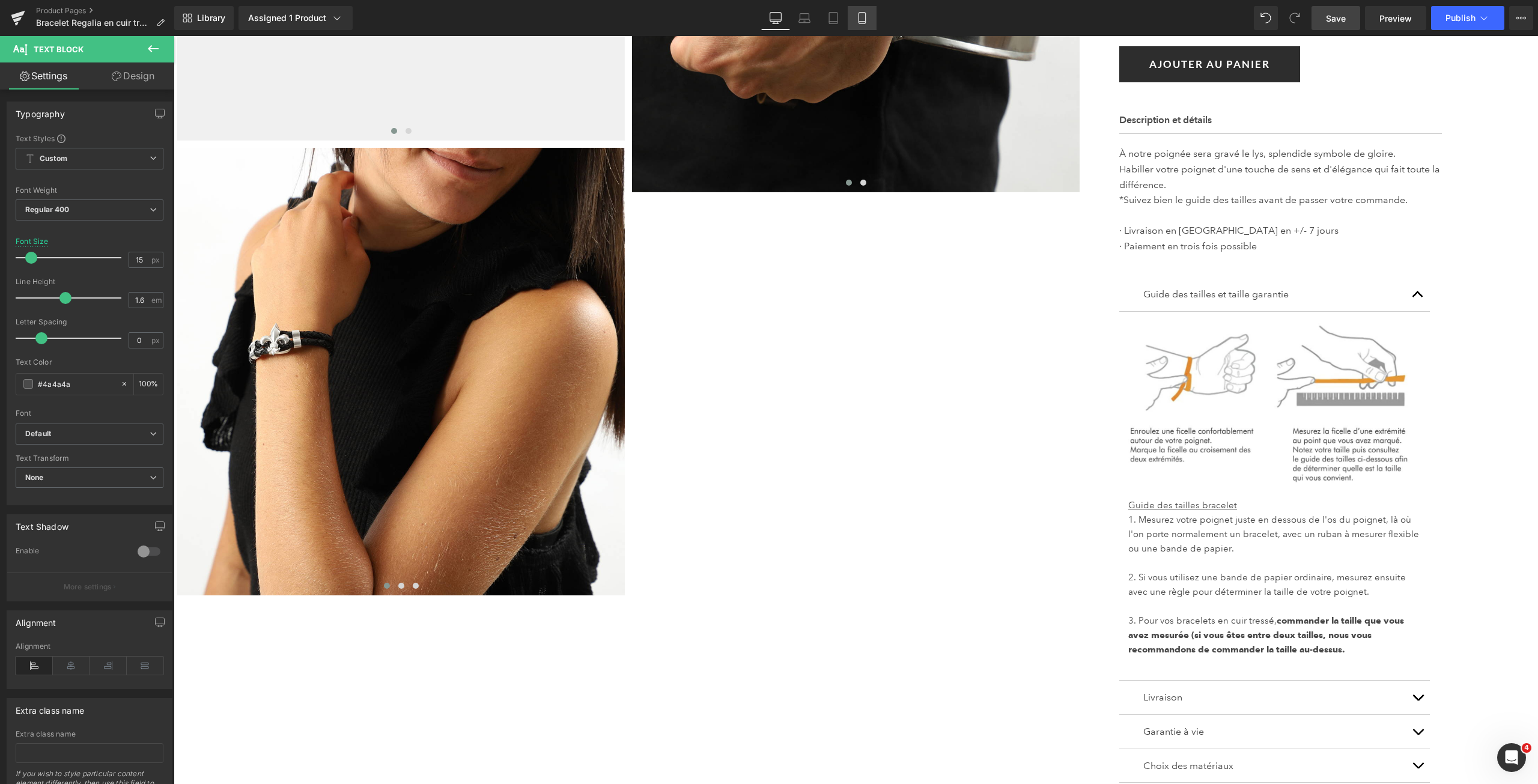
click at [862, 19] on icon at bounding box center [862, 17] width 12 height 12
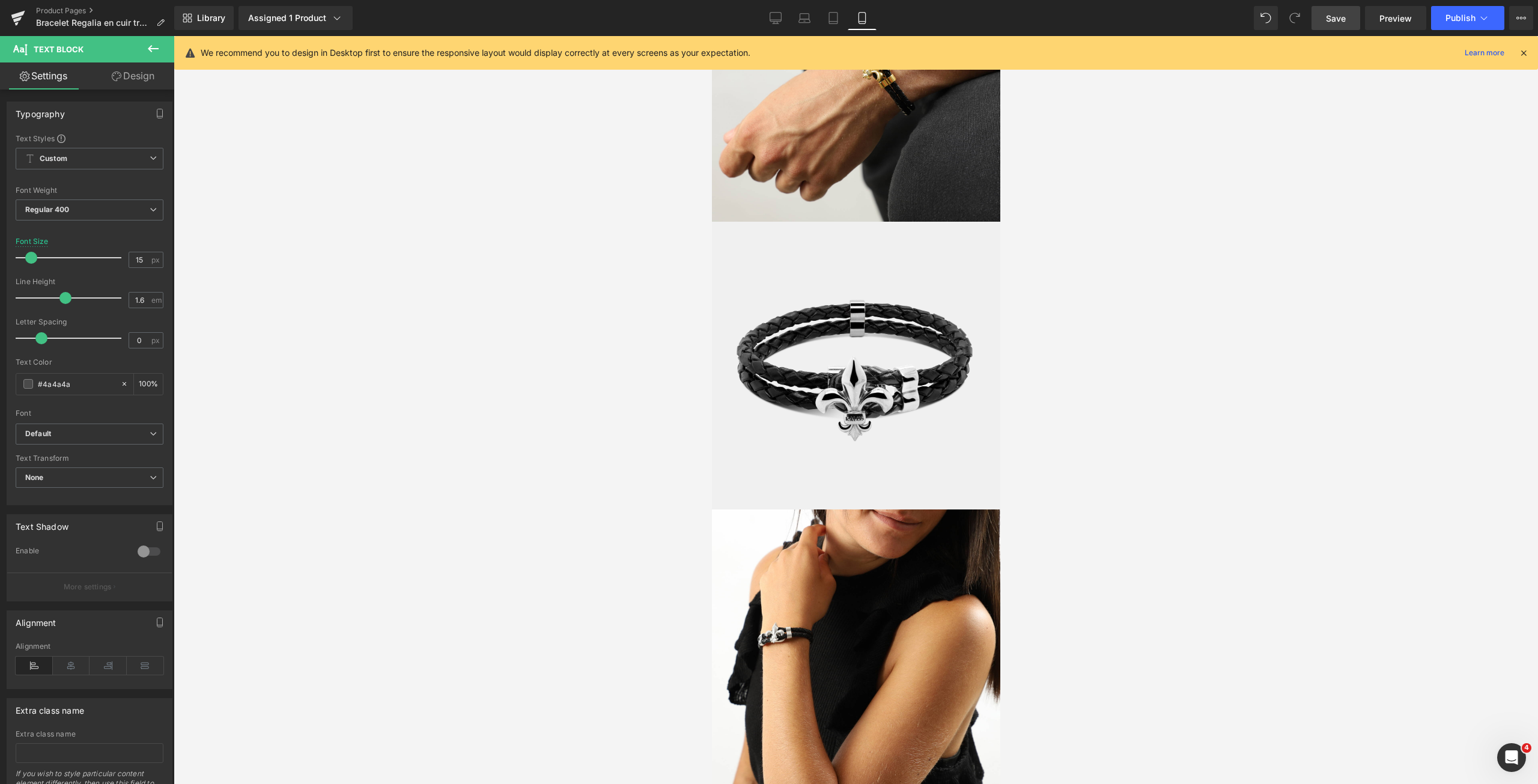
scroll to position [0, 0]
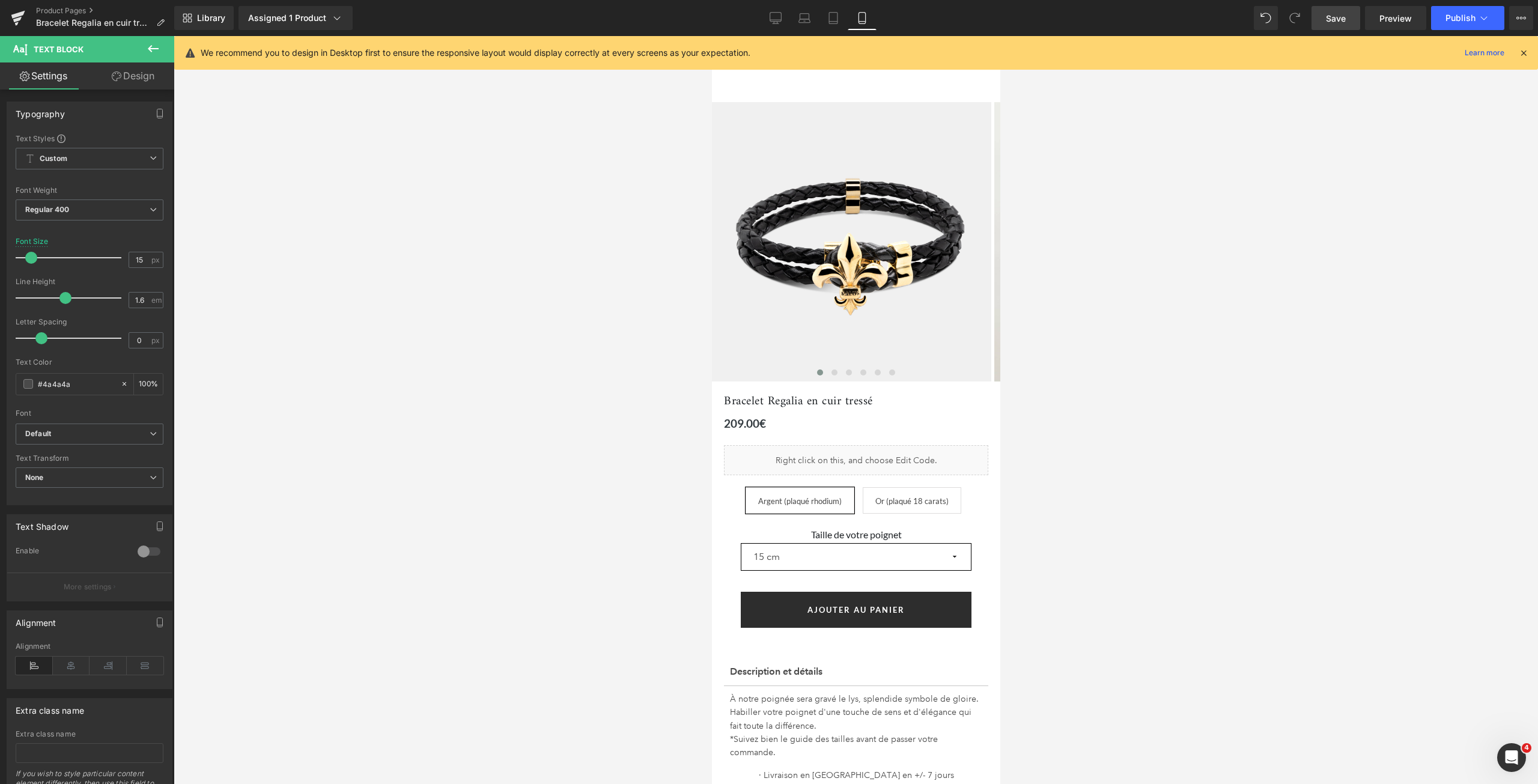
click at [1521, 57] on icon at bounding box center [1523, 52] width 11 height 11
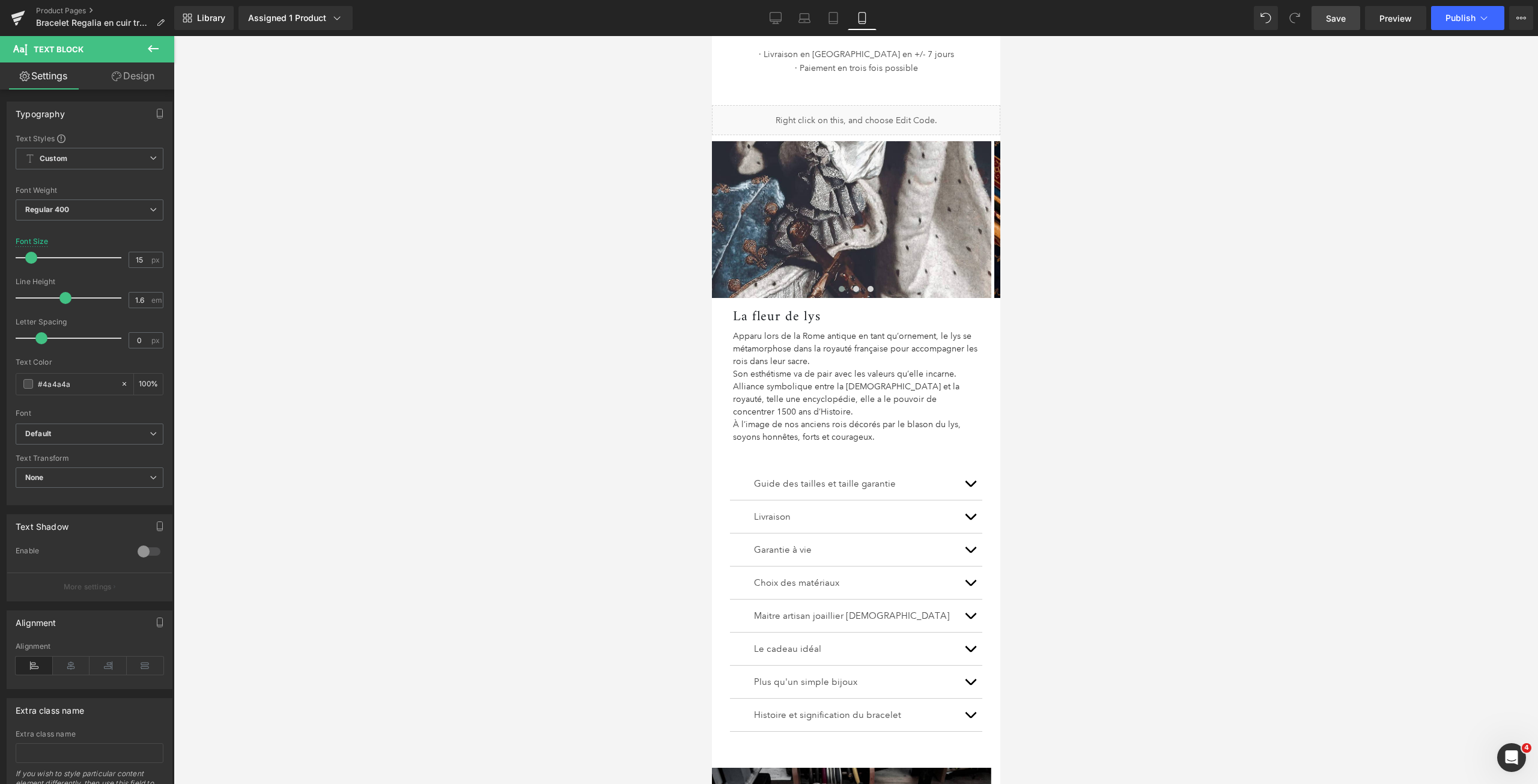
click at [965, 479] on button "button" at bounding box center [969, 483] width 24 height 33
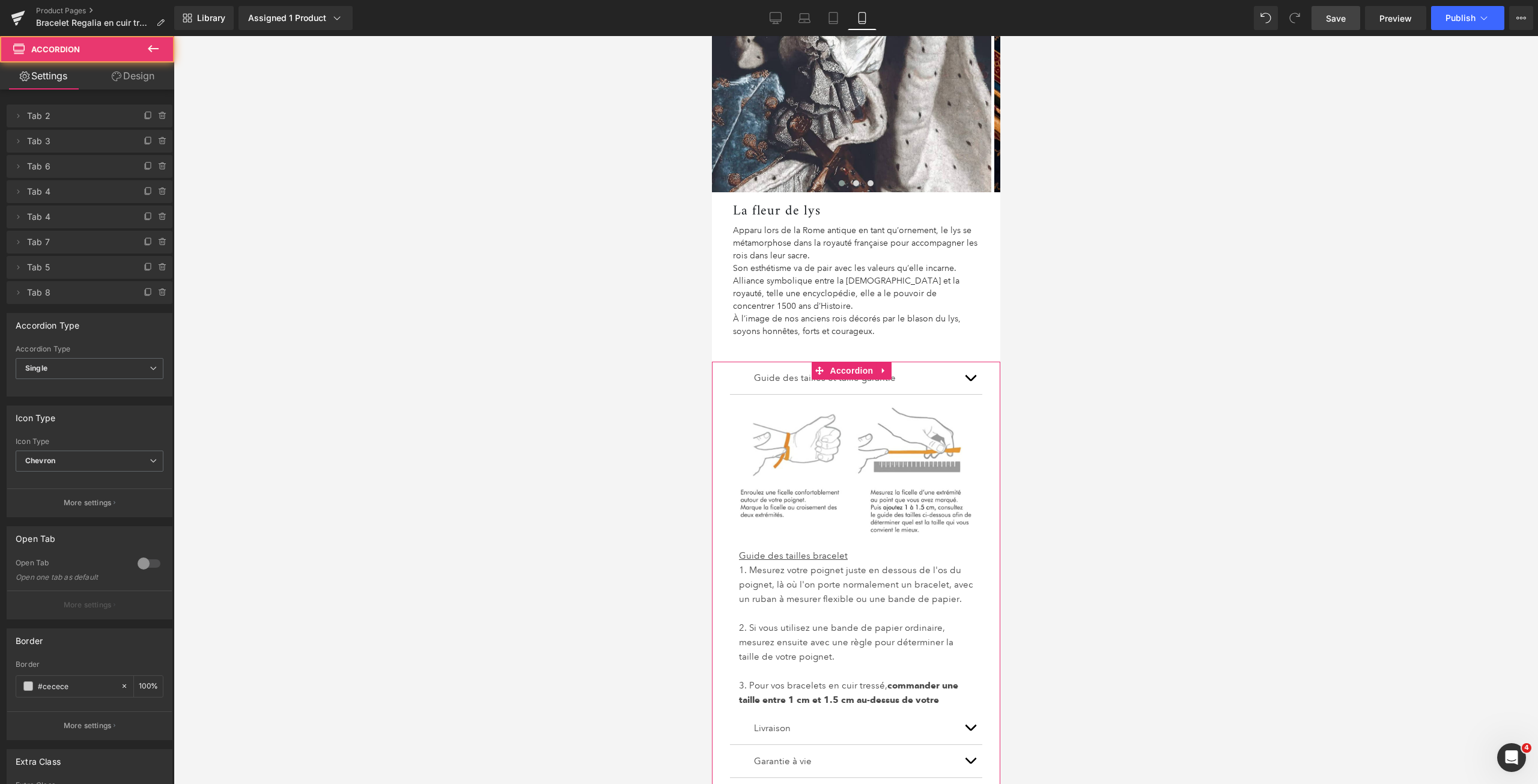
scroll to position [961, 0]
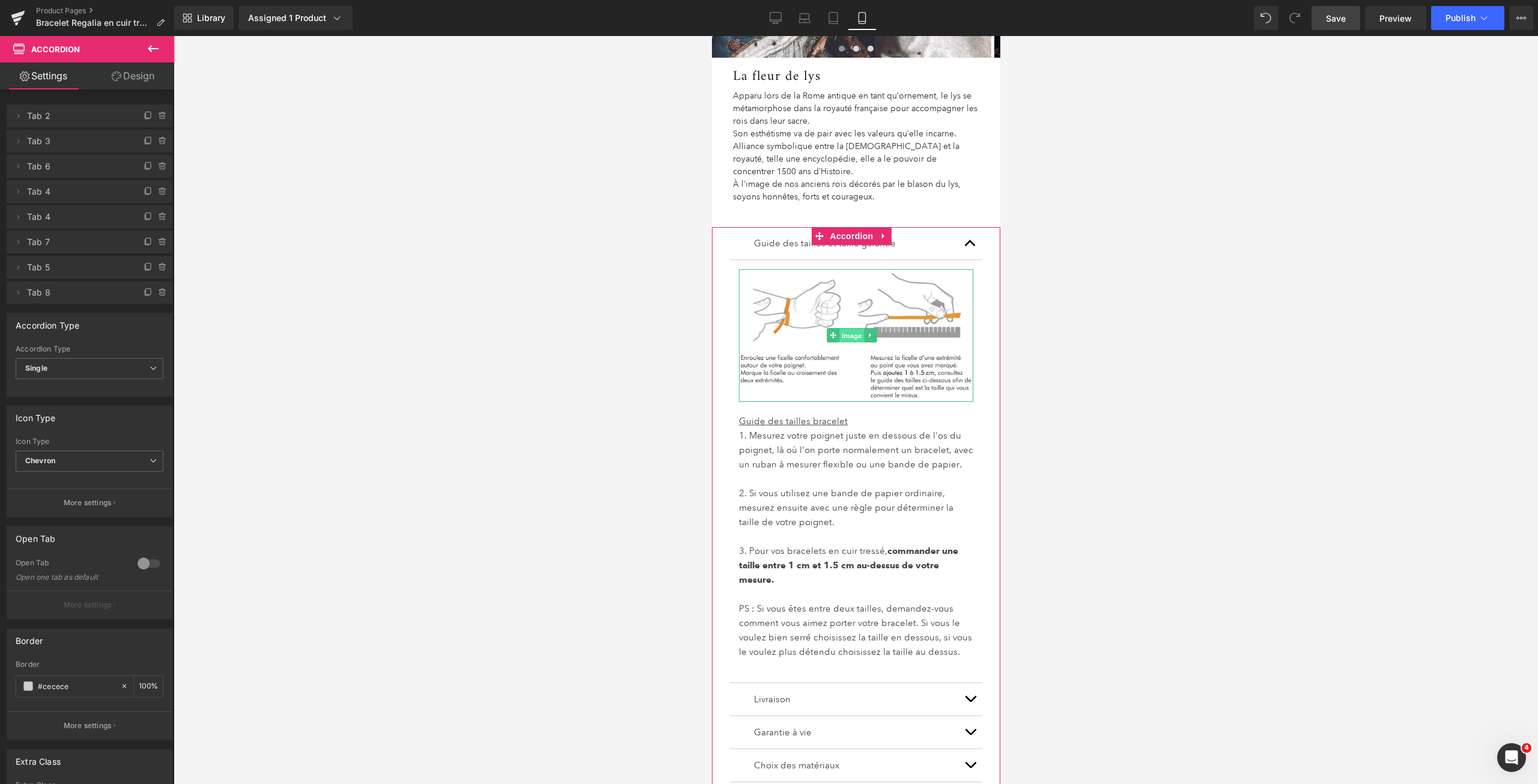
click at [842, 338] on span "Image" at bounding box center [851, 335] width 25 height 14
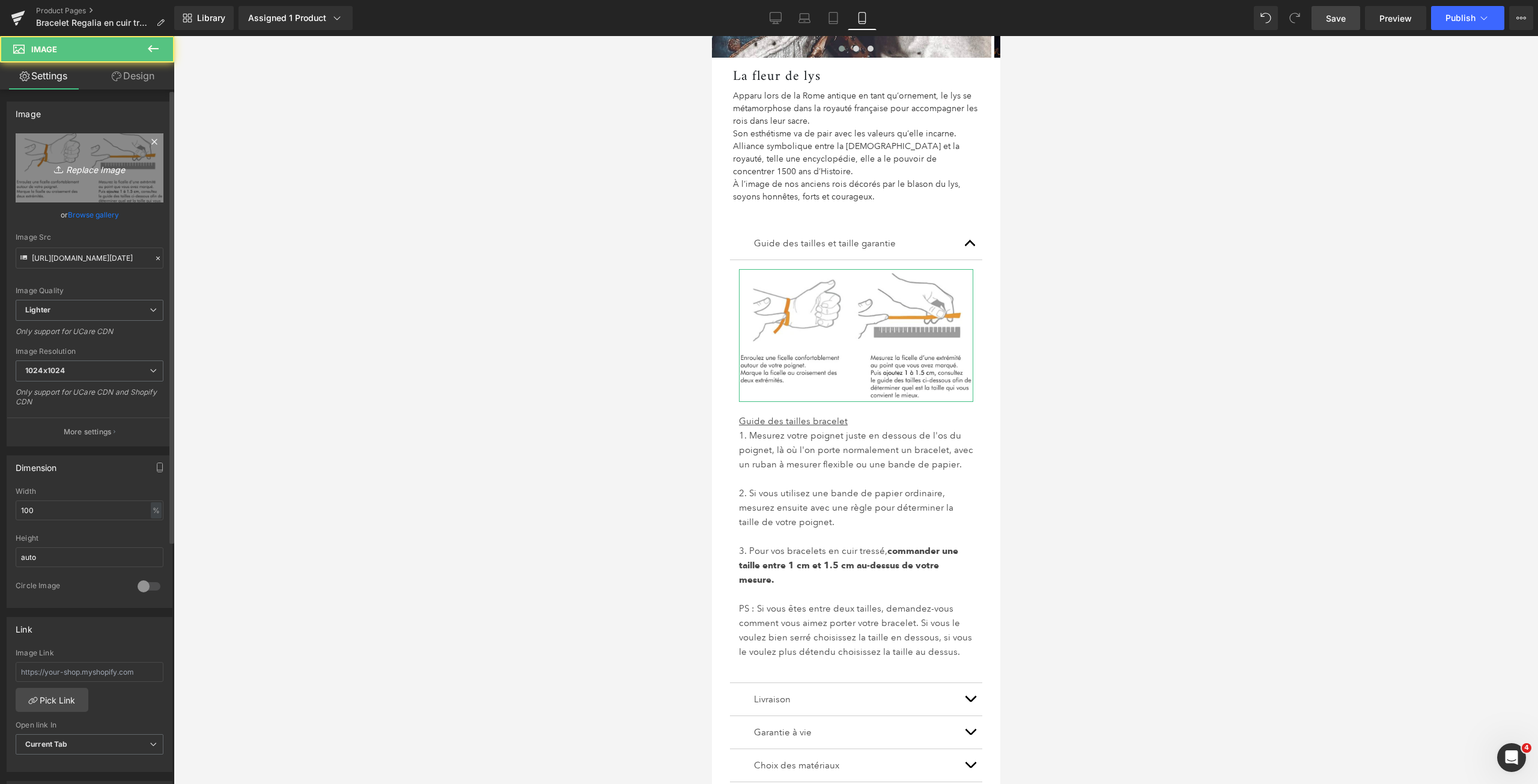
click at [79, 156] on link "Replace Image" at bounding box center [89, 168] width 148 height 69
type input "C:\fakepath\Guide des tailles bracelets CUIR 2025 GOOD V.jpg"
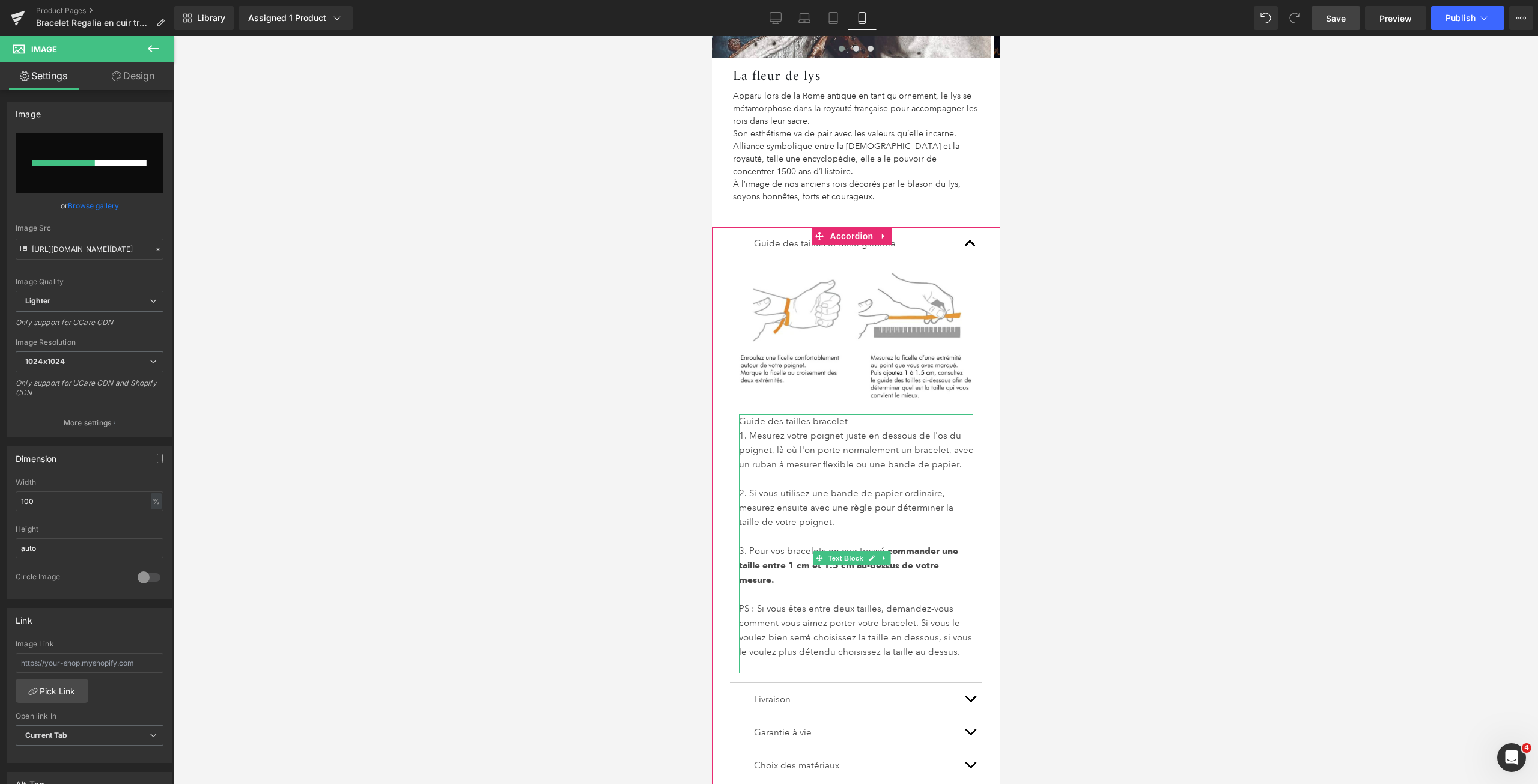
click at [813, 585] on p "3. Pour vos bracelets en cuir tressé, commander une taille entre 1 cm et 1.5 cm…" at bounding box center [856, 565] width 235 height 43
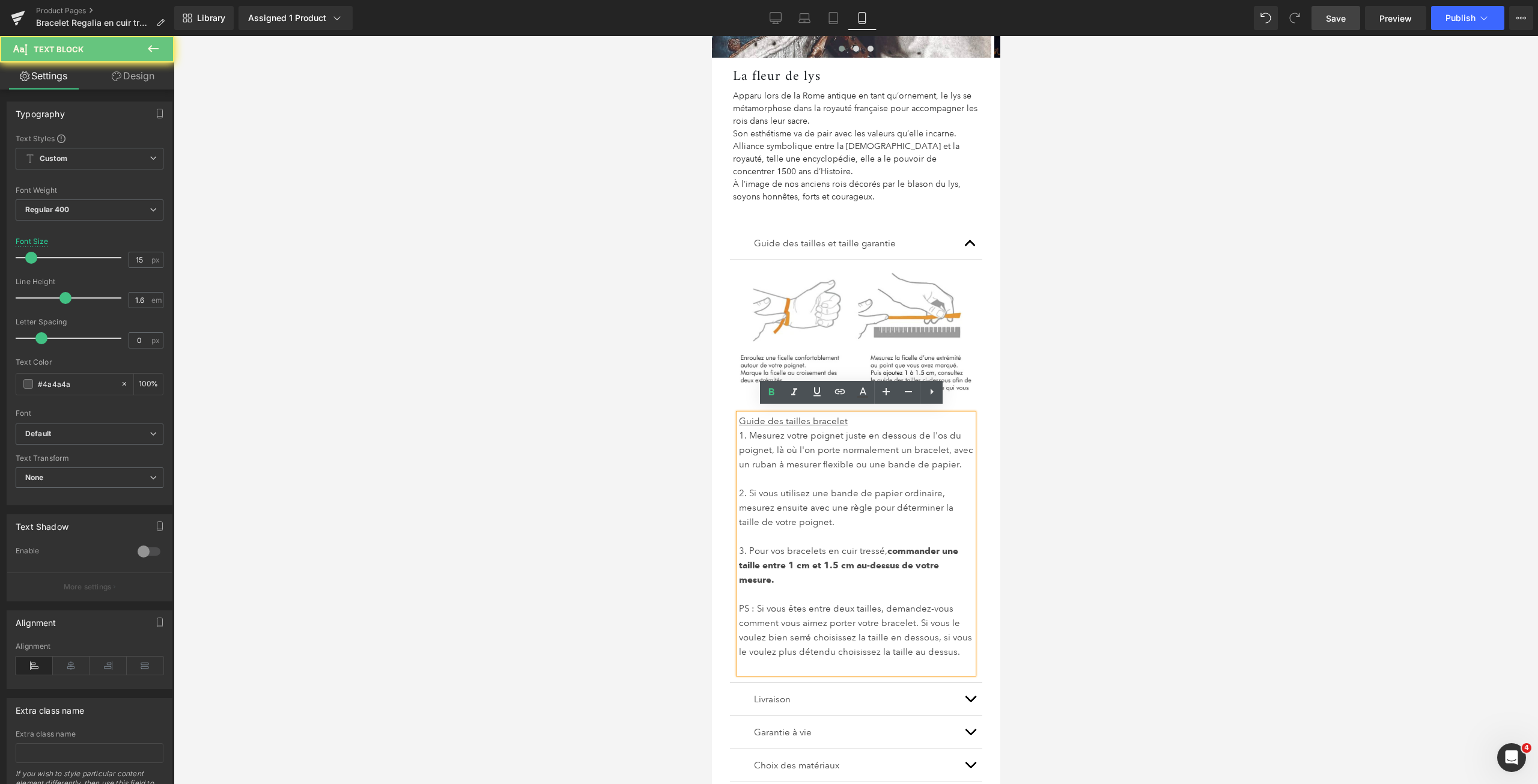
click at [817, 587] on p "3. Pour vos bracelets en cuir tressé, commander une taille entre 1 cm et 1.5 cm…" at bounding box center [856, 565] width 235 height 43
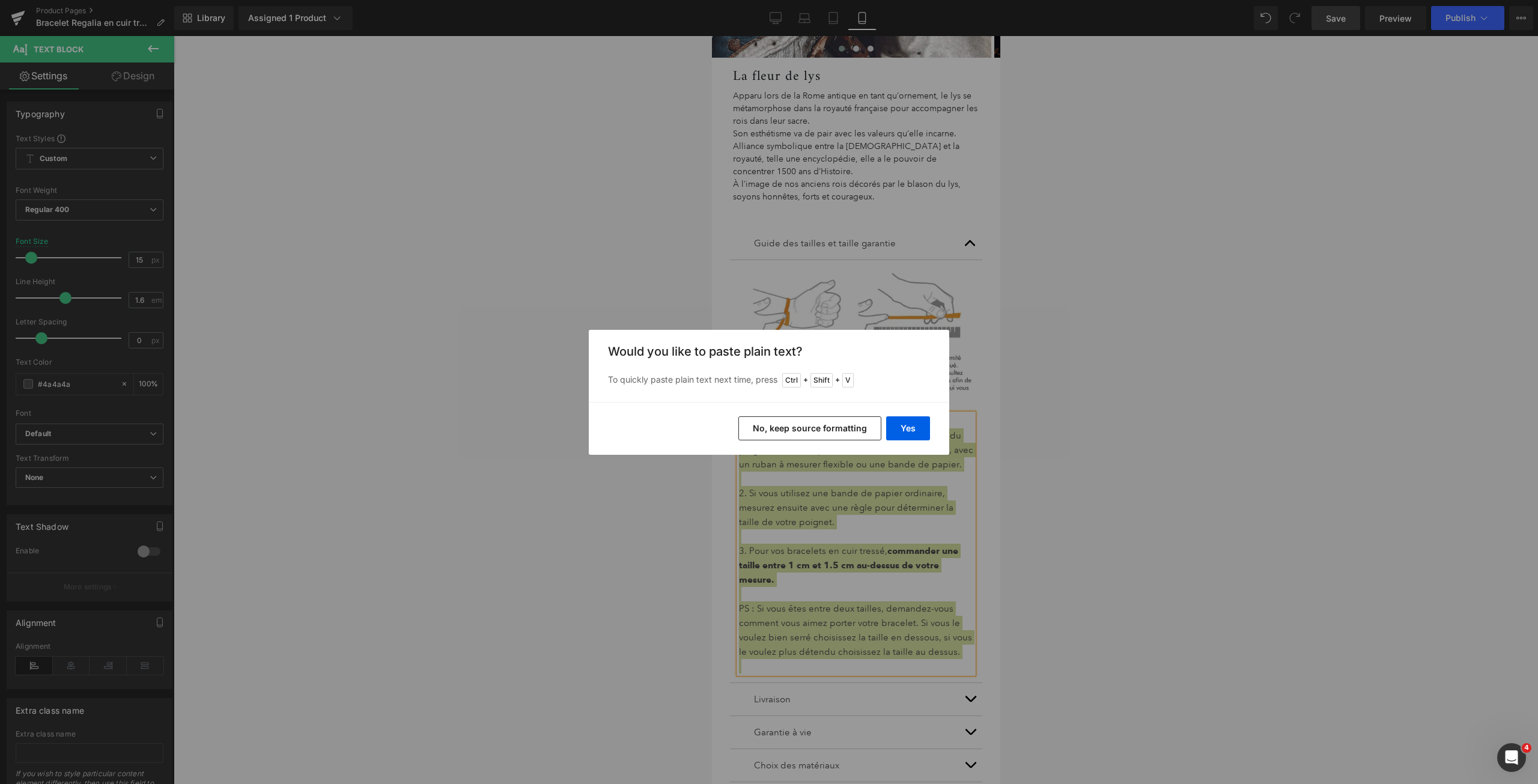
click at [843, 426] on button "No, keep source formatting" at bounding box center [809, 428] width 143 height 24
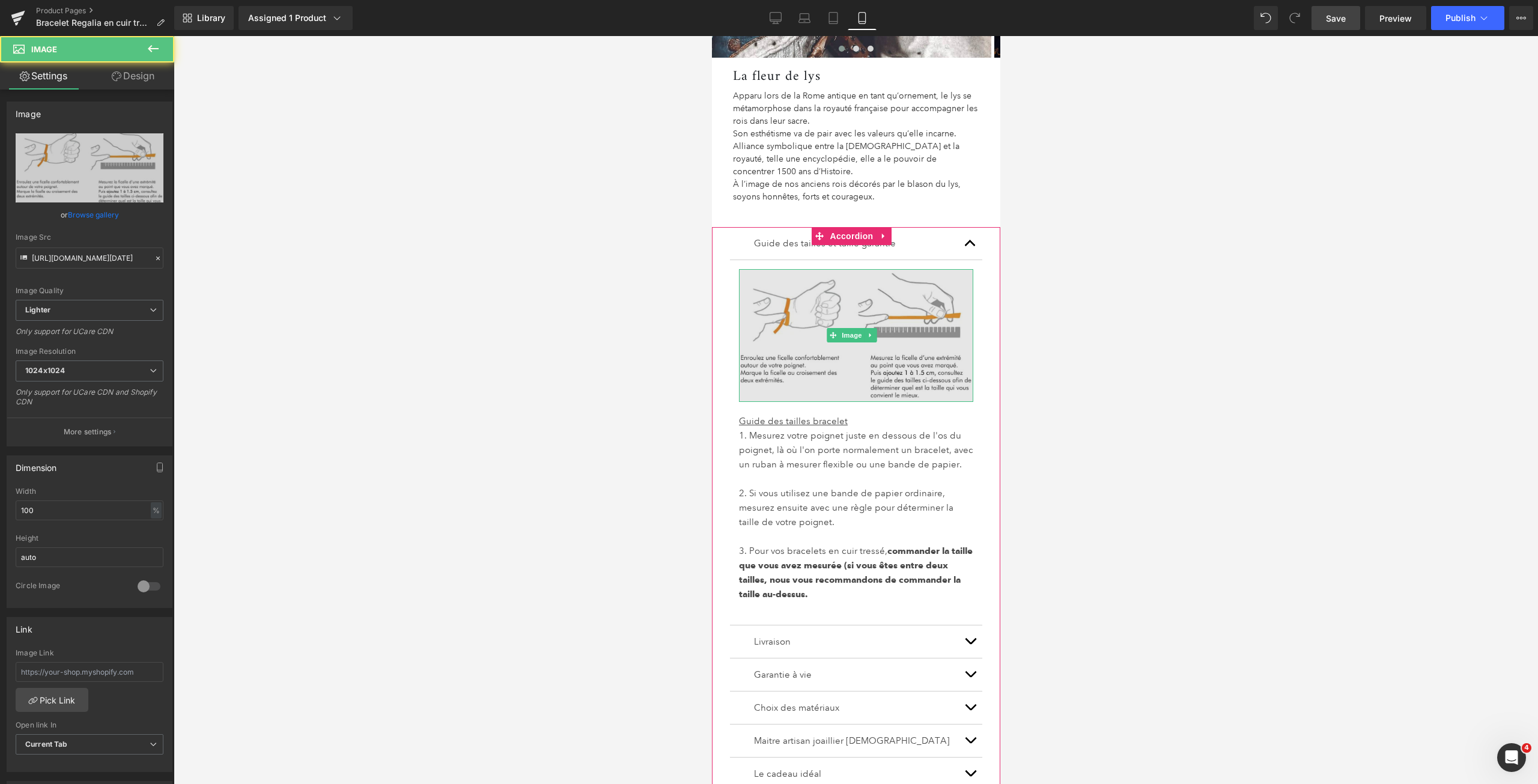
click at [899, 357] on img at bounding box center [856, 335] width 235 height 133
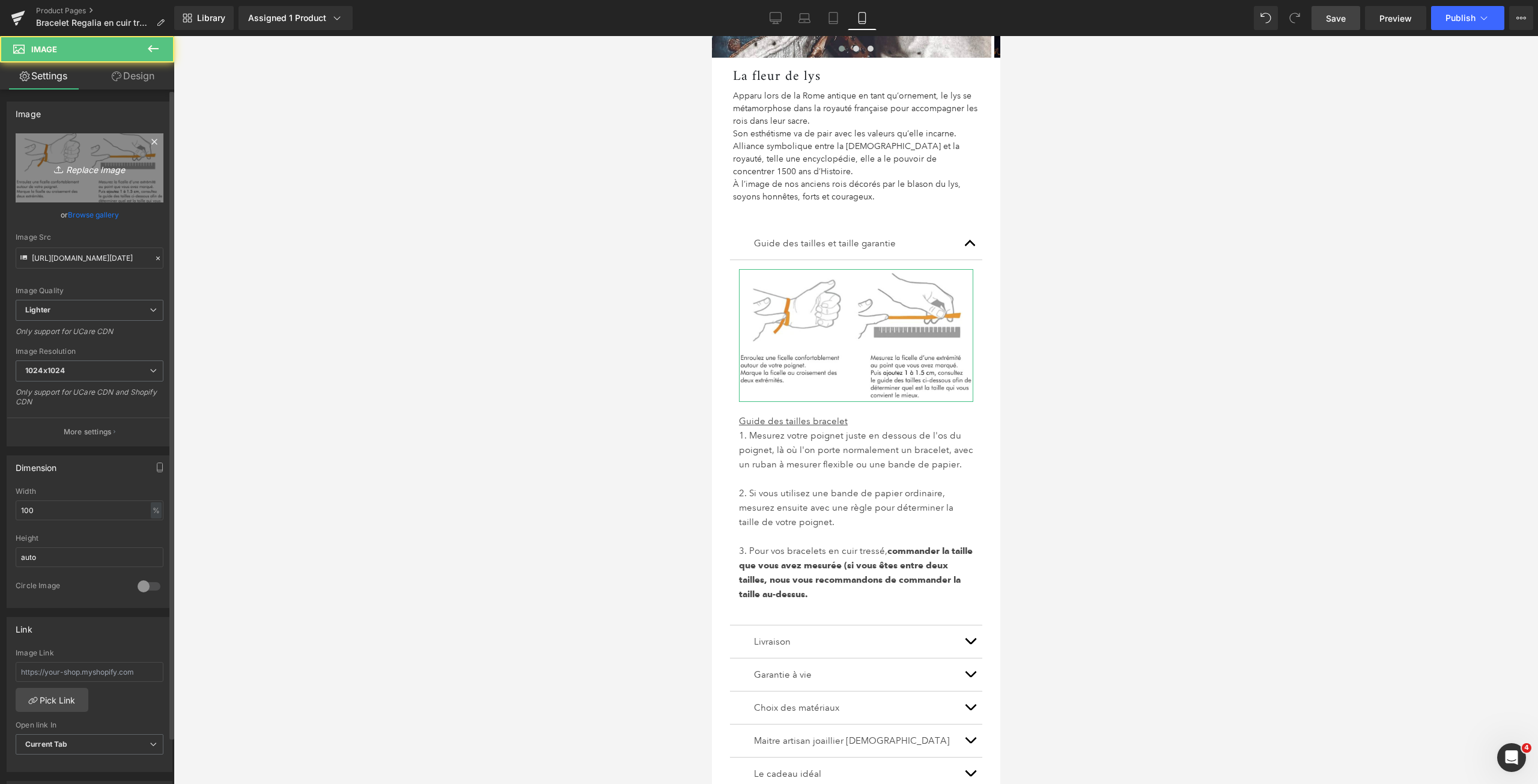
click at [133, 186] on link "Replace Image" at bounding box center [89, 168] width 148 height 69
type input "C:\fakepath\Guide des tailles bracelets CUIR true [DATE].jpg"
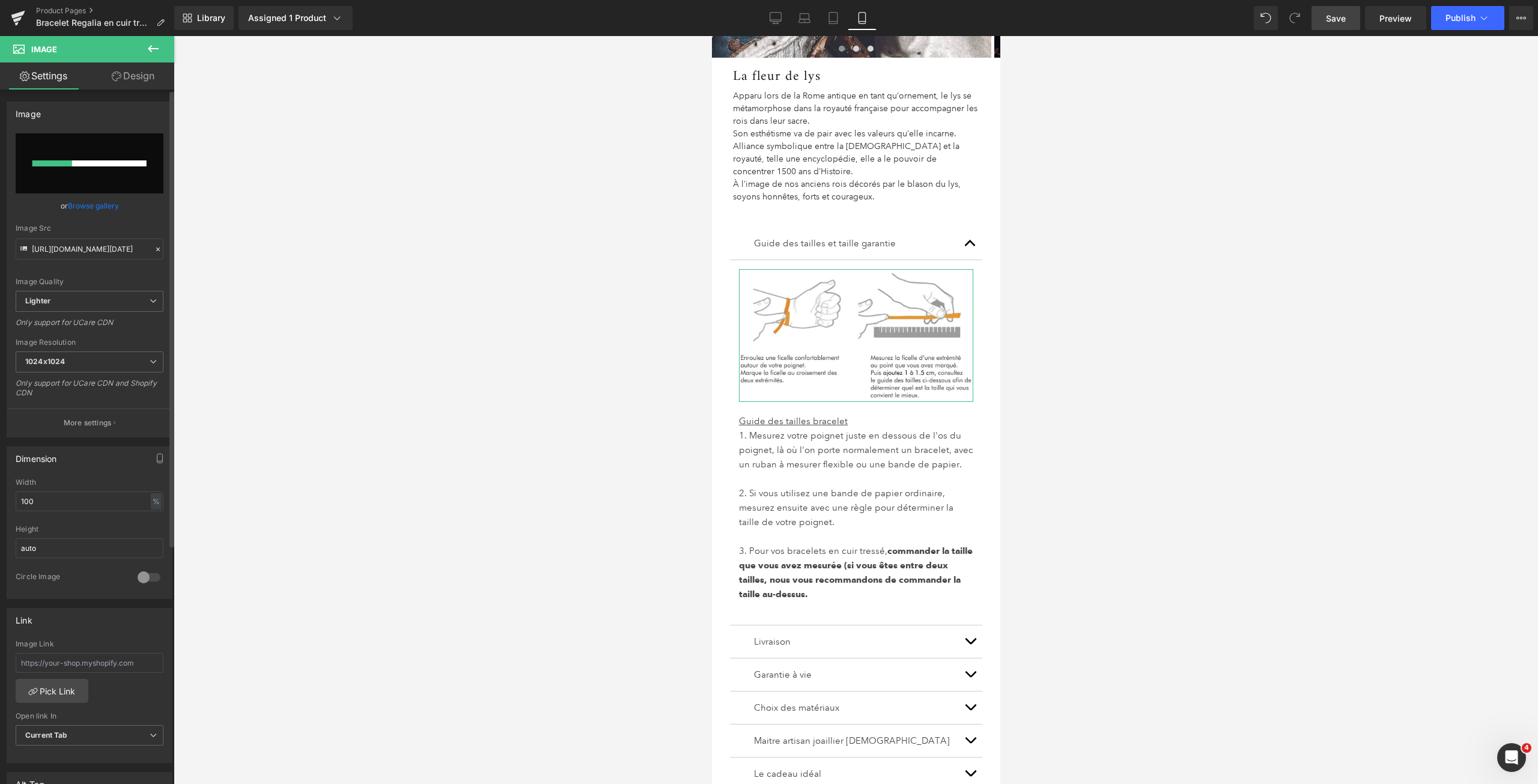
click at [137, 136] on input "file" at bounding box center [89, 163] width 148 height 60
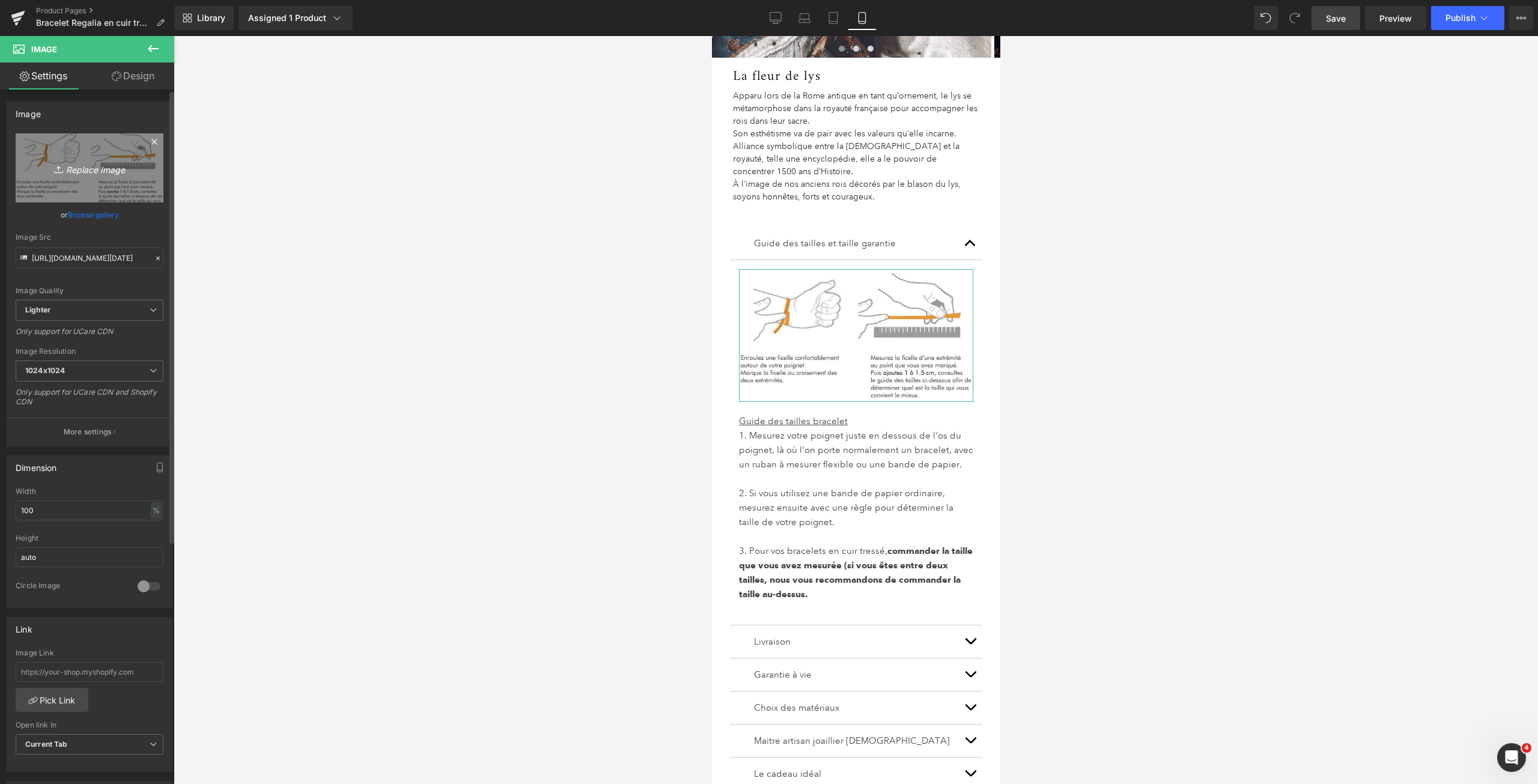
click at [126, 167] on icon "Replace Image" at bounding box center [89, 168] width 96 height 15
click at [132, 188] on link "Replace Image" at bounding box center [89, 168] width 148 height 69
type input "C:\fakepath\Guide des tailles bracelets true.jpg"
click at [122, 182] on link "Replace Image" at bounding box center [89, 168] width 148 height 69
type input "C:\fakepath\Guide des tailles bracelets CUIR 2025 GOOD V.jpg"
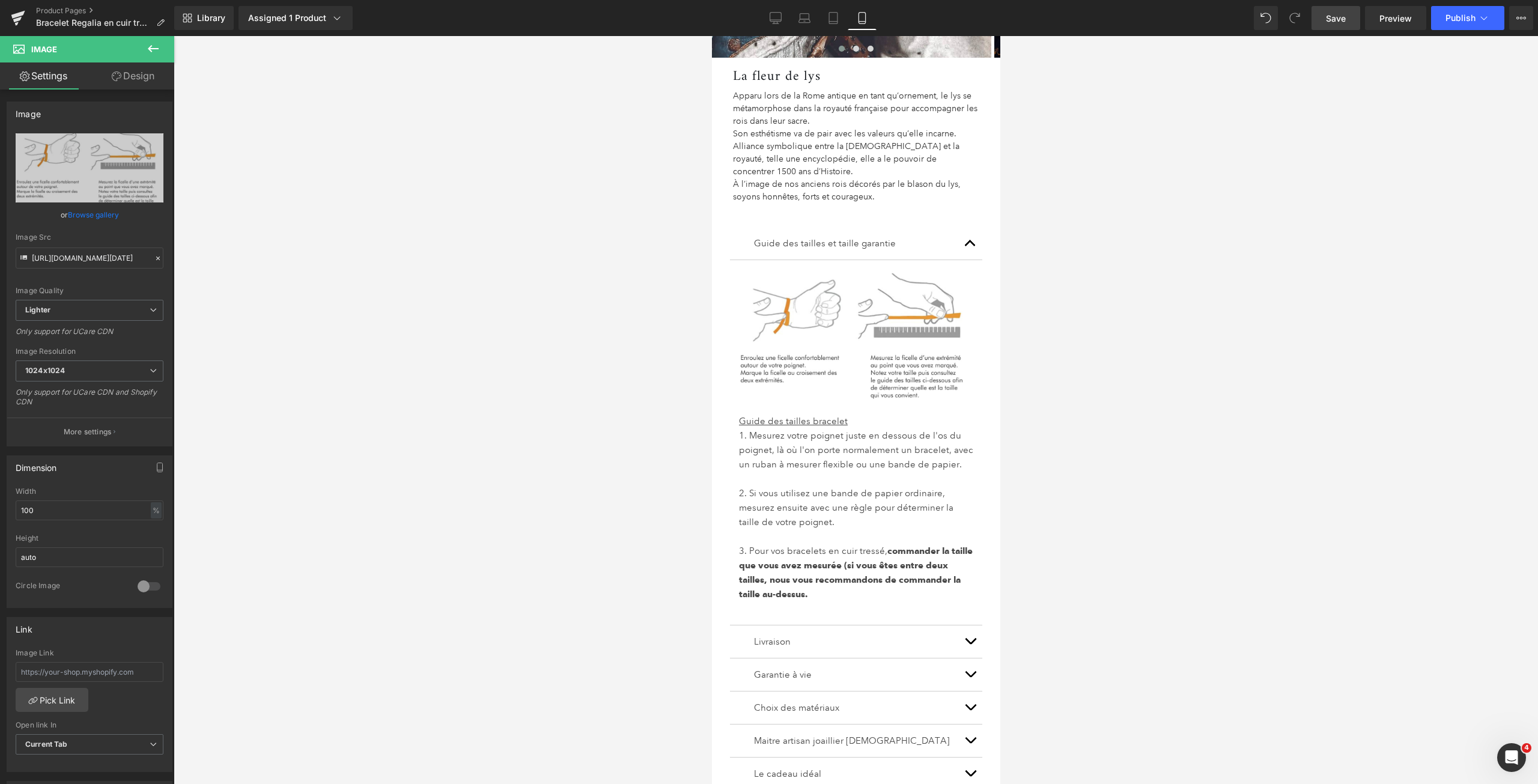
click at [1352, 12] on link "Save" at bounding box center [1335, 17] width 49 height 24
click at [1476, 20] on button "Publish" at bounding box center [1468, 17] width 73 height 24
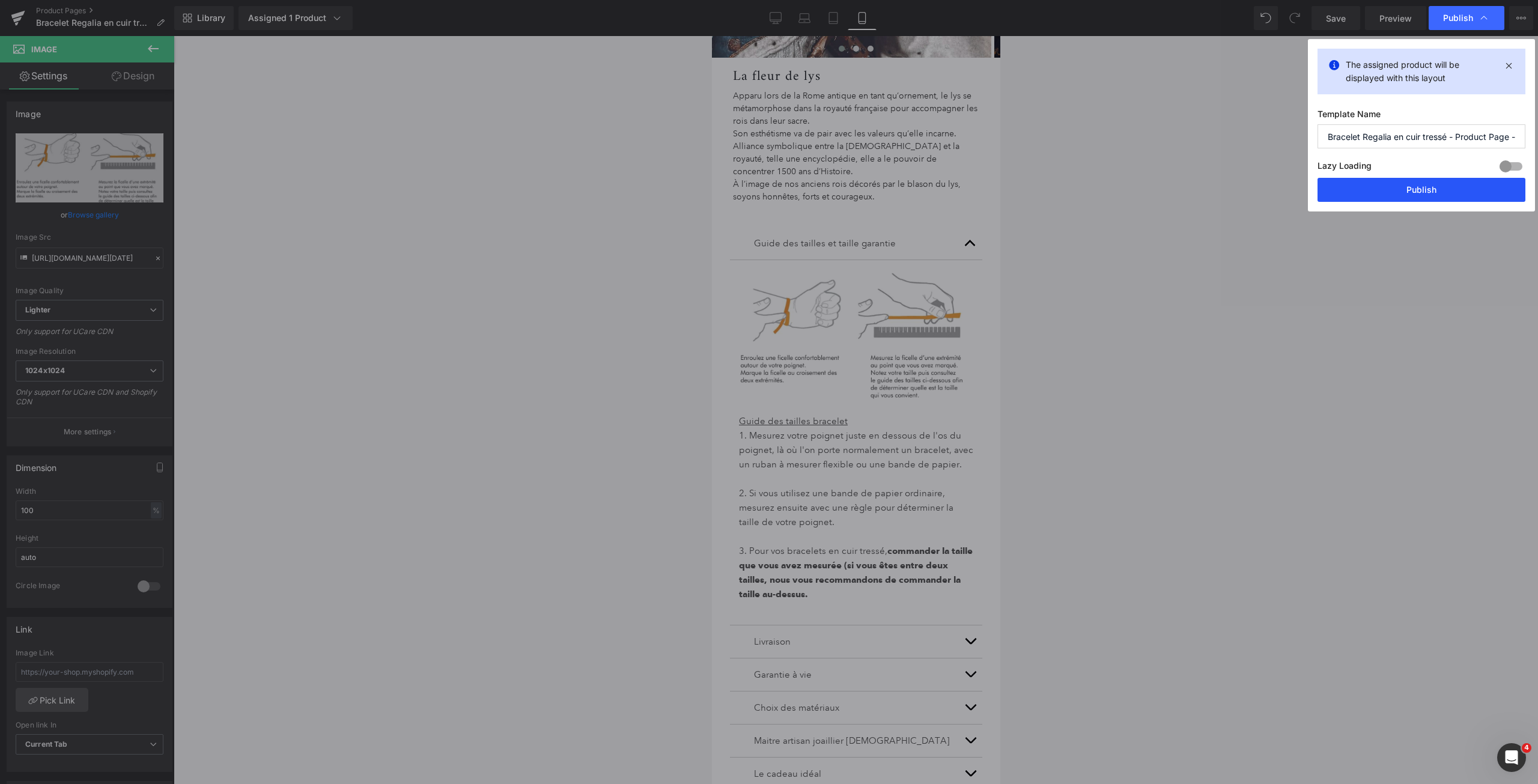
click at [1383, 184] on button "Publish" at bounding box center [1421, 189] width 208 height 24
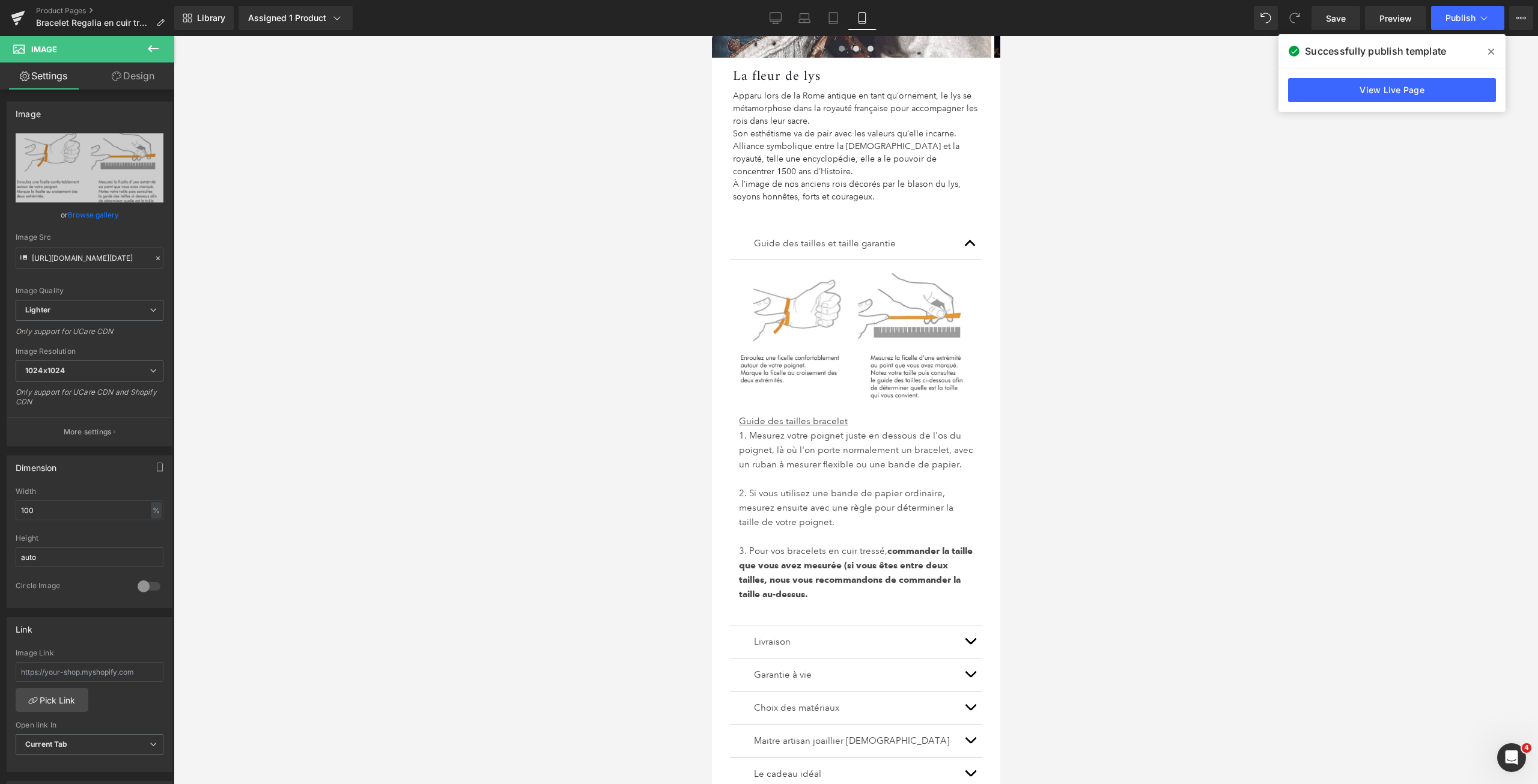
click at [1492, 52] on icon at bounding box center [1491, 52] width 6 height 6
